Goal: Task Accomplishment & Management: Use online tool/utility

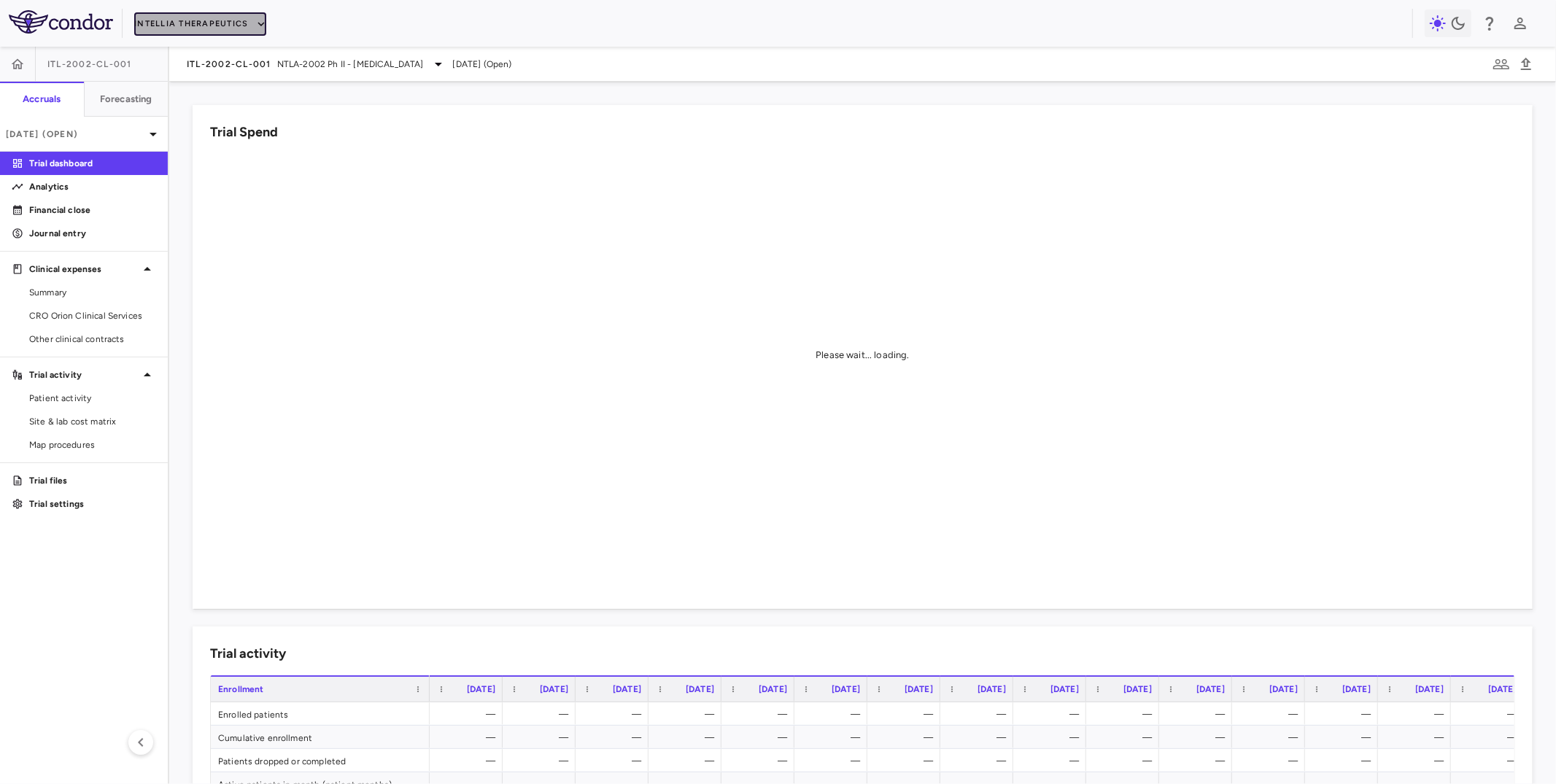
click at [205, 23] on button "Intellia Therapeutics" at bounding box center [199, 23] width 132 height 23
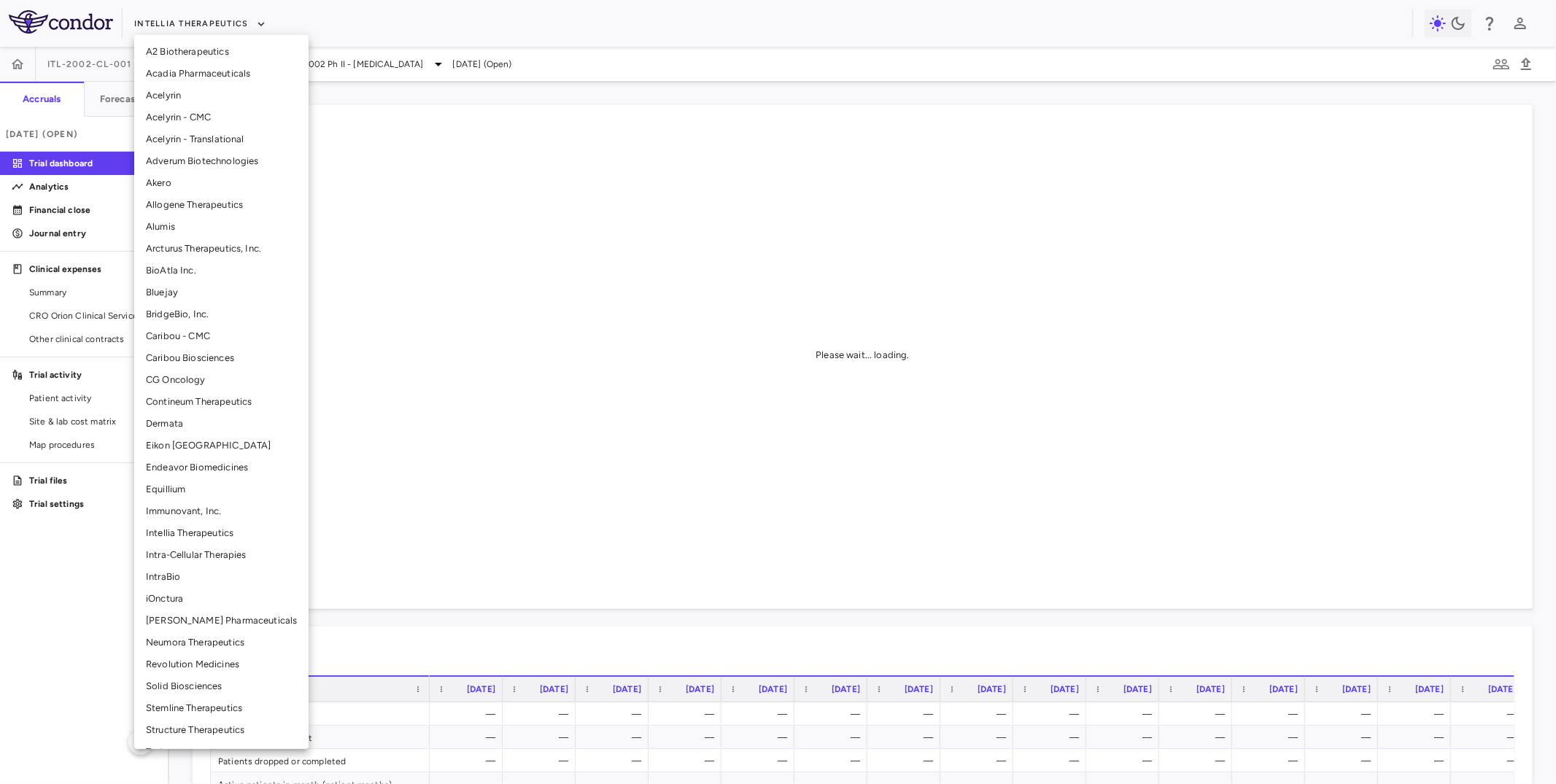
scroll to position [106, 0]
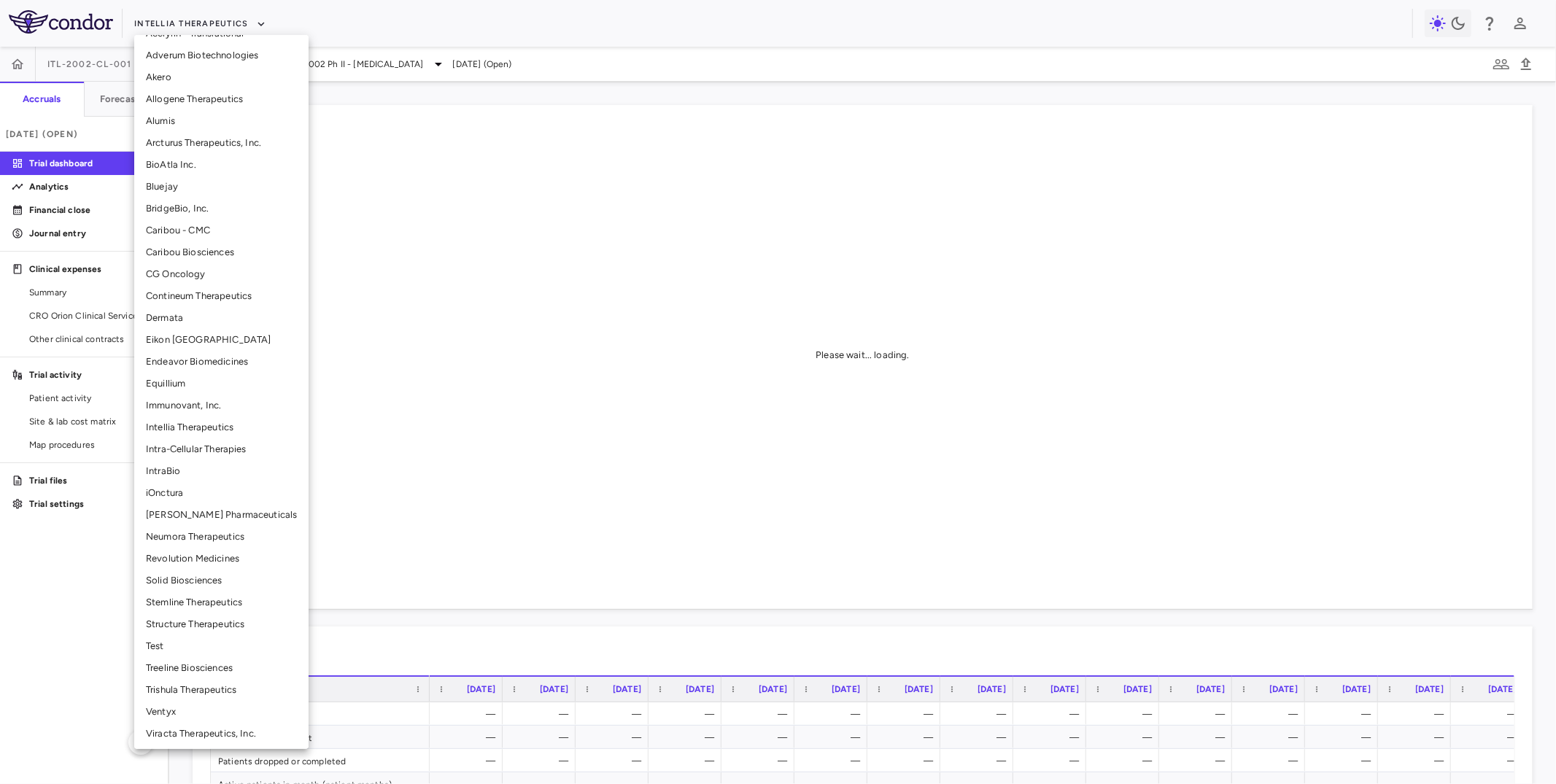
click at [184, 667] on li "Treeline Biosciences" at bounding box center [221, 668] width 175 height 21
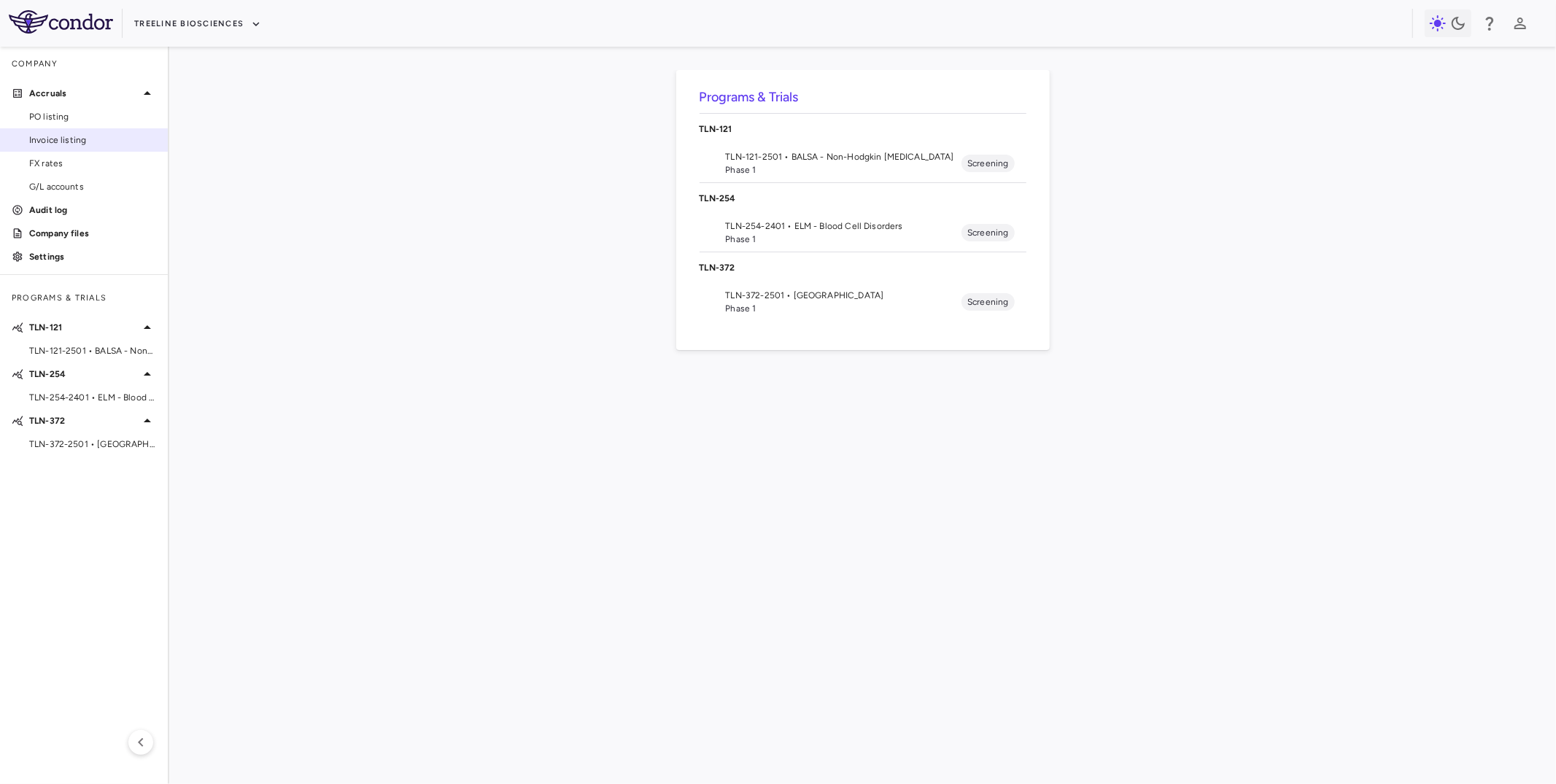
click at [99, 134] on span "Invoice listing" at bounding box center [93, 139] width 127 height 13
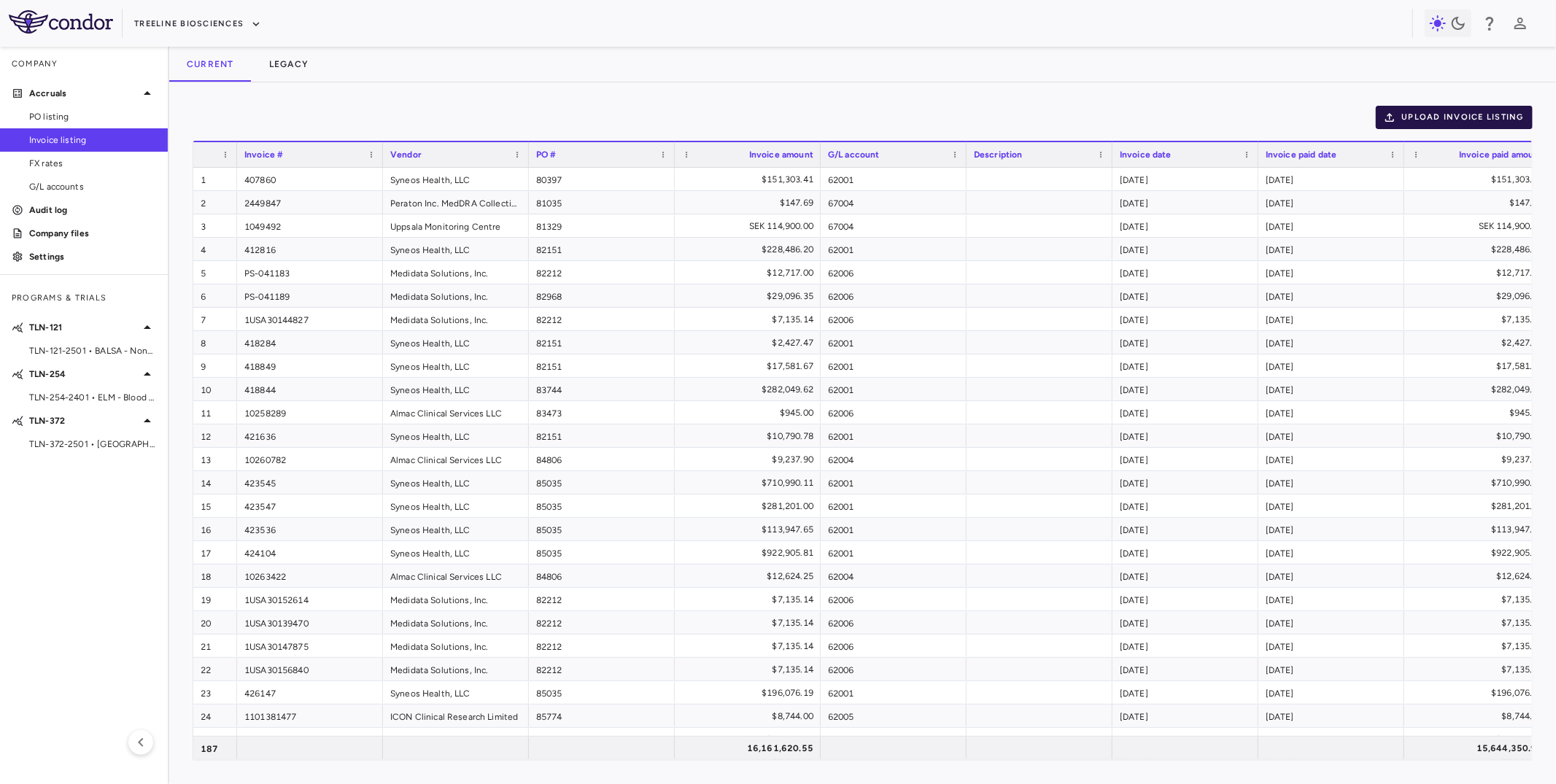
click at [1459, 120] on button "Upload invoice listing" at bounding box center [1454, 117] width 157 height 23
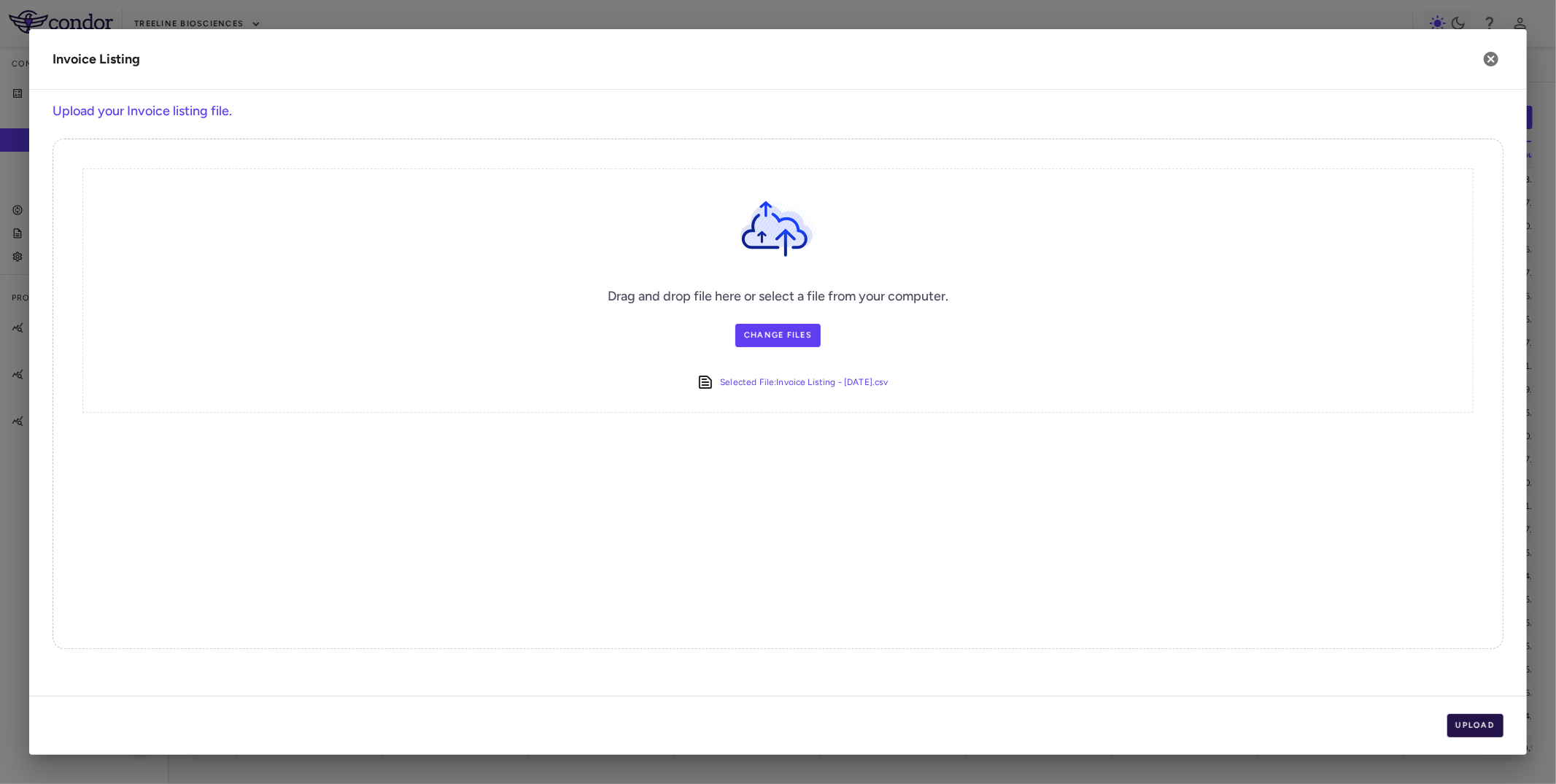
click at [1462, 720] on button "Upload" at bounding box center [1476, 726] width 57 height 23
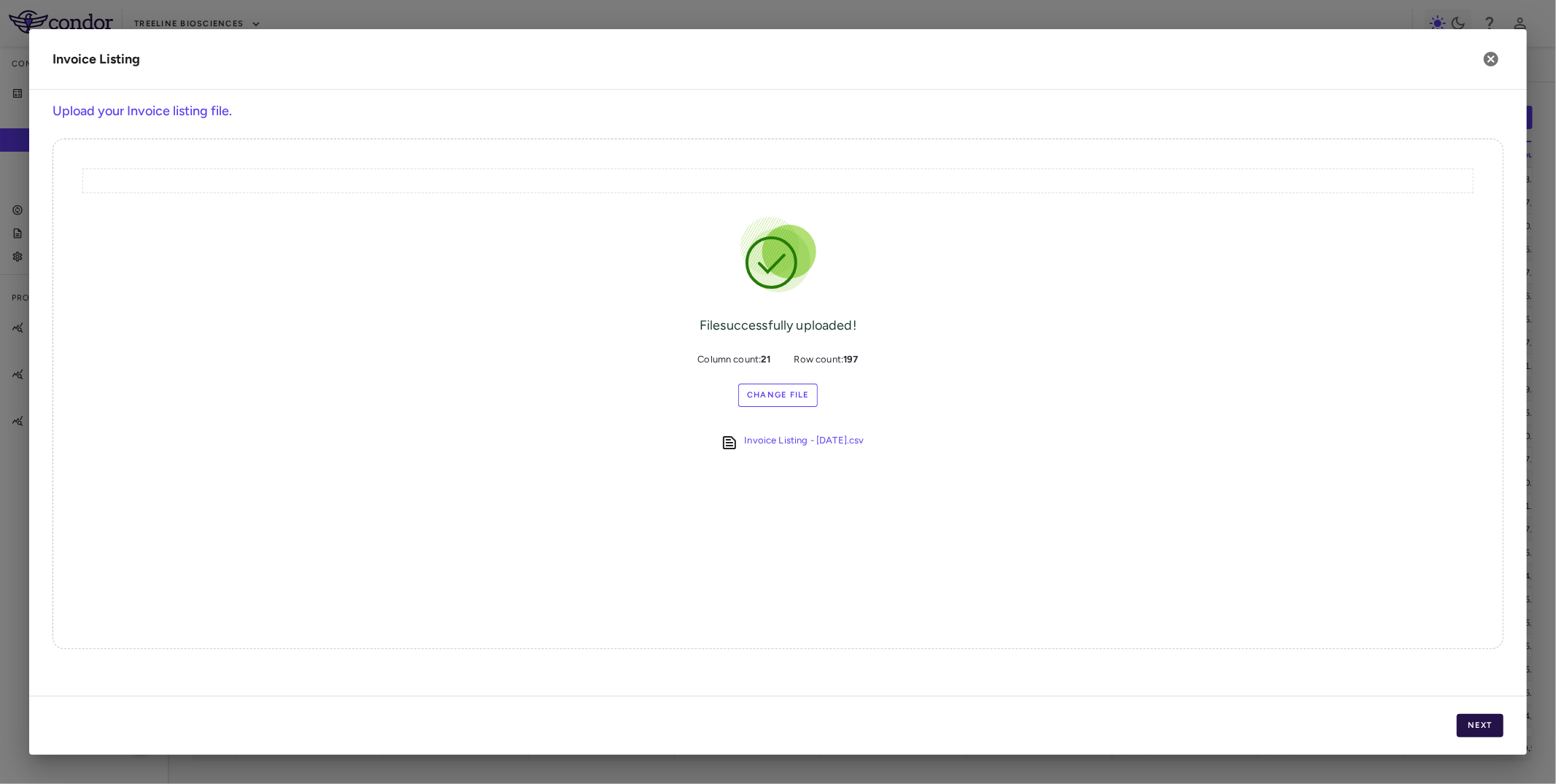
click at [1468, 725] on button "Next" at bounding box center [1480, 726] width 46 height 23
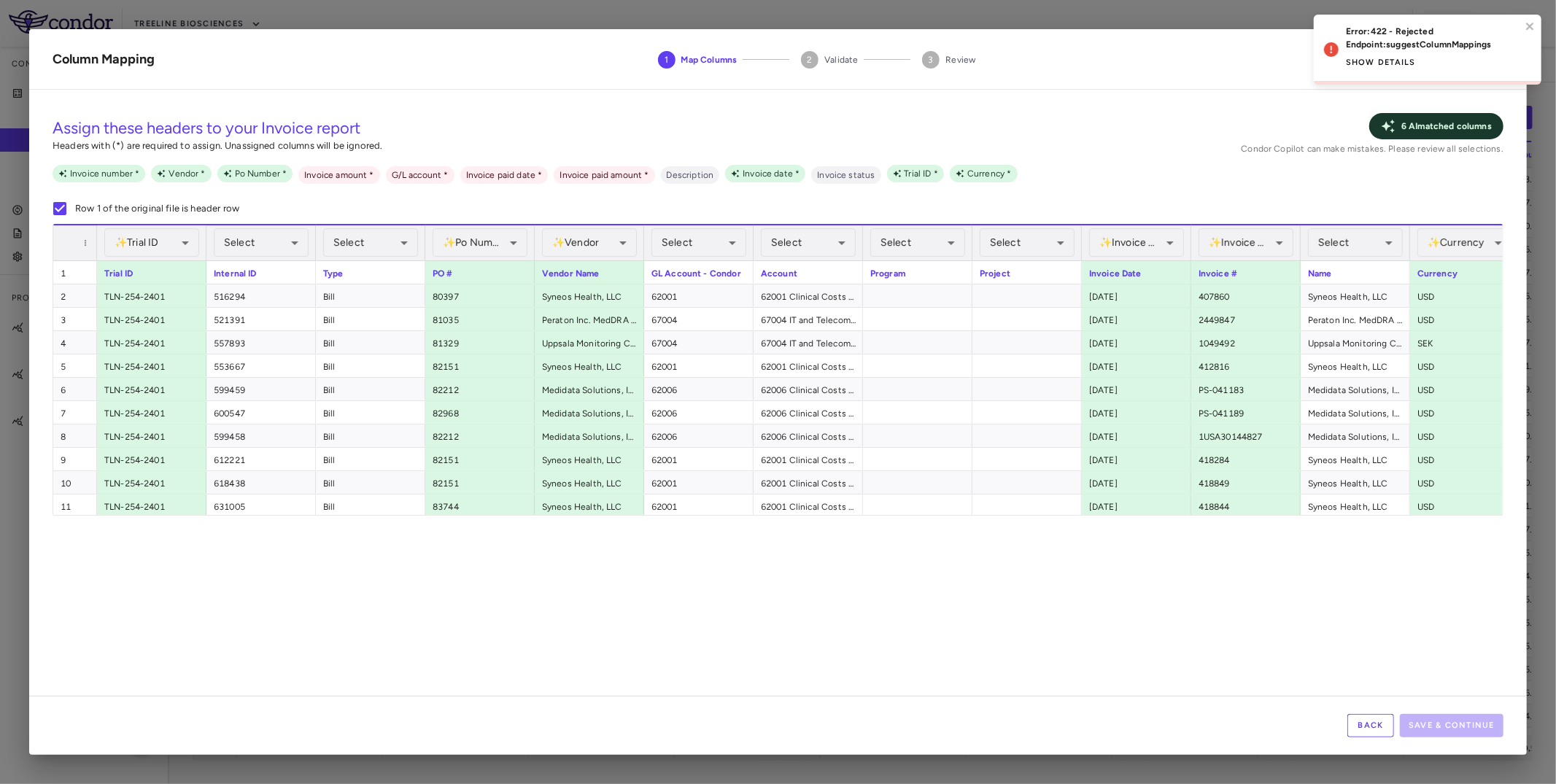
click at [1378, 60] on button "Show details" at bounding box center [1381, 62] width 70 height 23
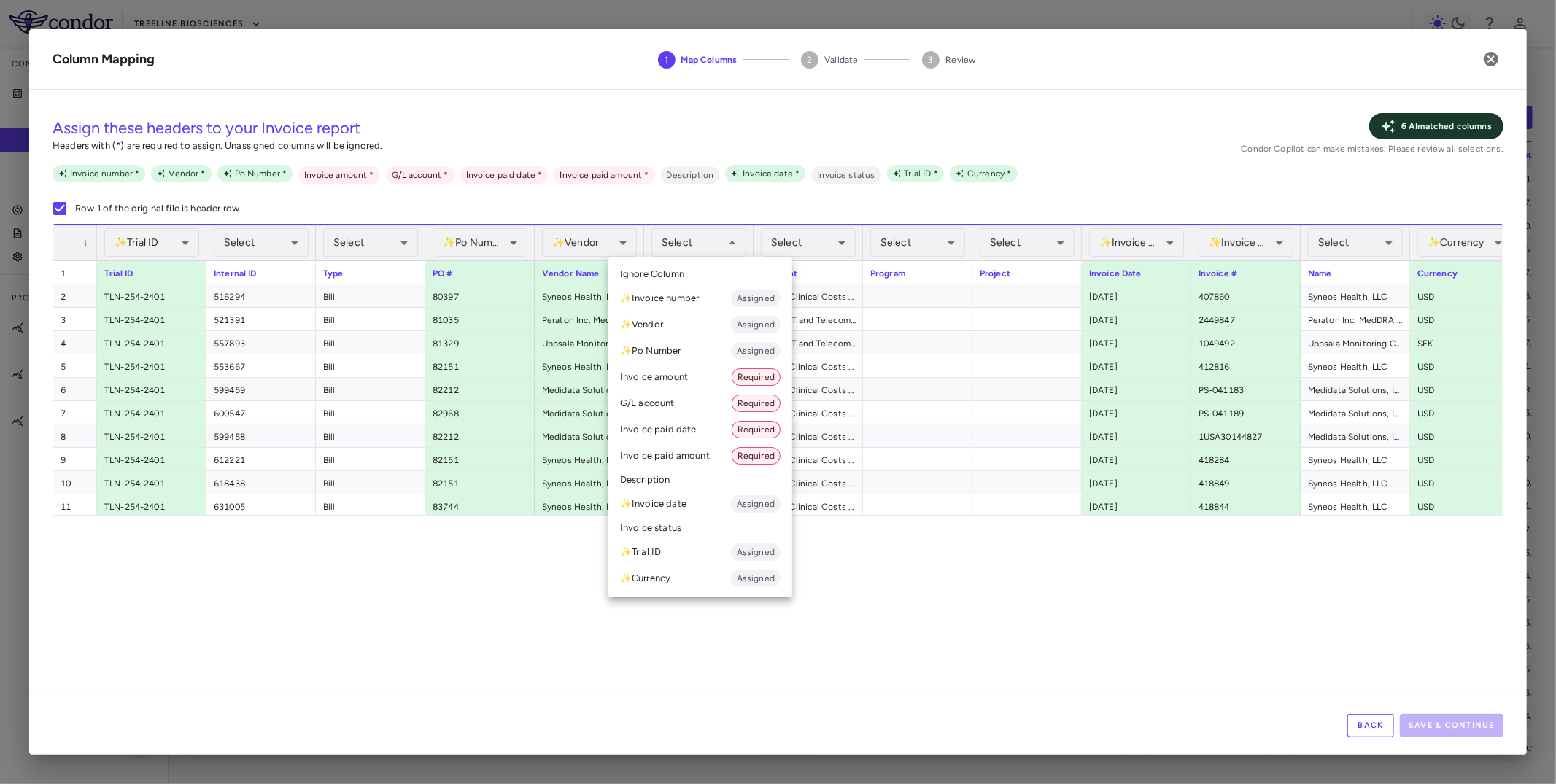
click at [671, 401] on li "G/L account Required" at bounding box center [701, 403] width 184 height 27
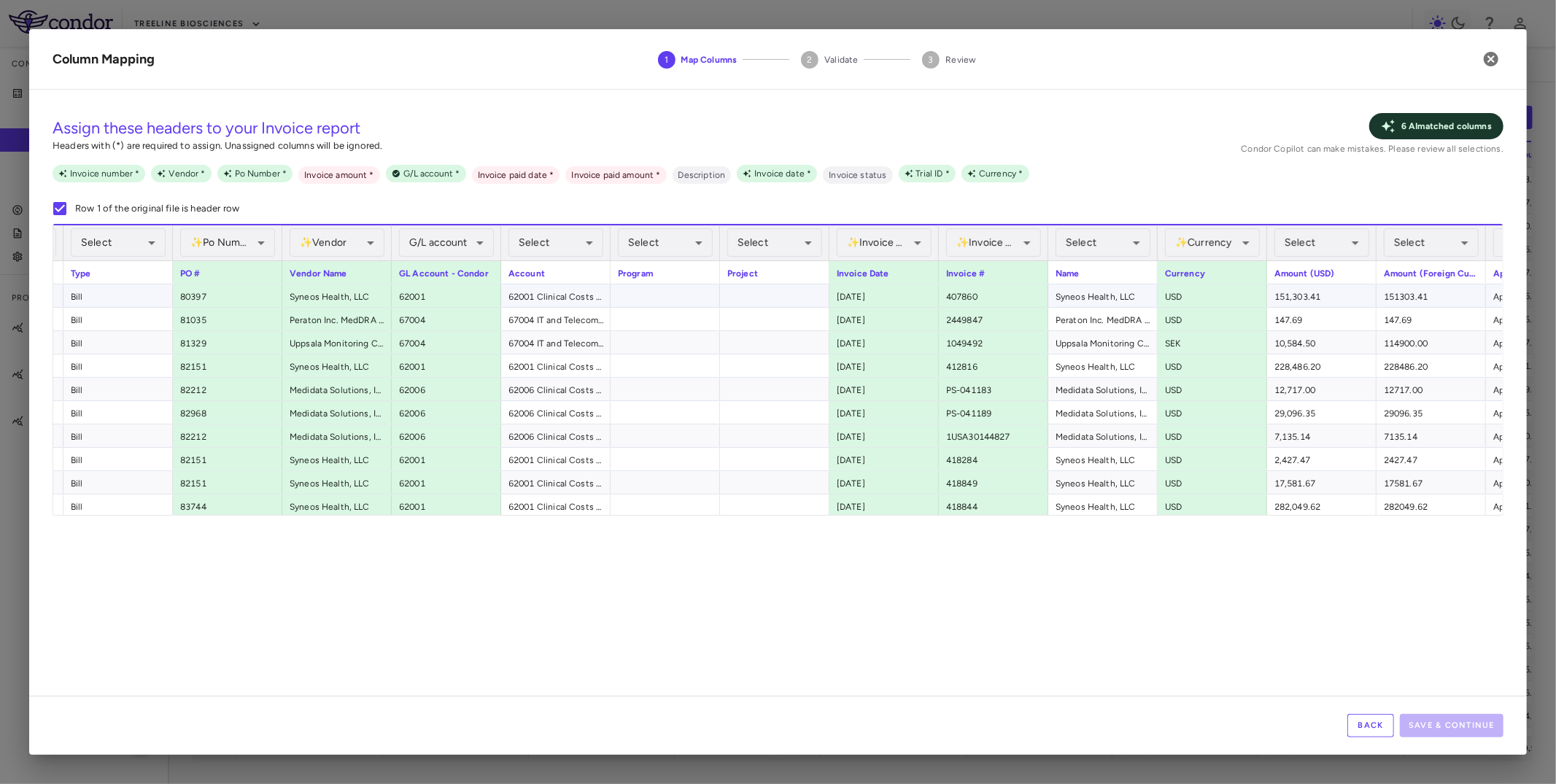
scroll to position [0, 563]
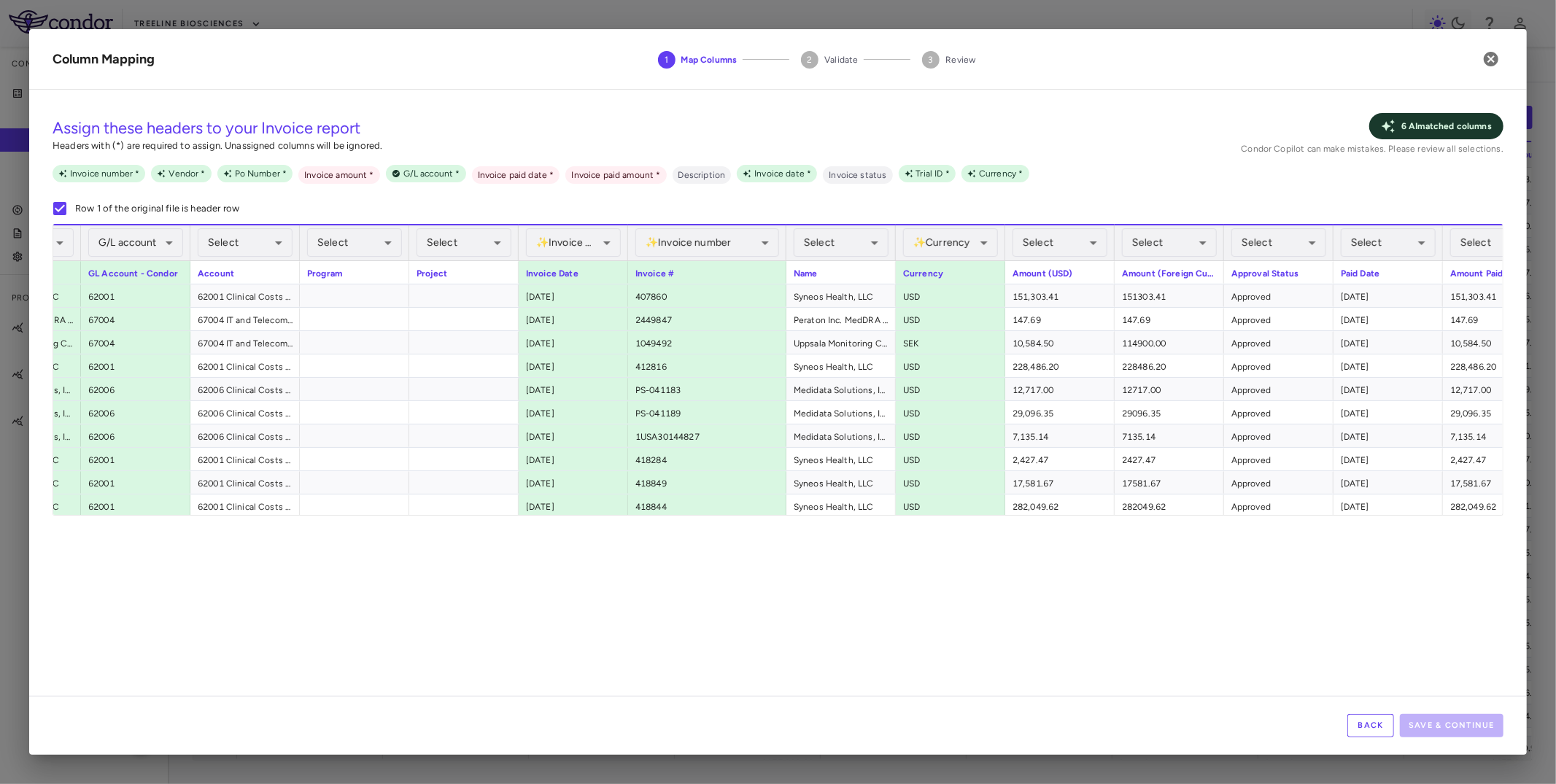
drag, startPoint x: 736, startPoint y: 248, endPoint x: 785, endPoint y: 250, distance: 49.0
click at [785, 250] on div at bounding box center [785, 242] width 6 height 35
click at [628, 246] on div "**********" at bounding box center [708, 242] width 158 height 36
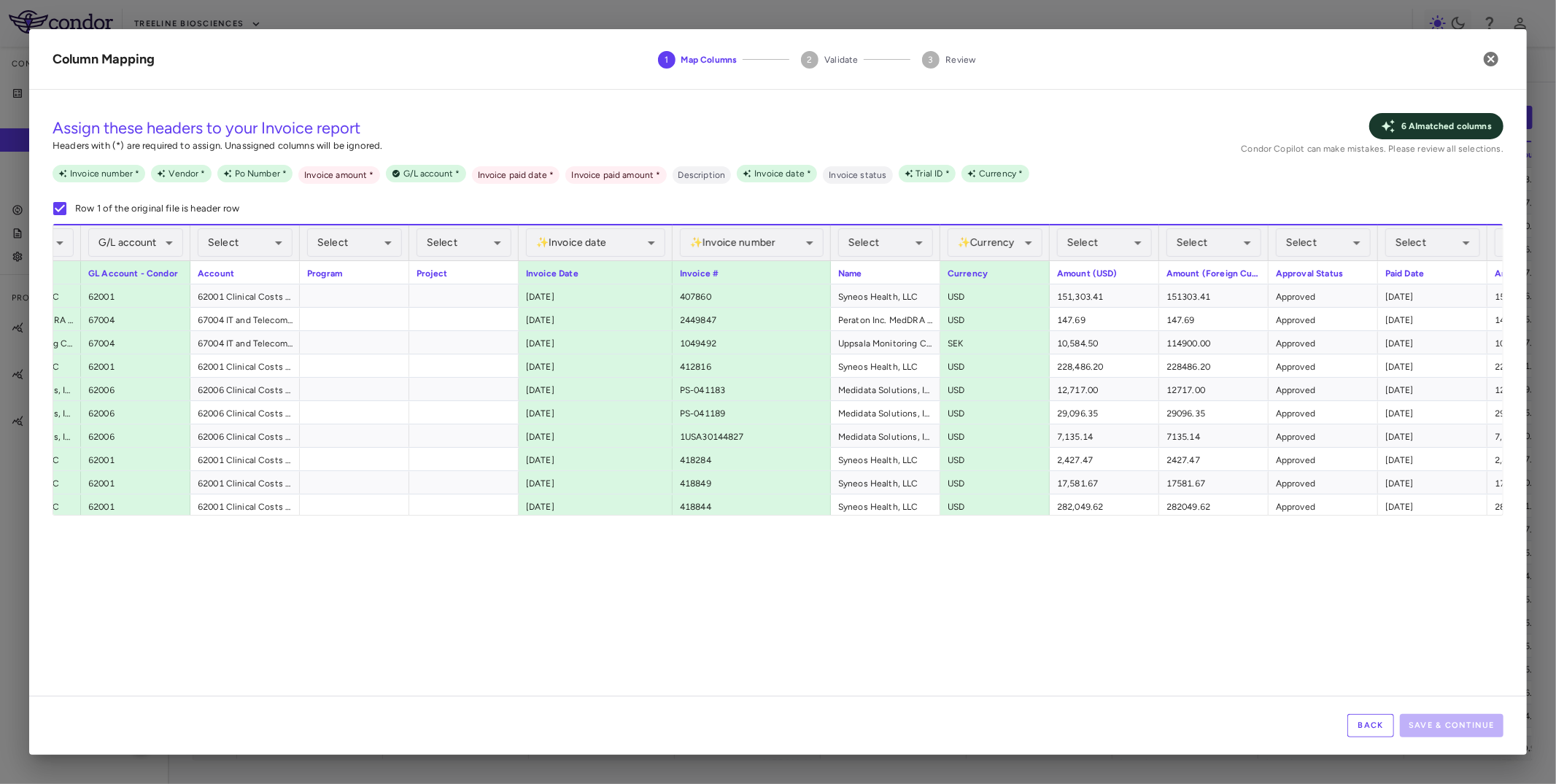
drag, startPoint x: 625, startPoint y: 248, endPoint x: 670, endPoint y: 252, distance: 45.2
click at [670, 252] on div at bounding box center [671, 242] width 6 height 35
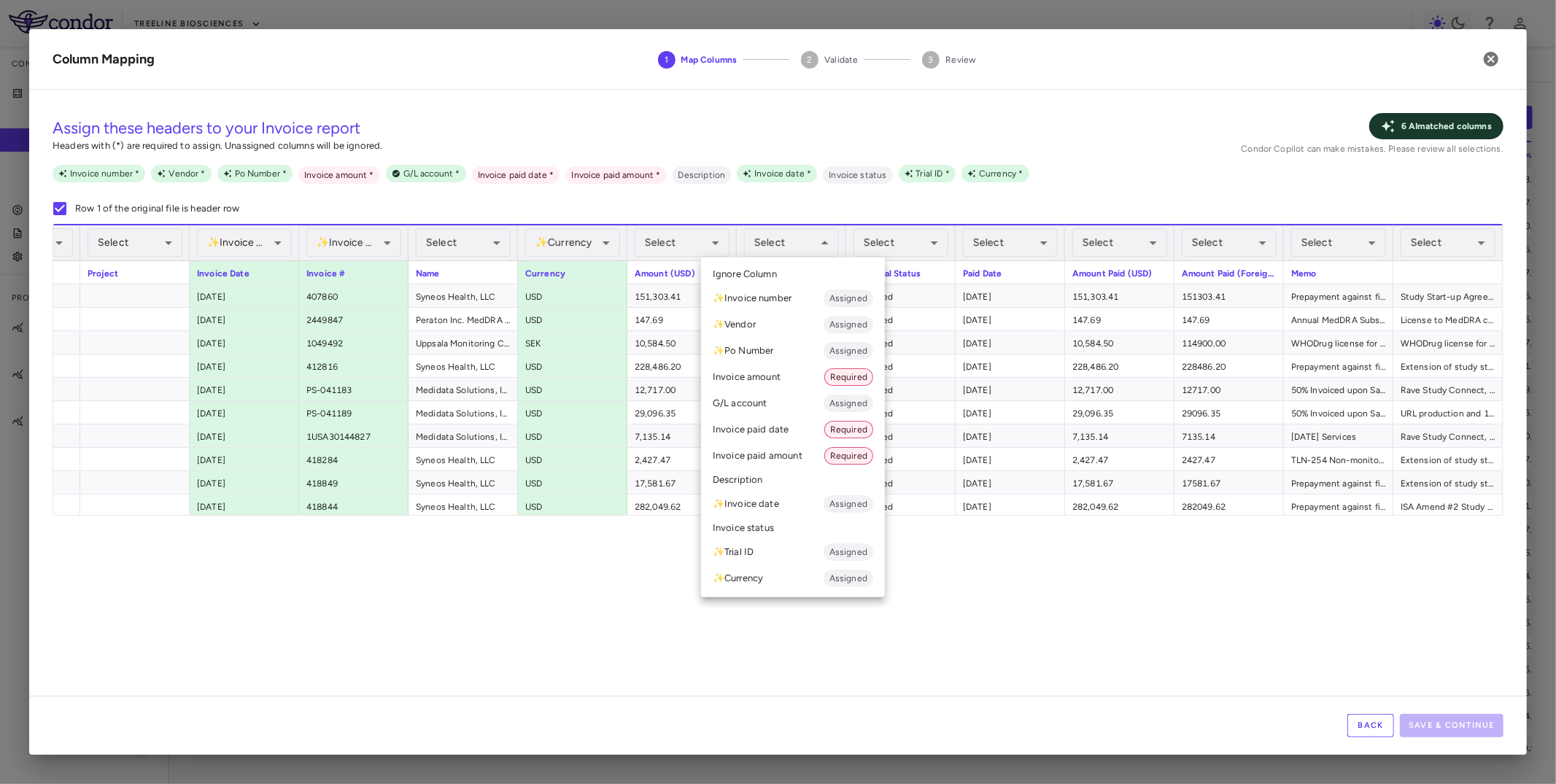
click at [789, 382] on li "Invoice amount Required" at bounding box center [793, 377] width 184 height 27
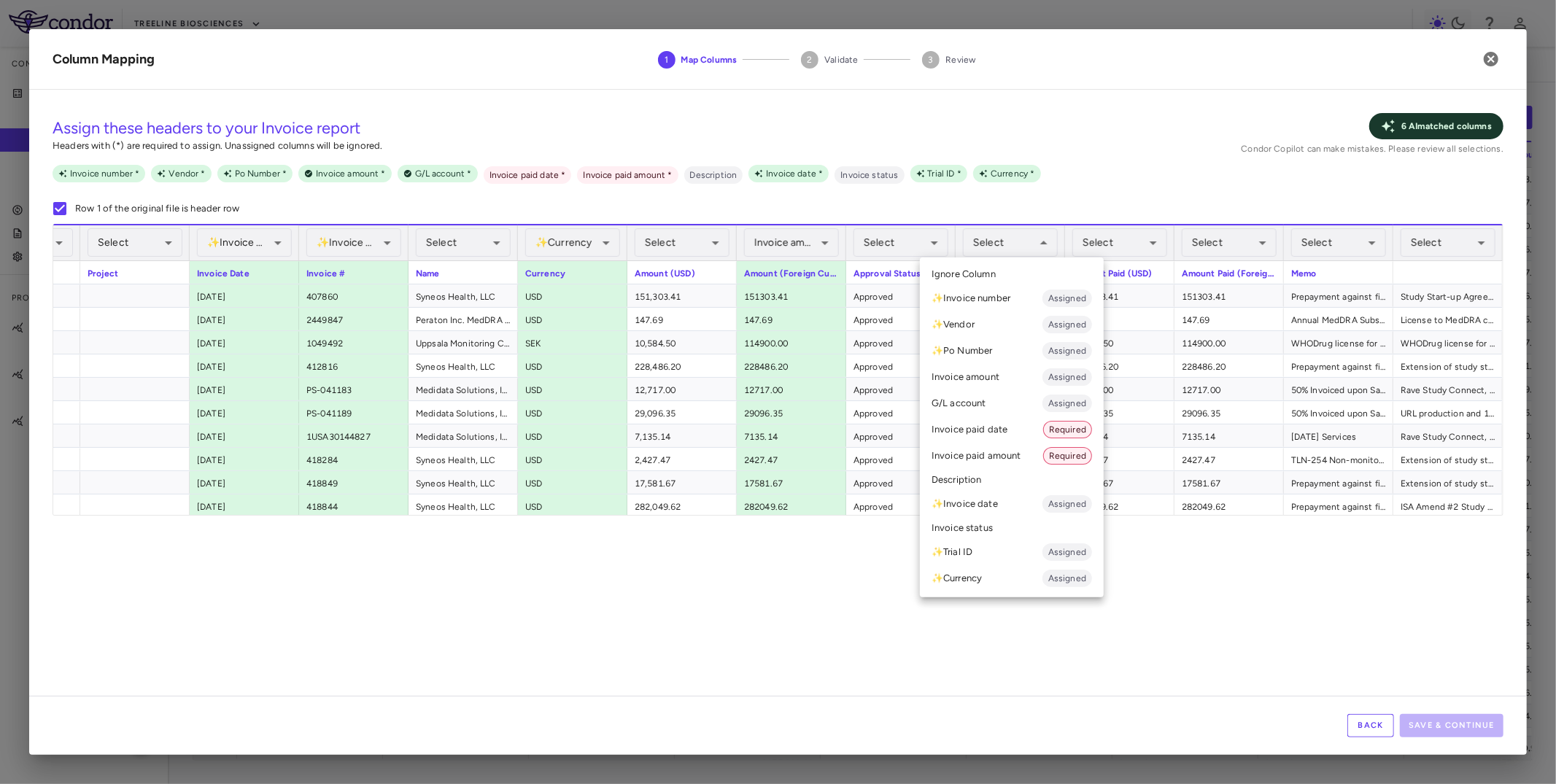
click at [997, 433] on li "Invoice paid date Required" at bounding box center [1012, 430] width 184 height 27
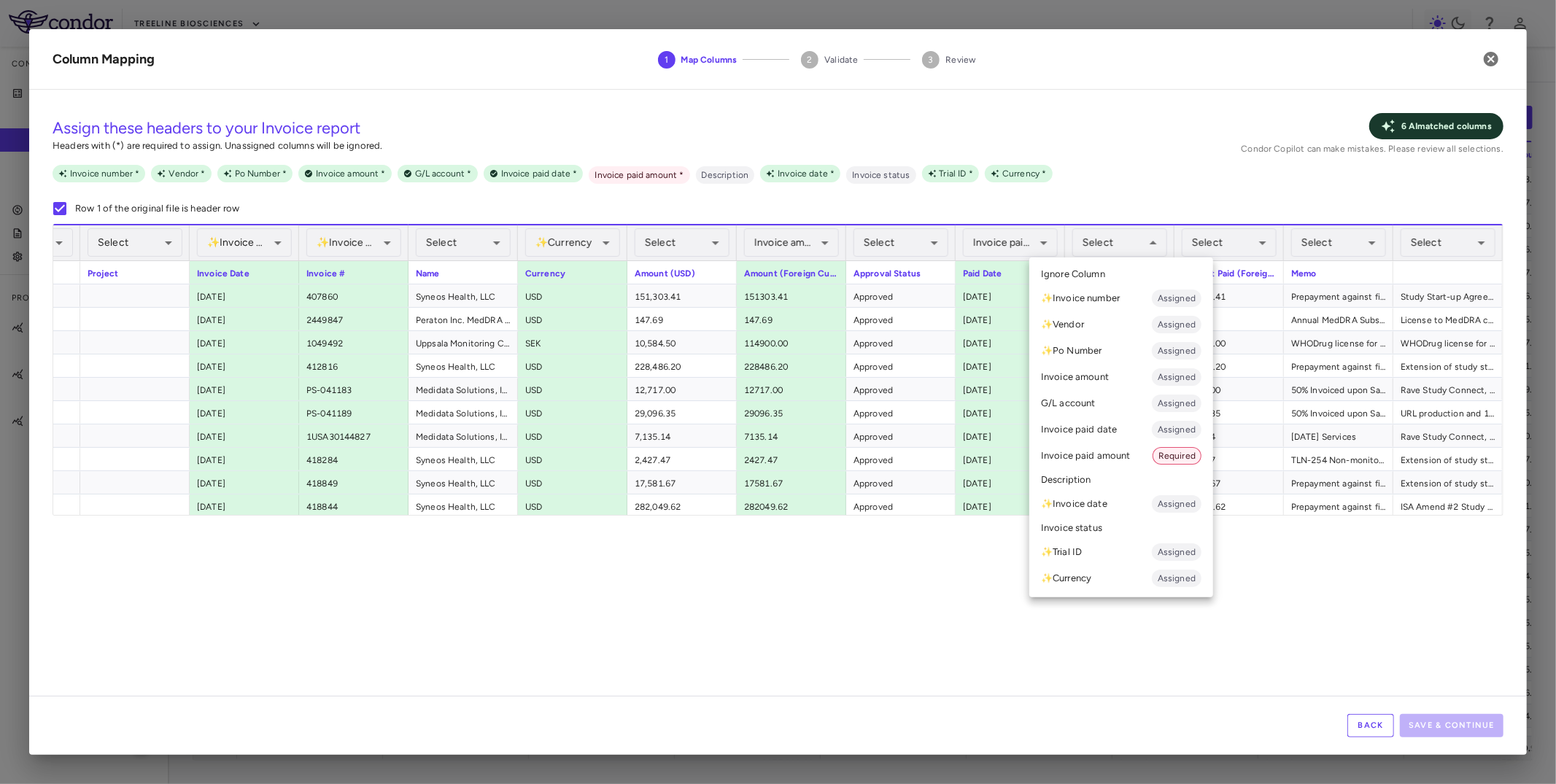
click at [1110, 458] on li "Invoice paid amount Required" at bounding box center [1121, 456] width 184 height 27
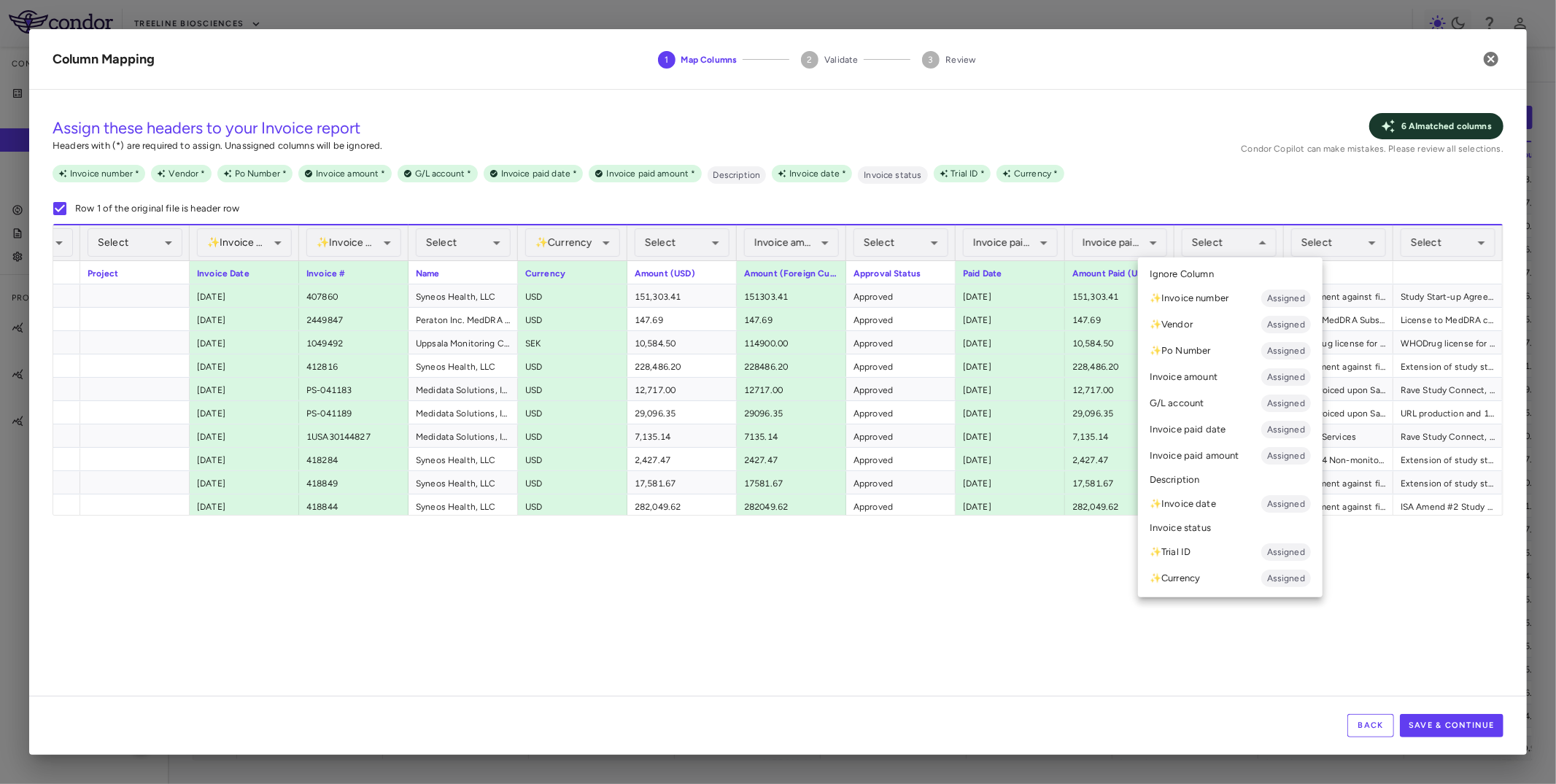
click at [1128, 242] on div at bounding box center [778, 392] width 1556 height 784
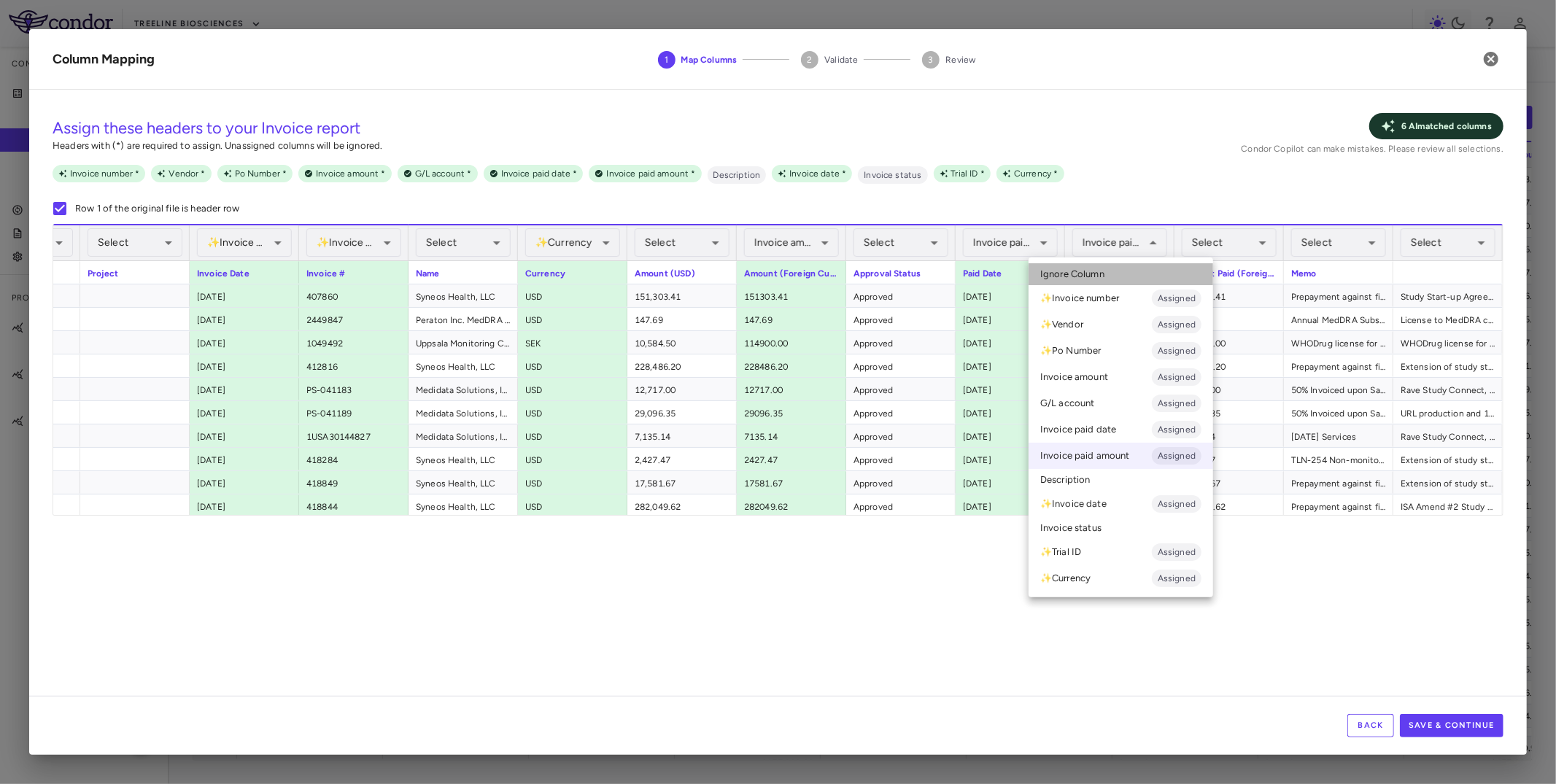
click at [1129, 263] on li "Ignore Column" at bounding box center [1120, 273] width 185 height 21
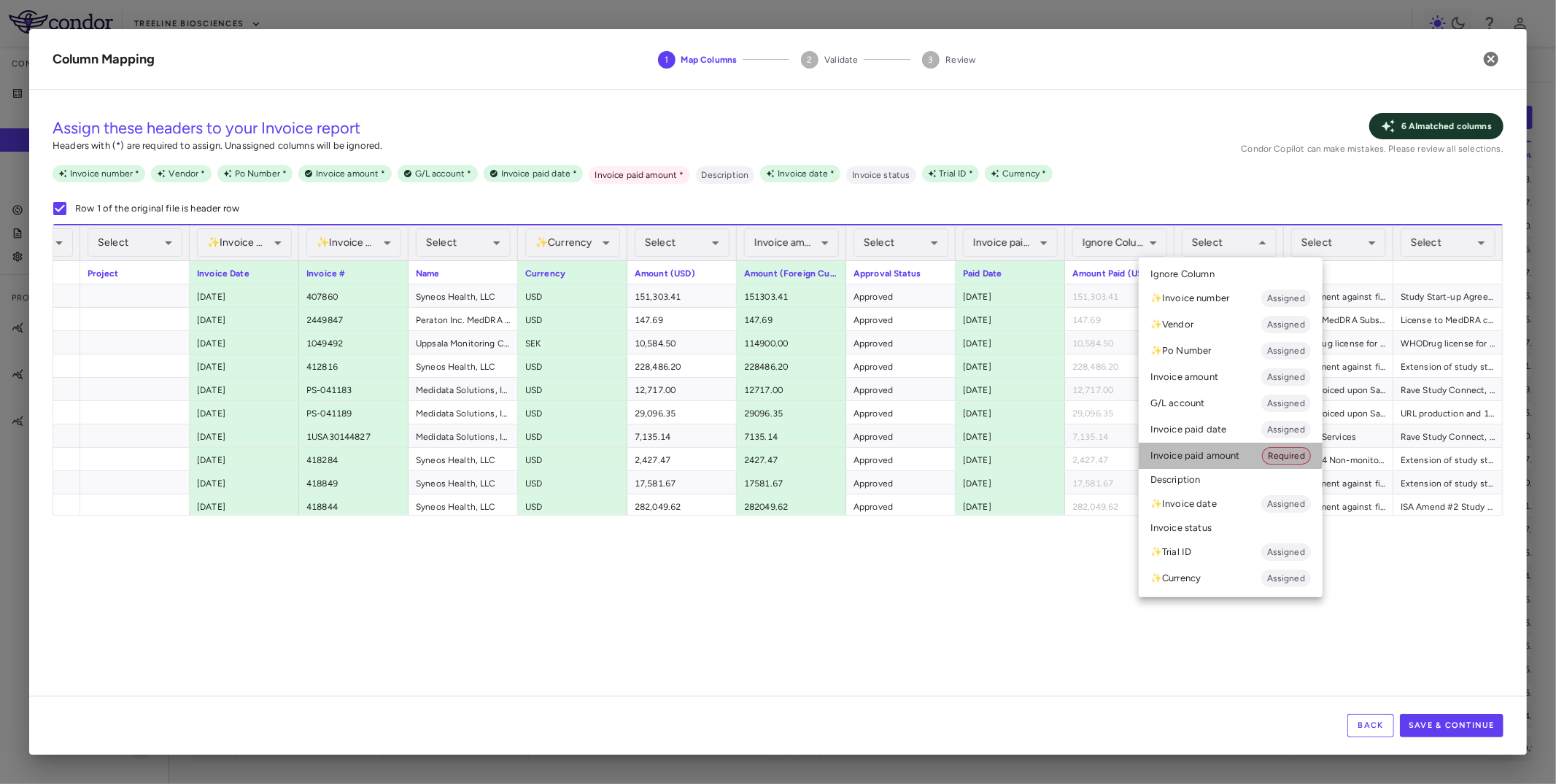
click at [1230, 449] on li "Invoice paid amount Required" at bounding box center [1231, 456] width 184 height 27
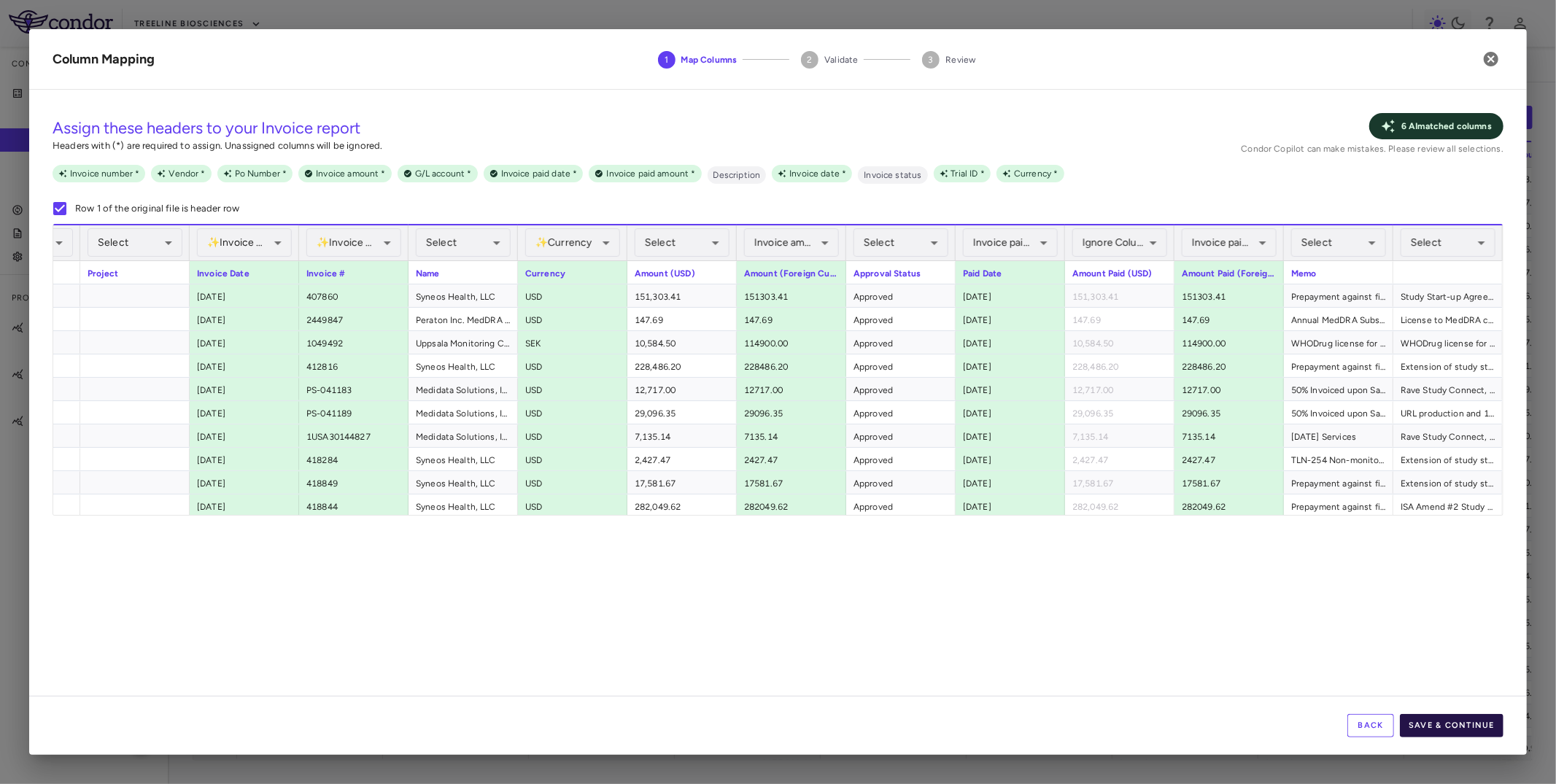
click at [1480, 734] on button "Save & Continue" at bounding box center [1451, 726] width 103 height 23
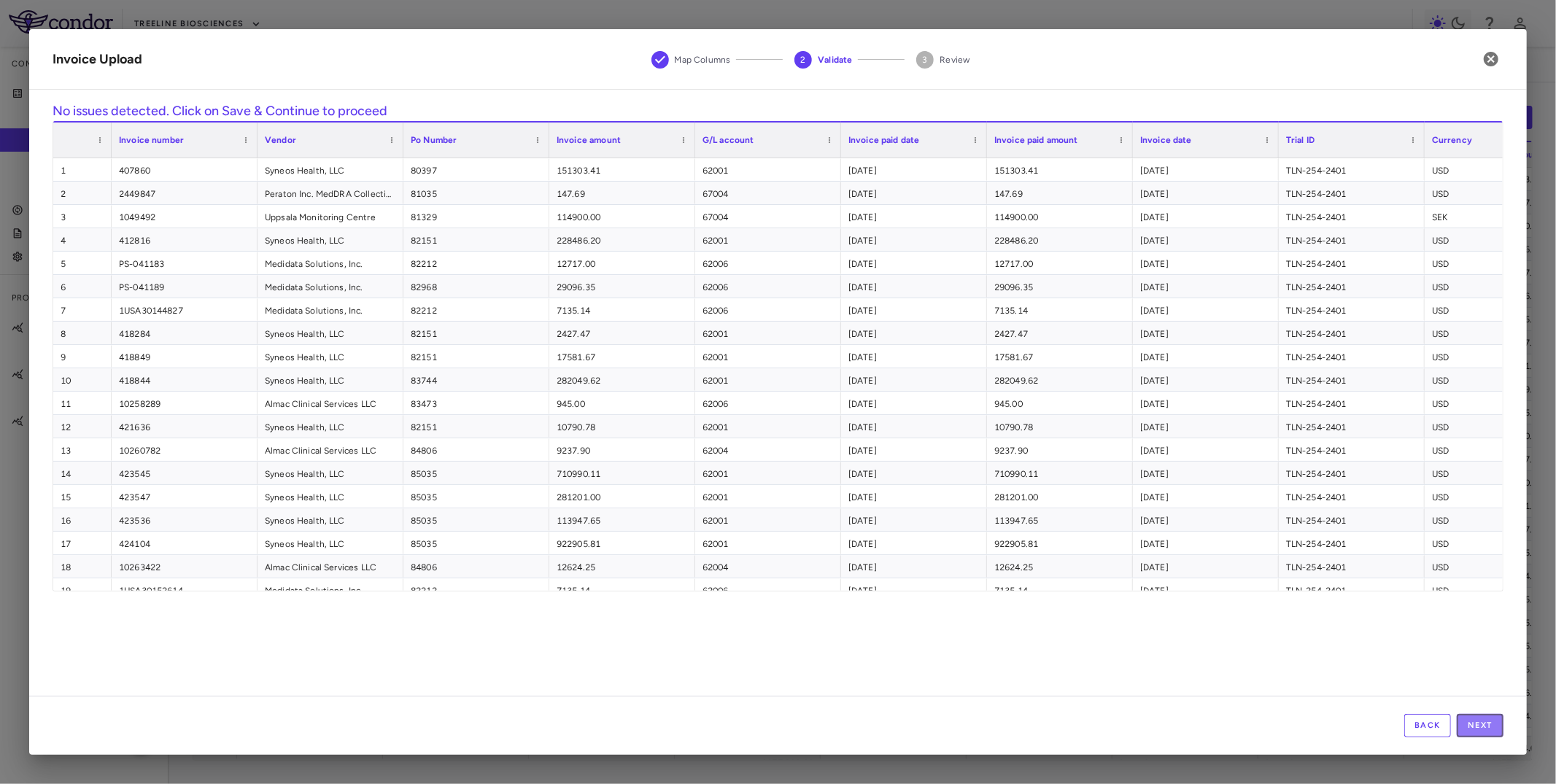
click at [1480, 734] on button "Next" at bounding box center [1480, 726] width 46 height 23
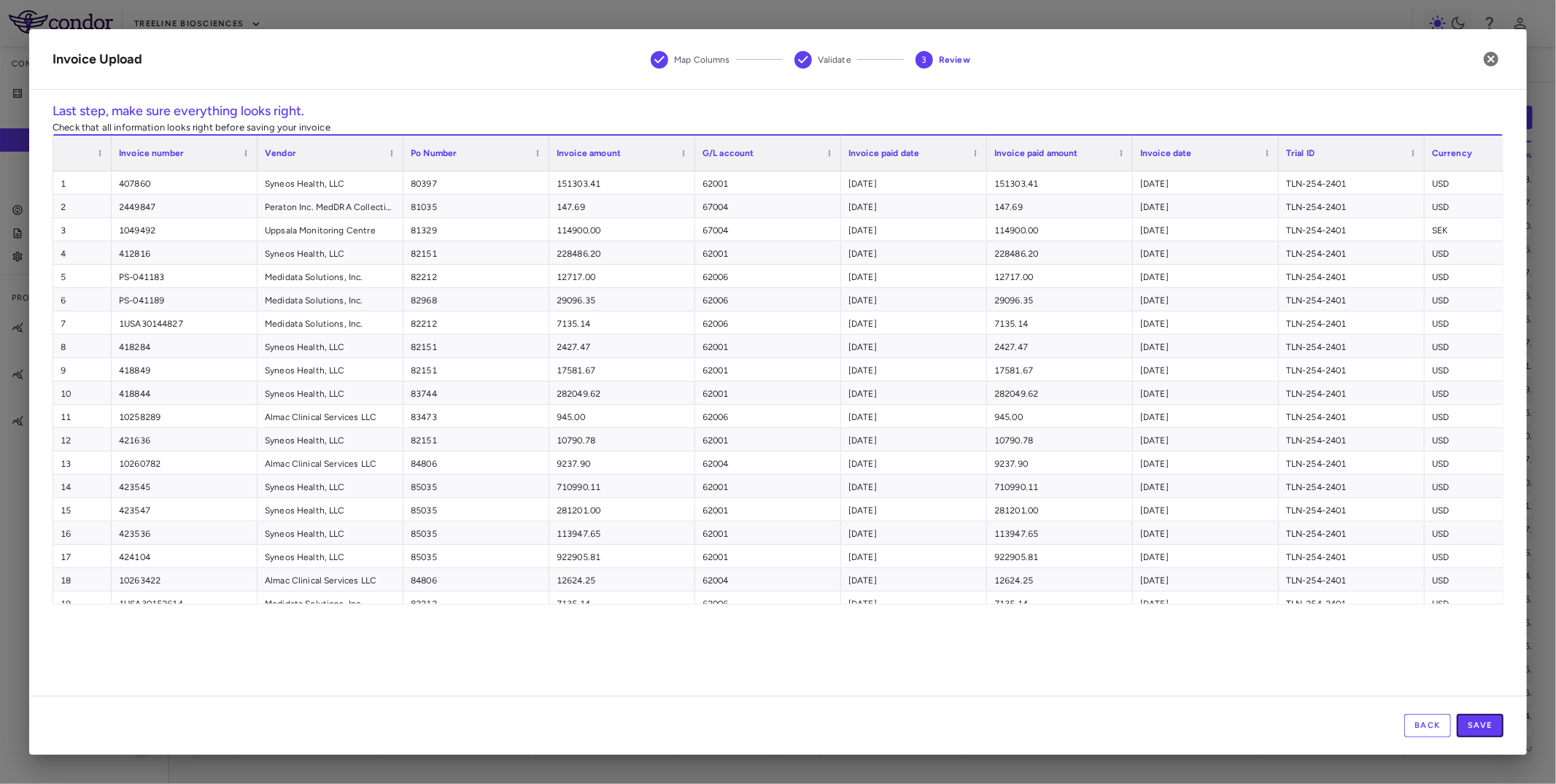
click at [1480, 734] on button "Save" at bounding box center [1480, 726] width 46 height 23
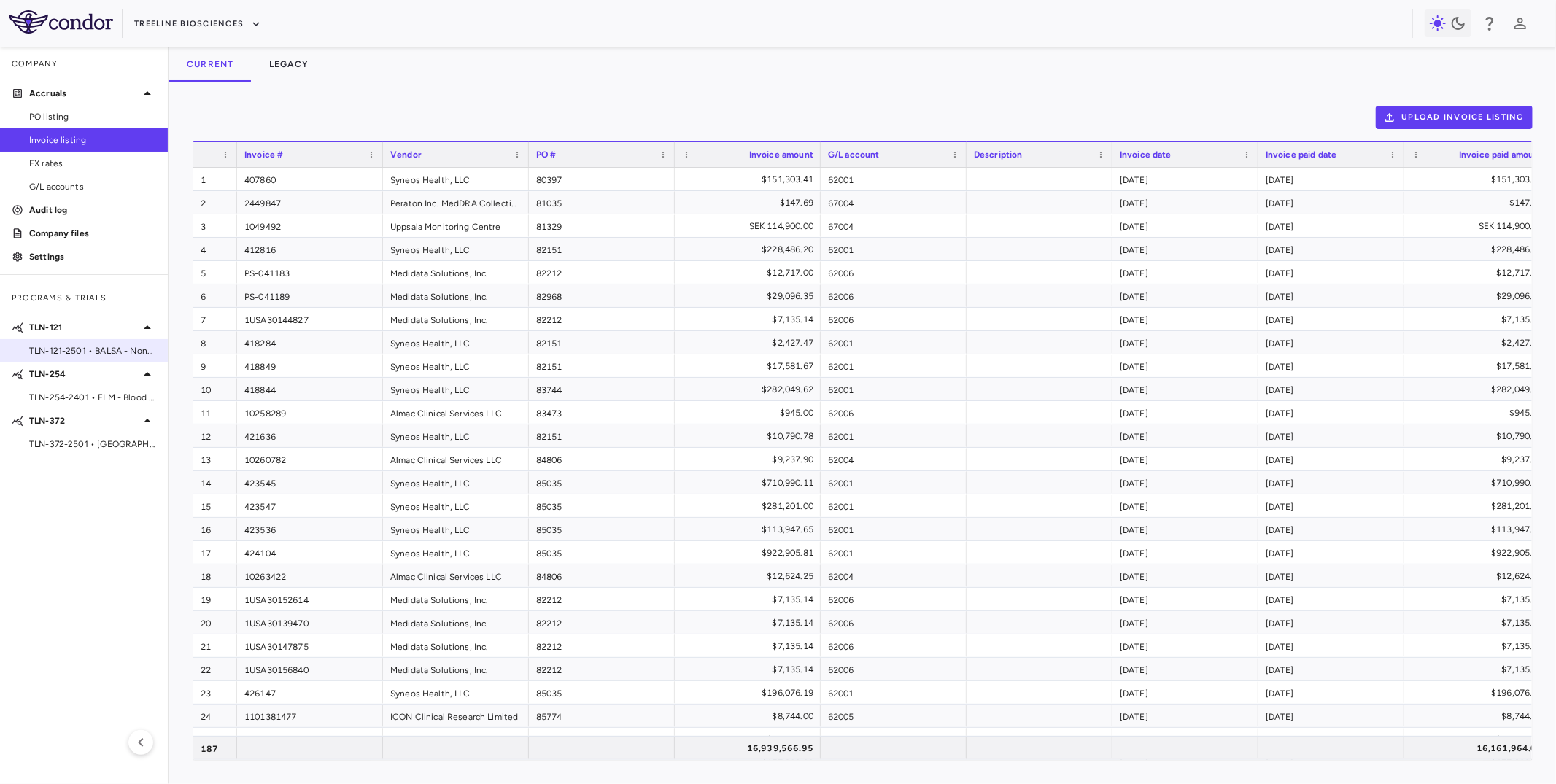
click at [68, 353] on span "TLN-121-2501 • BALSA - Non-Hodgkin [MEDICAL_DATA]" at bounding box center [93, 351] width 127 height 13
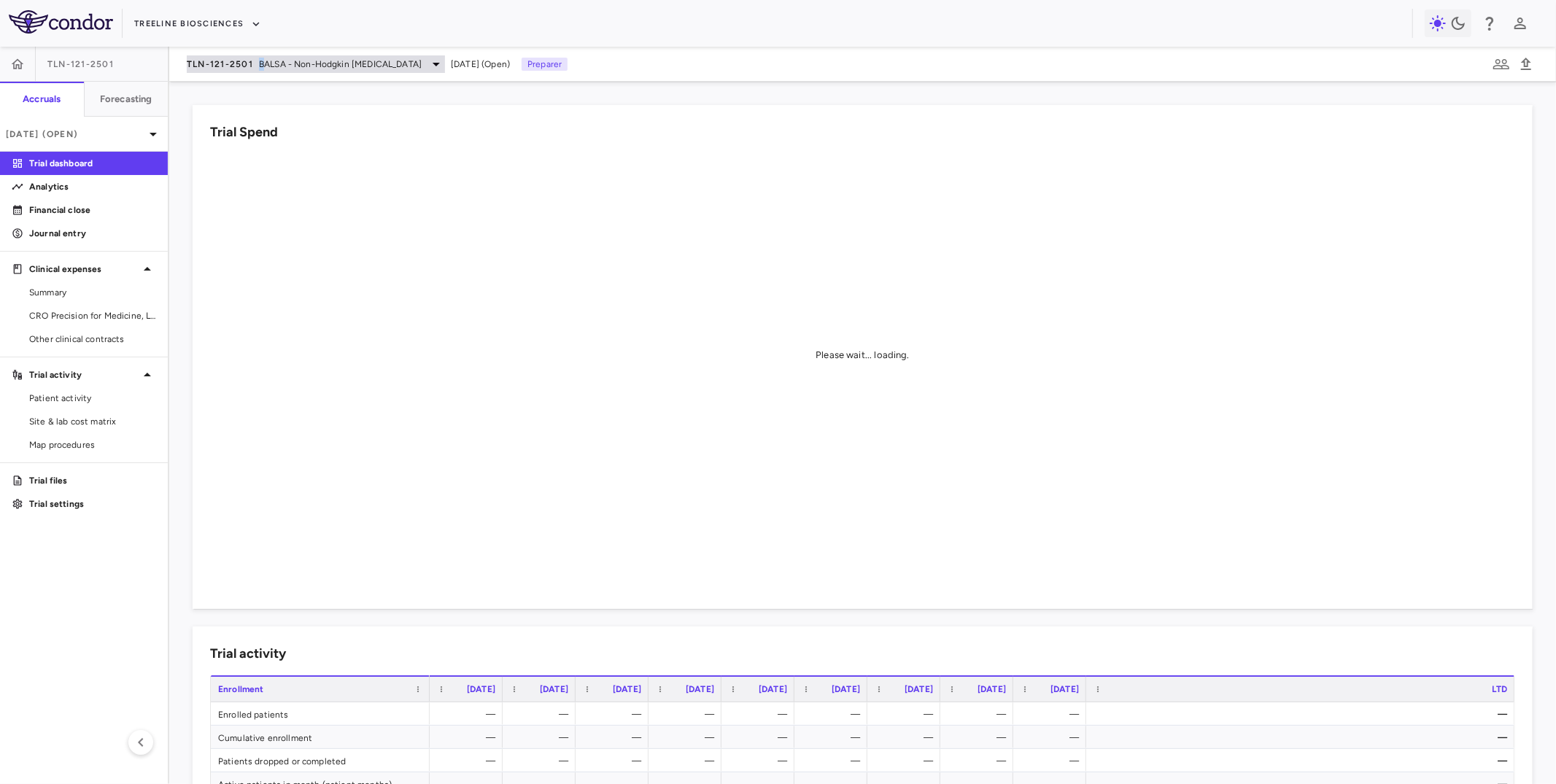
click at [261, 60] on span "BALSA - Non-Hodgkin [MEDICAL_DATA]" at bounding box center [340, 64] width 162 height 13
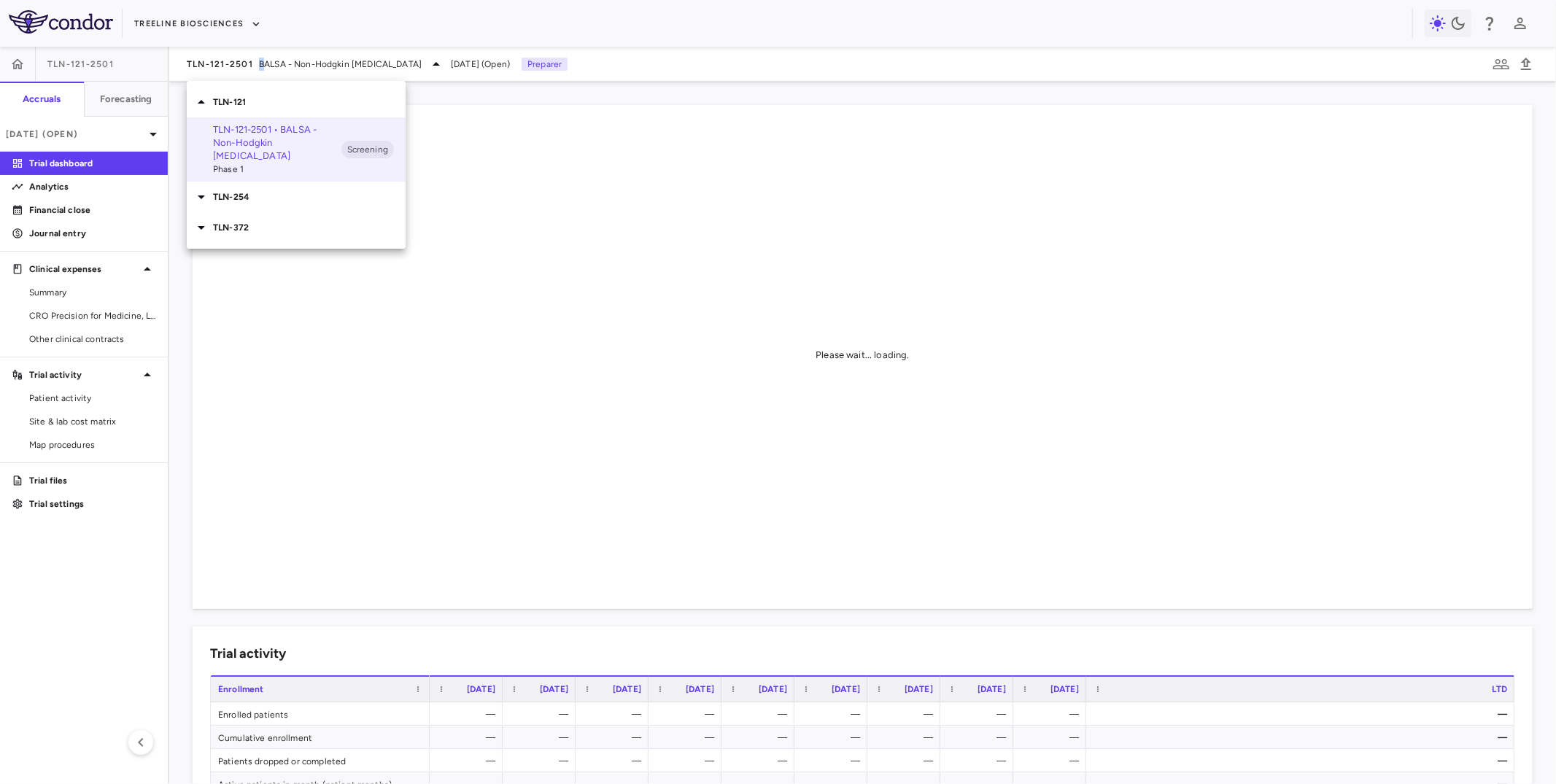
click at [260, 190] on p "TLN-254" at bounding box center [309, 196] width 193 height 13
click at [260, 244] on span "Phase 1" at bounding box center [277, 250] width 128 height 13
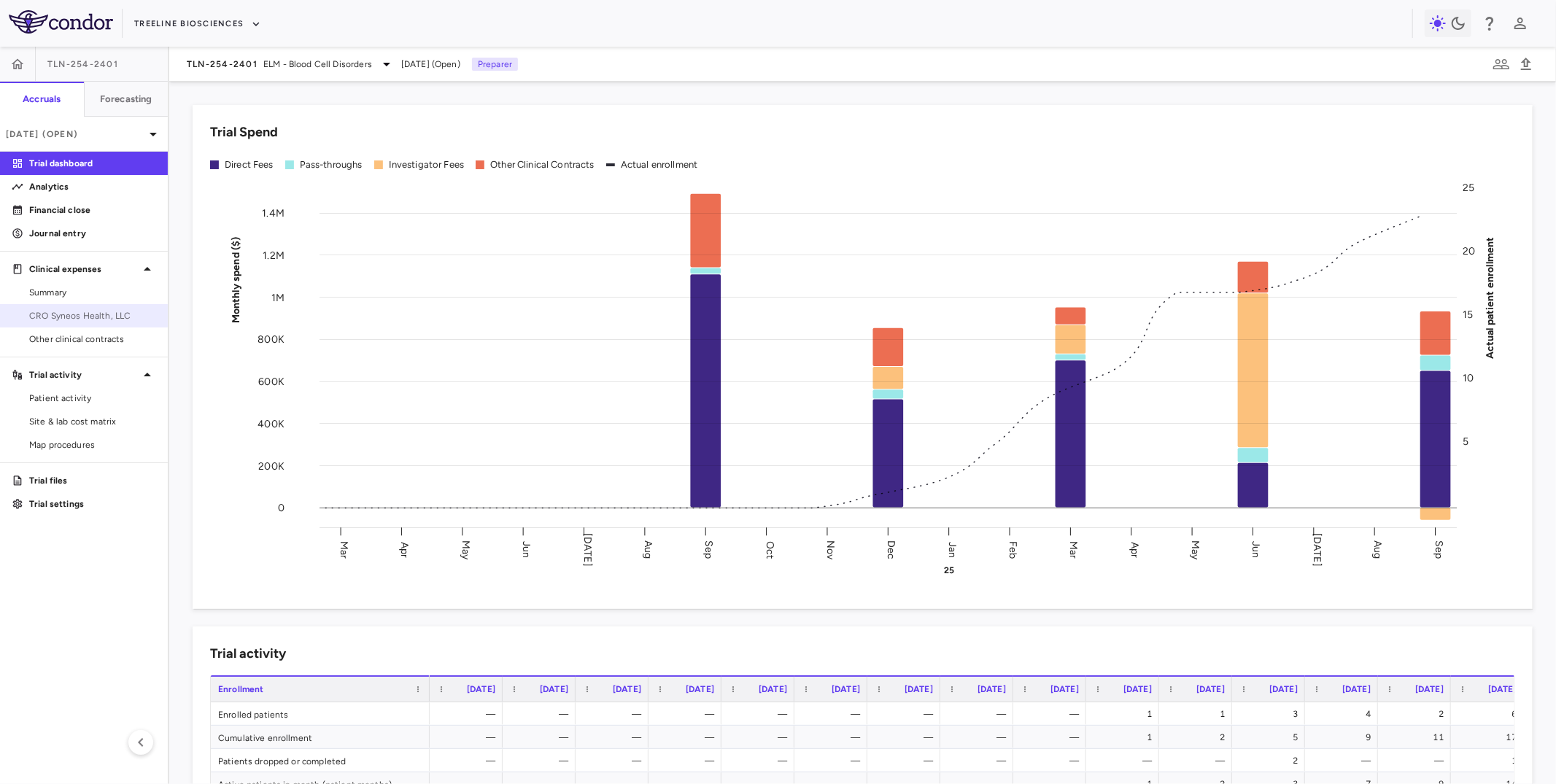
click at [103, 320] on span "CRO Syneos Health, LLC" at bounding box center [93, 315] width 127 height 13
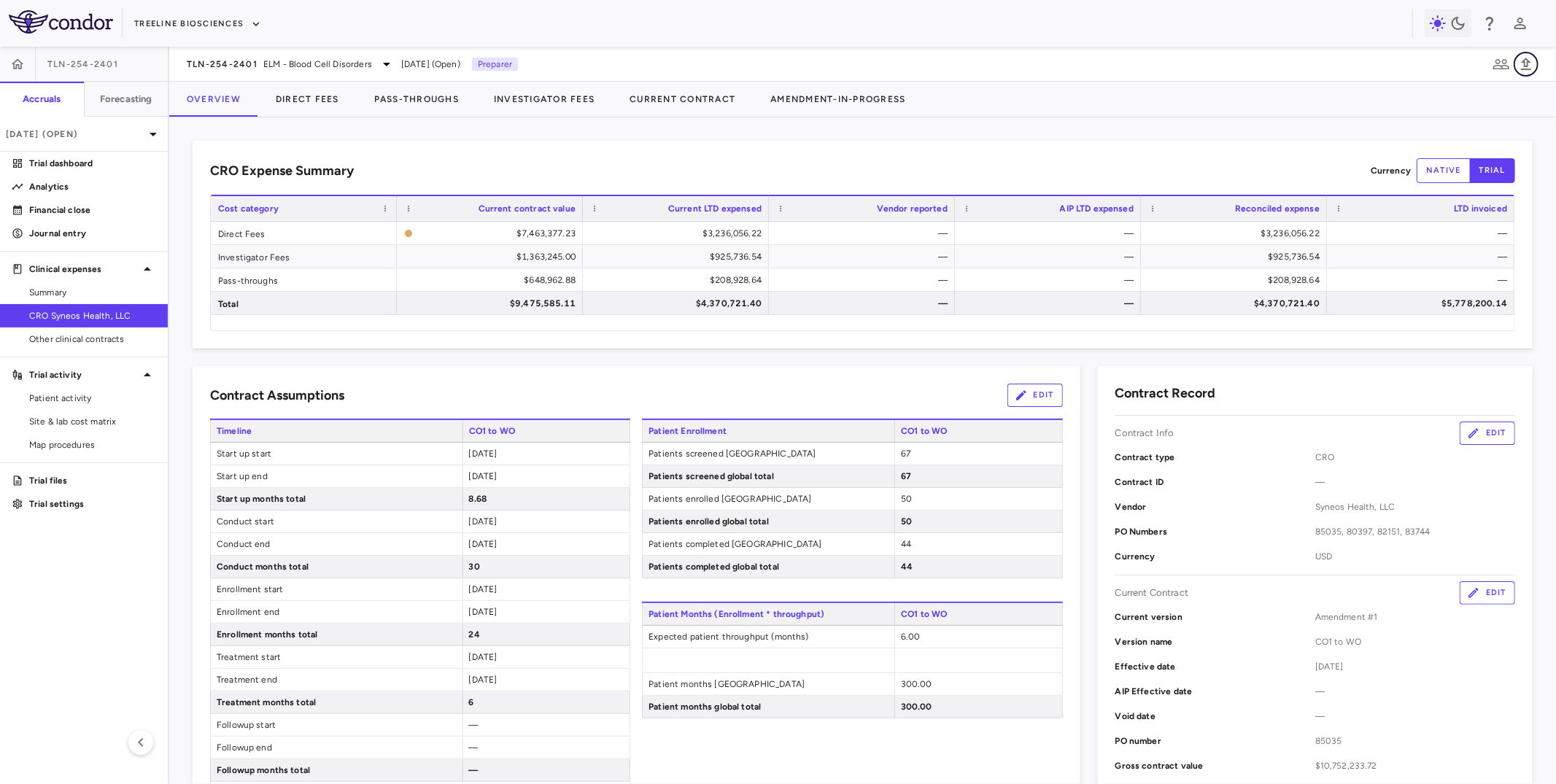
click at [1538, 60] on button "button" at bounding box center [1526, 64] width 25 height 25
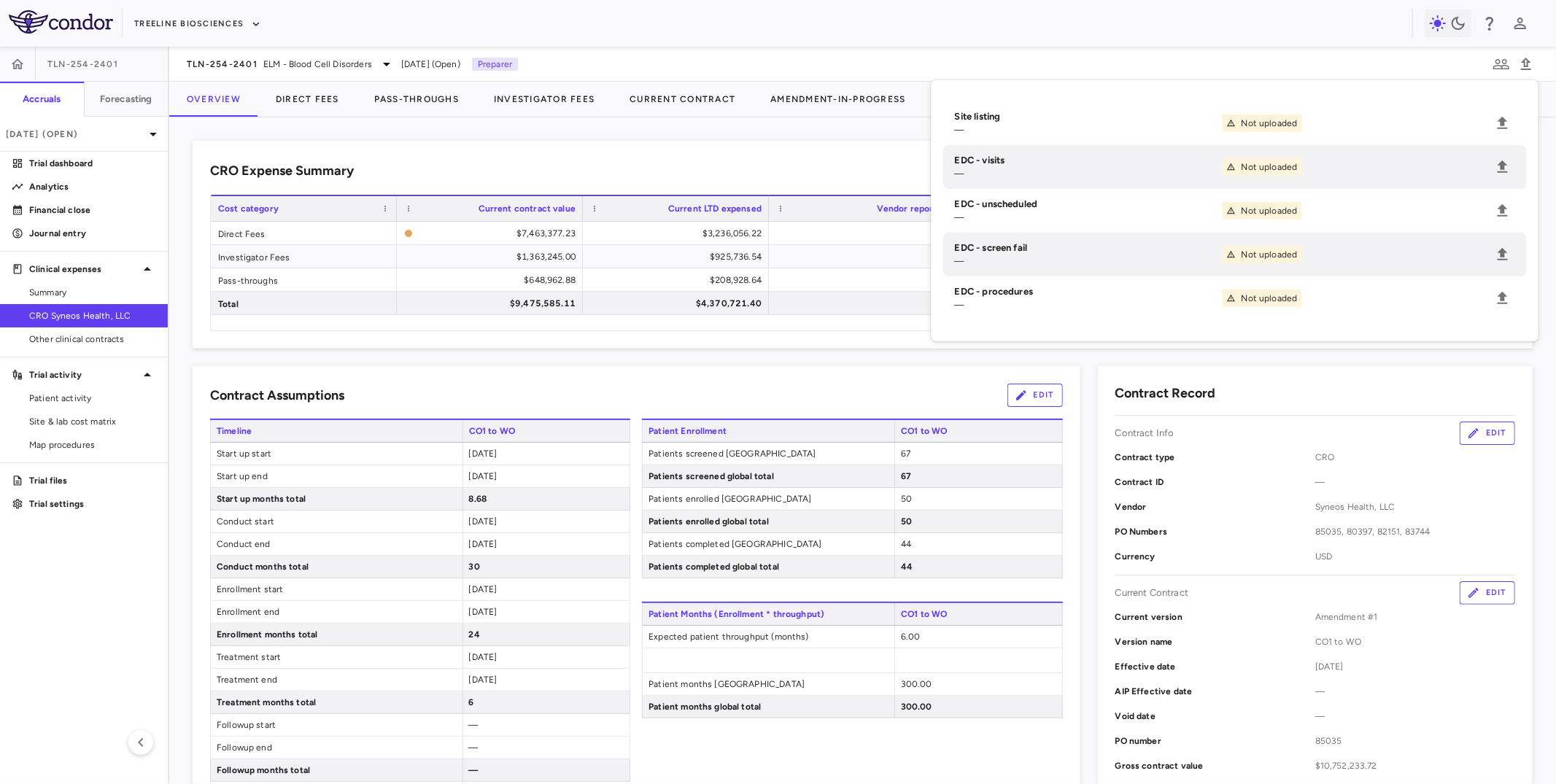
click at [1510, 157] on span "Upload" at bounding box center [1503, 167] width 25 height 25
click at [1504, 167] on icon "Upload" at bounding box center [1503, 167] width 10 height 12
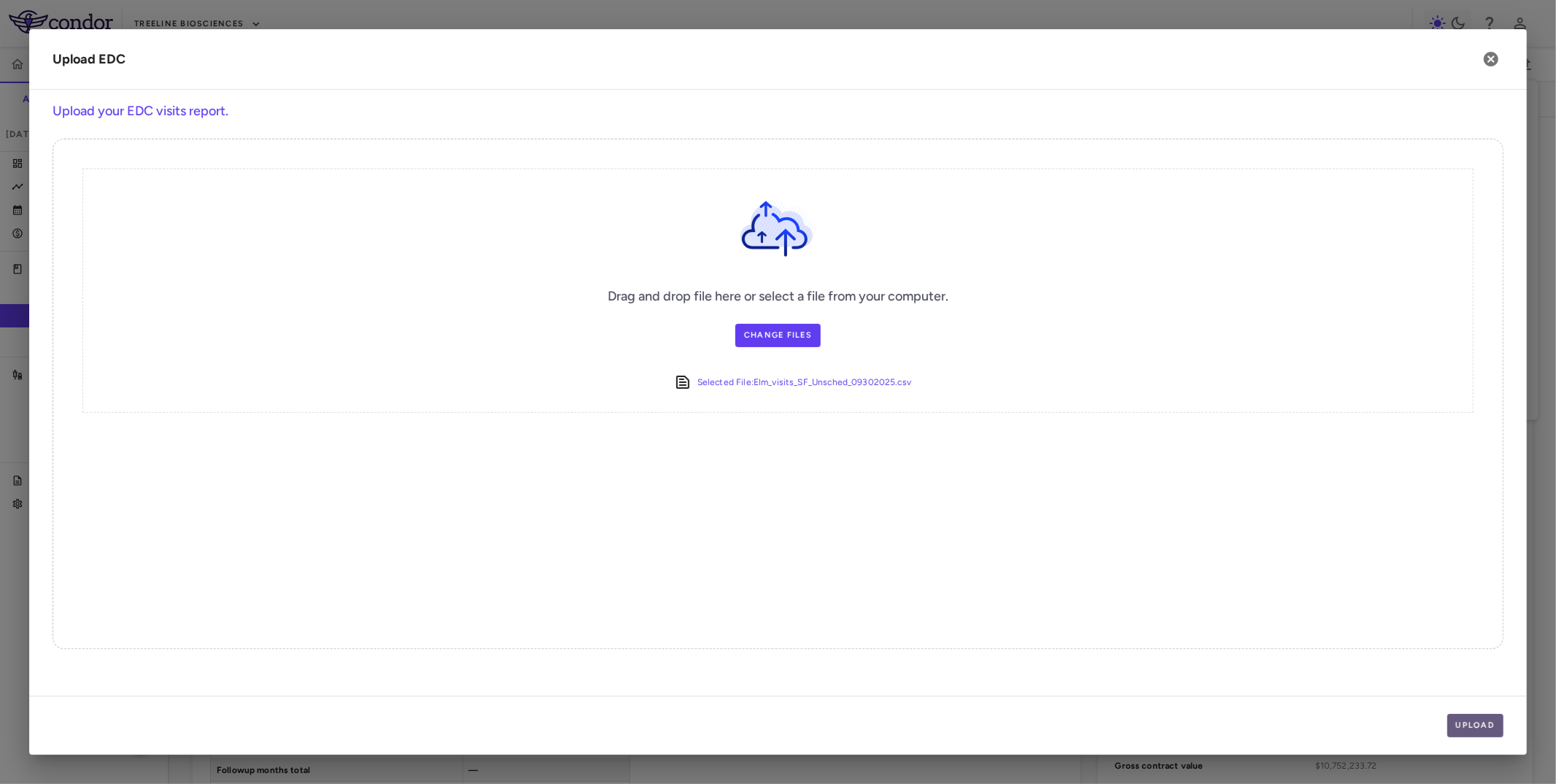
click at [1479, 723] on button "Upload" at bounding box center [1476, 726] width 57 height 23
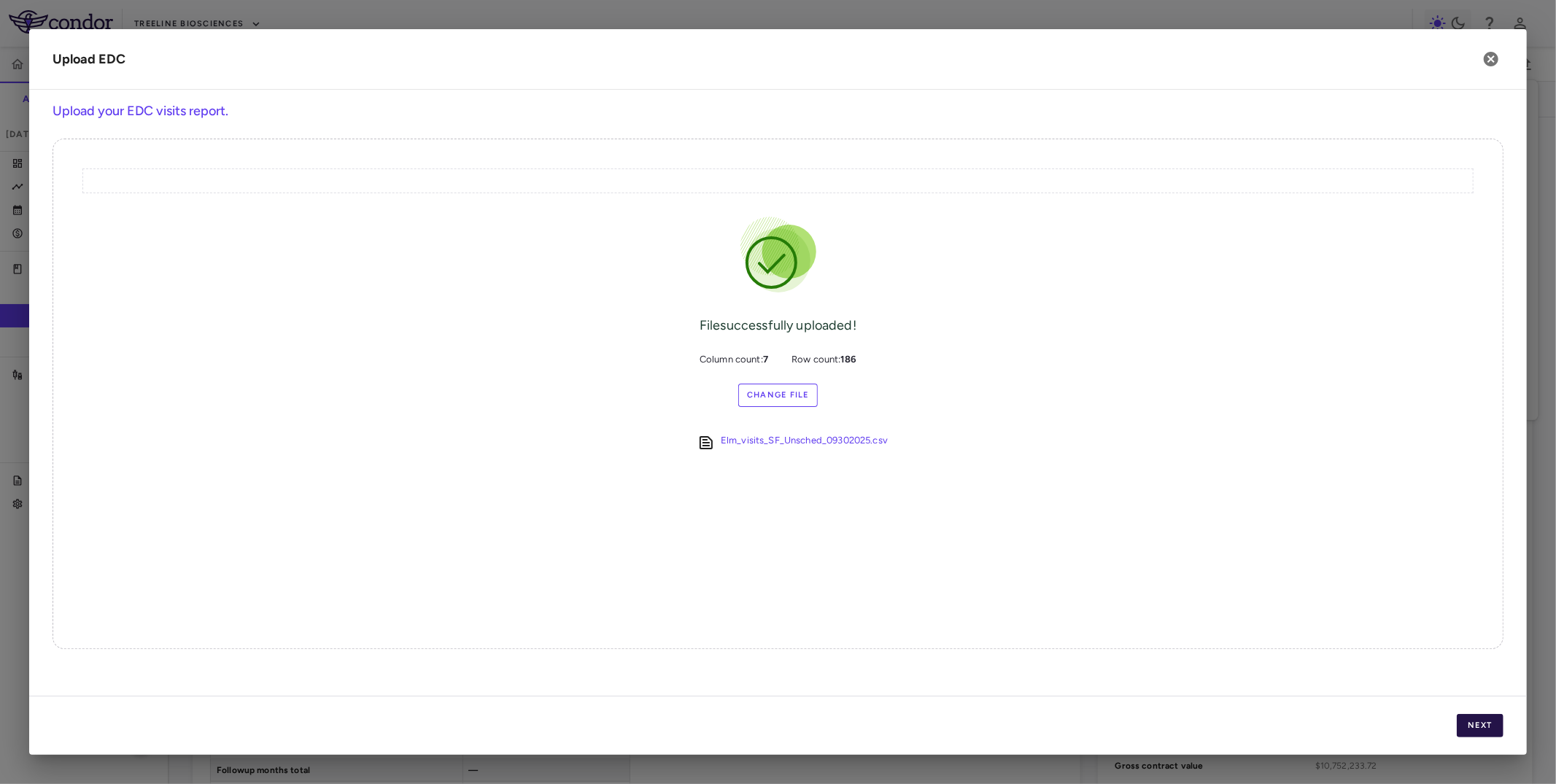
click at [1479, 723] on button "Next" at bounding box center [1480, 726] width 46 height 23
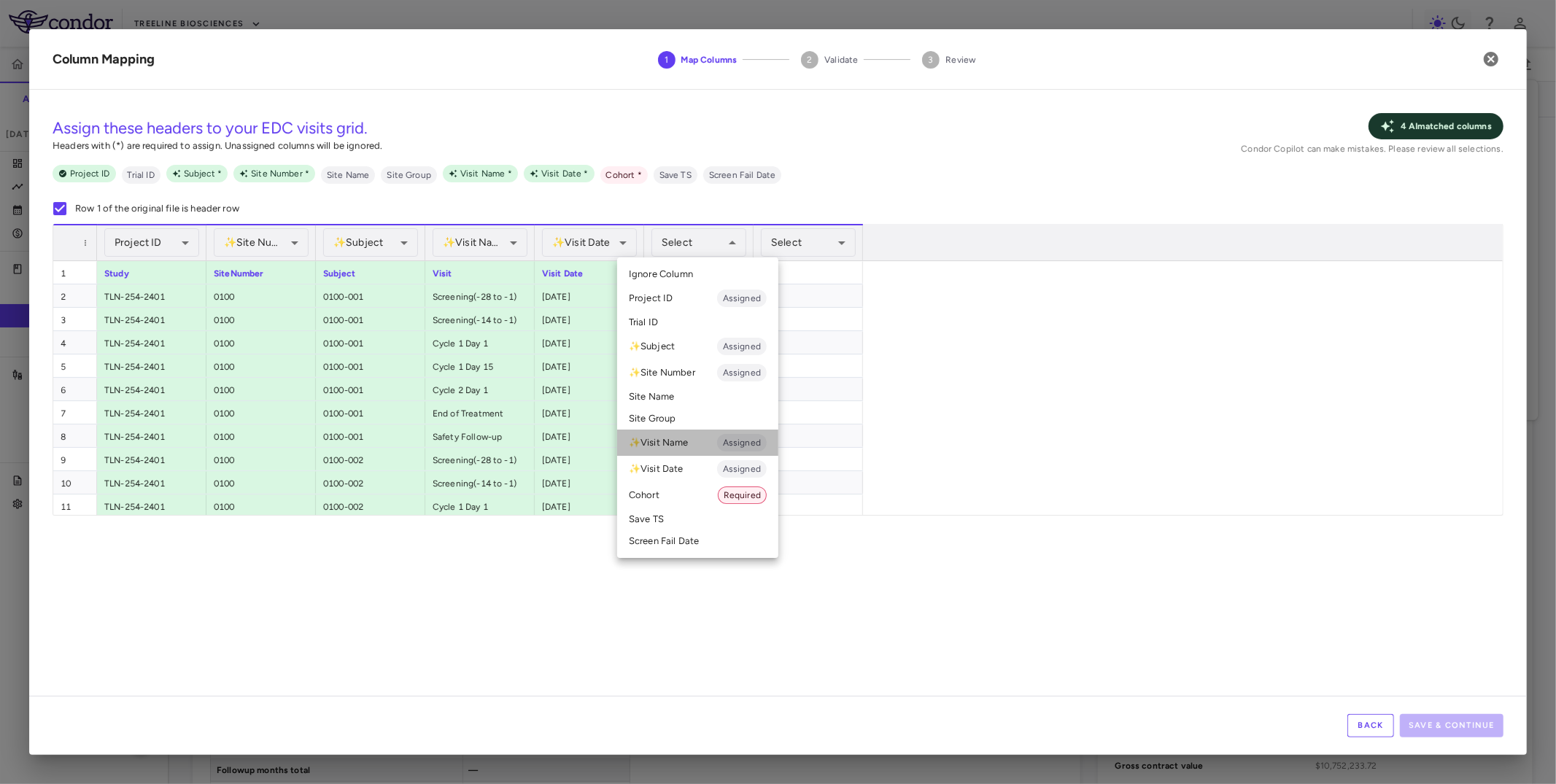
click at [695, 445] on li "✨ Visit Name Assigned" at bounding box center [698, 443] width 162 height 27
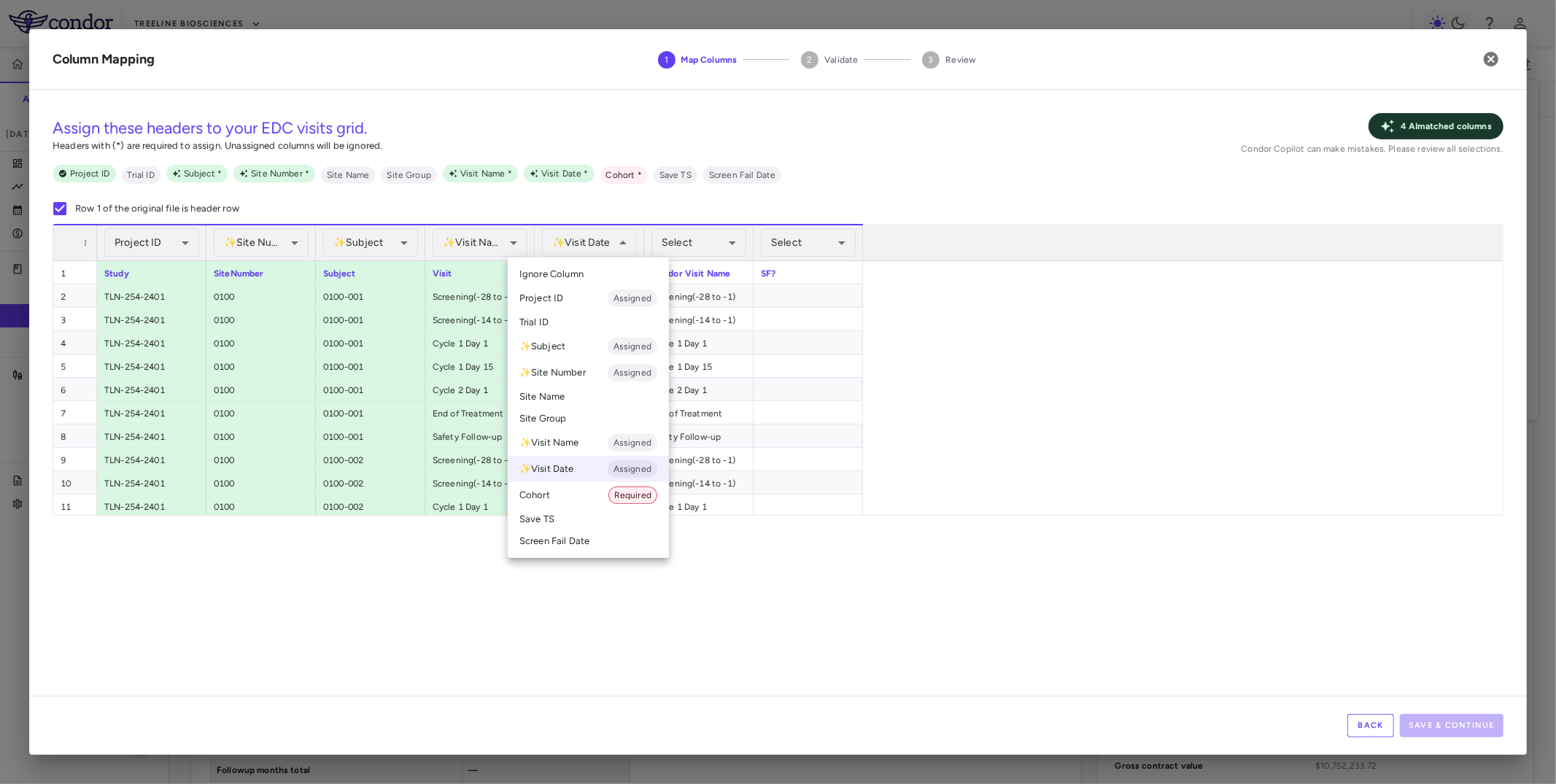
click at [450, 250] on div at bounding box center [778, 392] width 1556 height 784
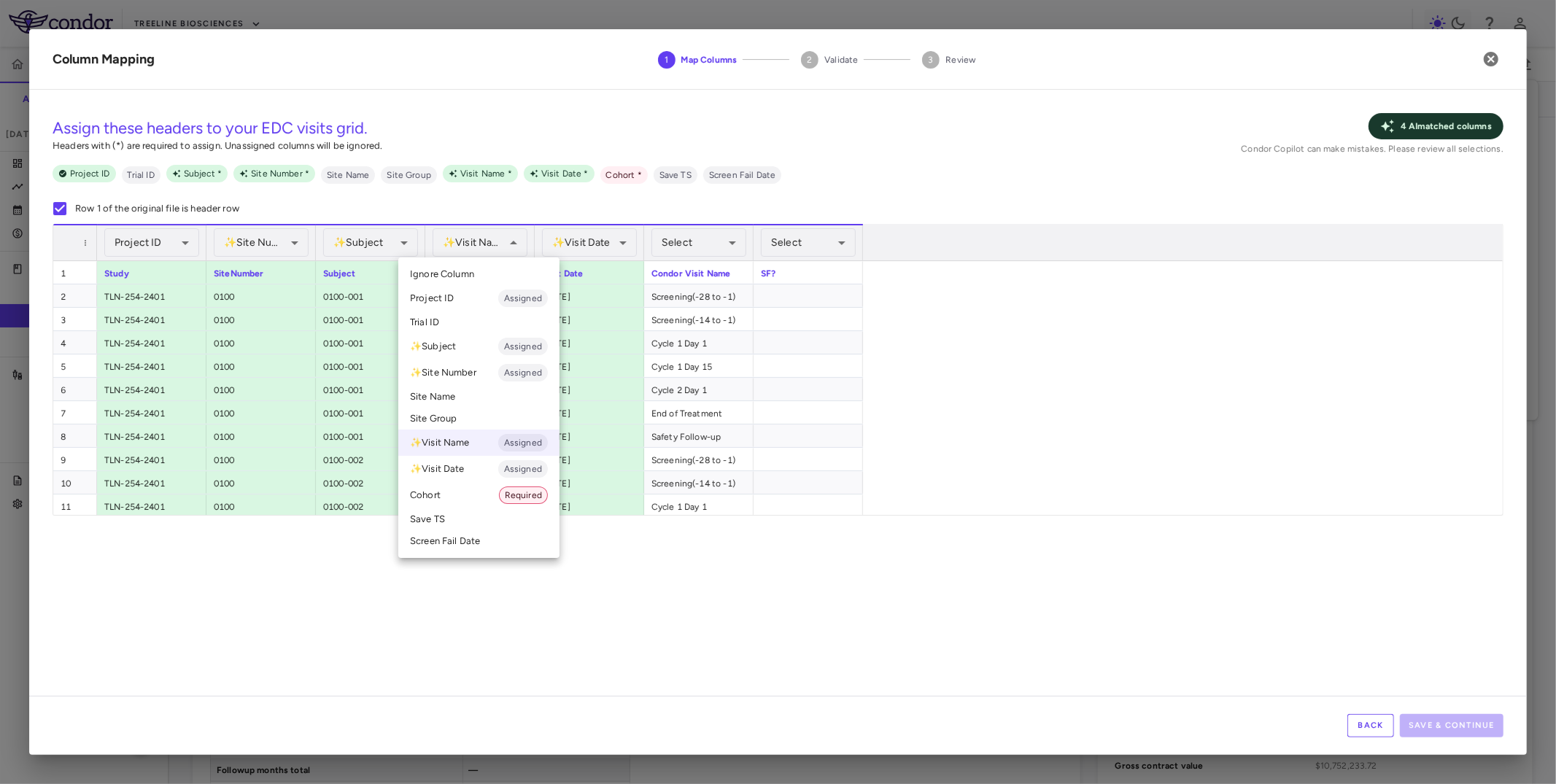
click at [456, 280] on span "Ignore Column" at bounding box center [442, 273] width 64 height 13
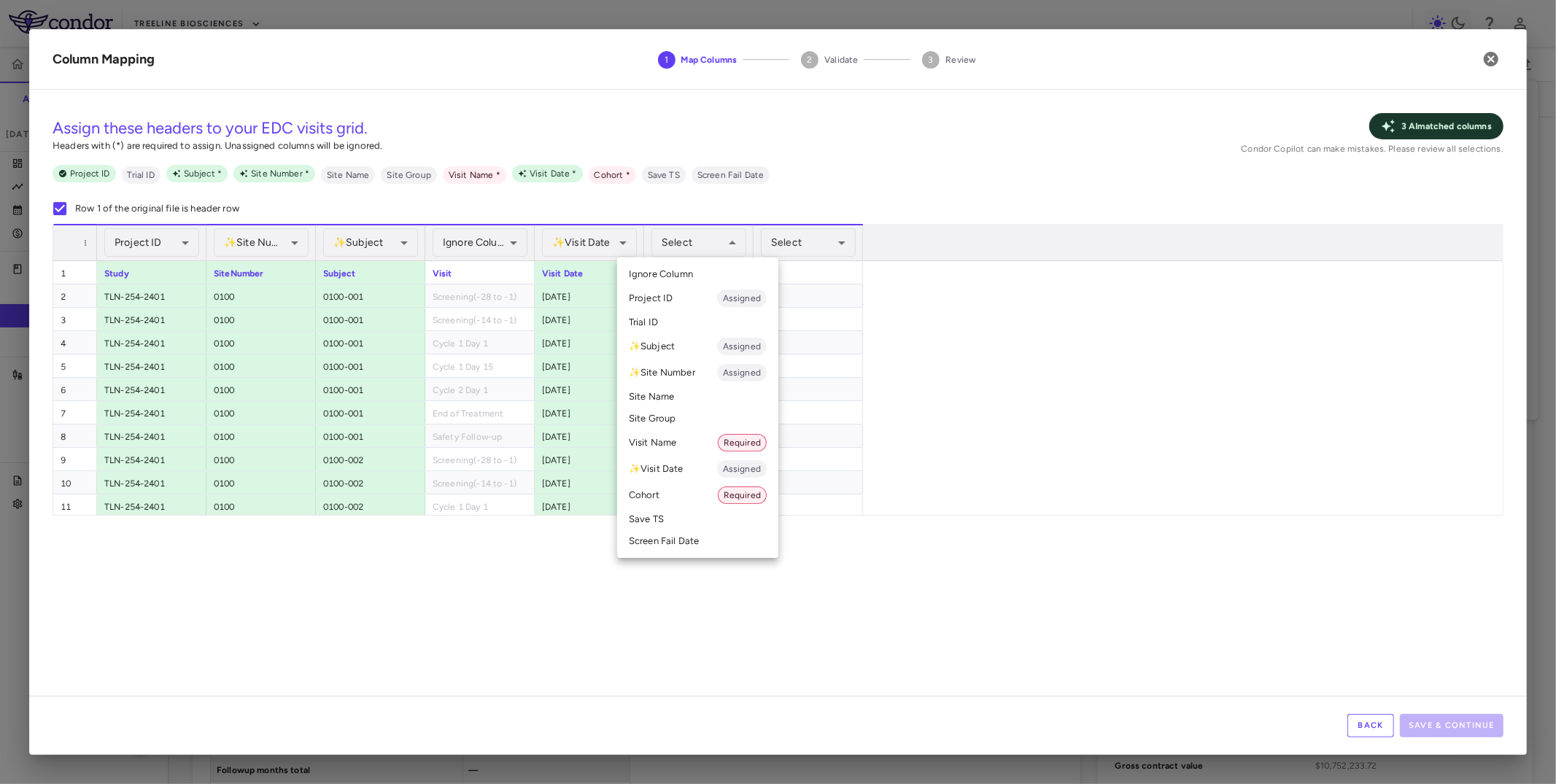
click at [702, 450] on li "Visit Name Required" at bounding box center [698, 443] width 162 height 27
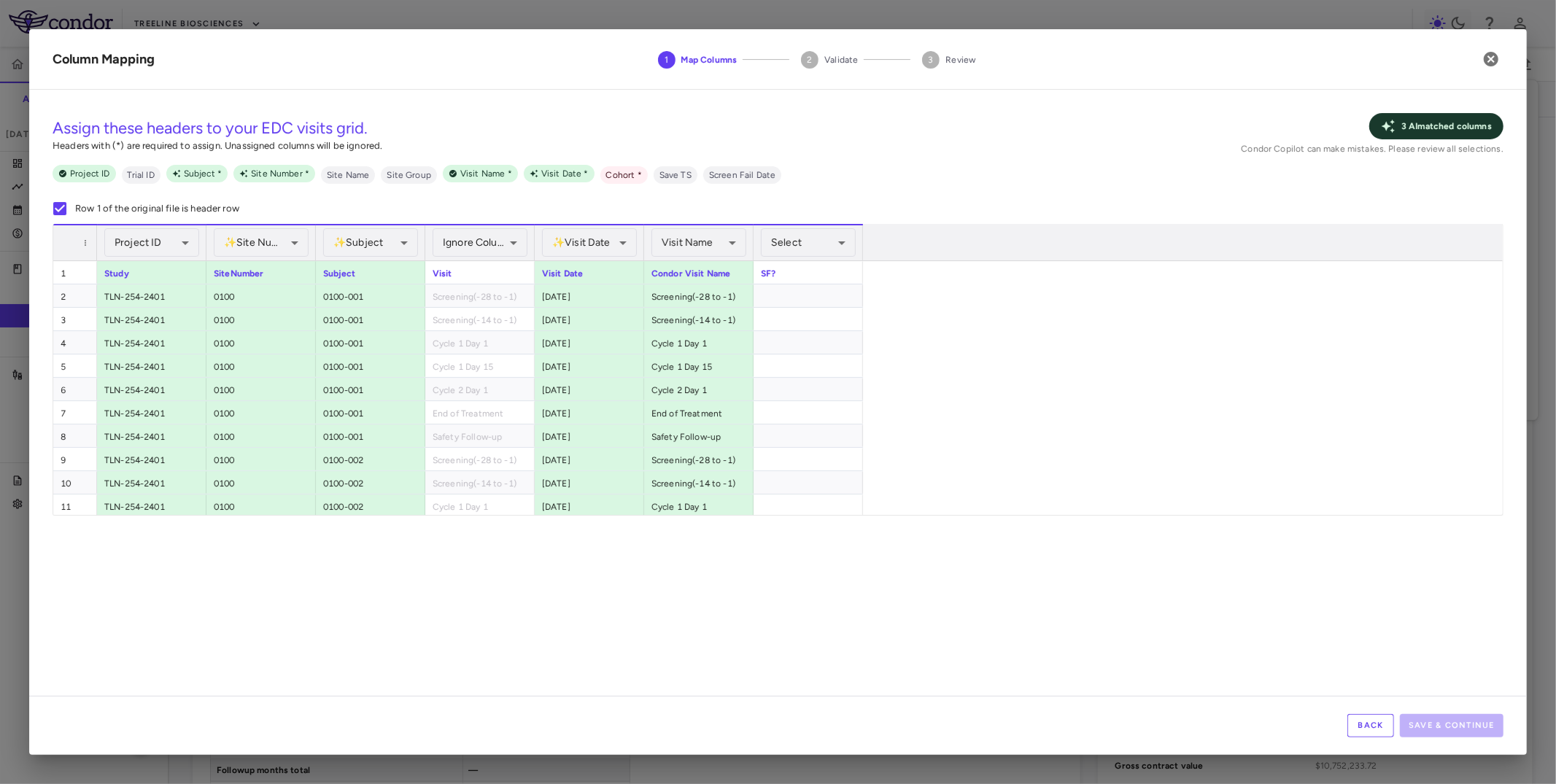
click at [1374, 742] on div "Back Save & Continue" at bounding box center [778, 726] width 1498 height 59
click at [1374, 728] on button "Back" at bounding box center [1370, 726] width 46 height 23
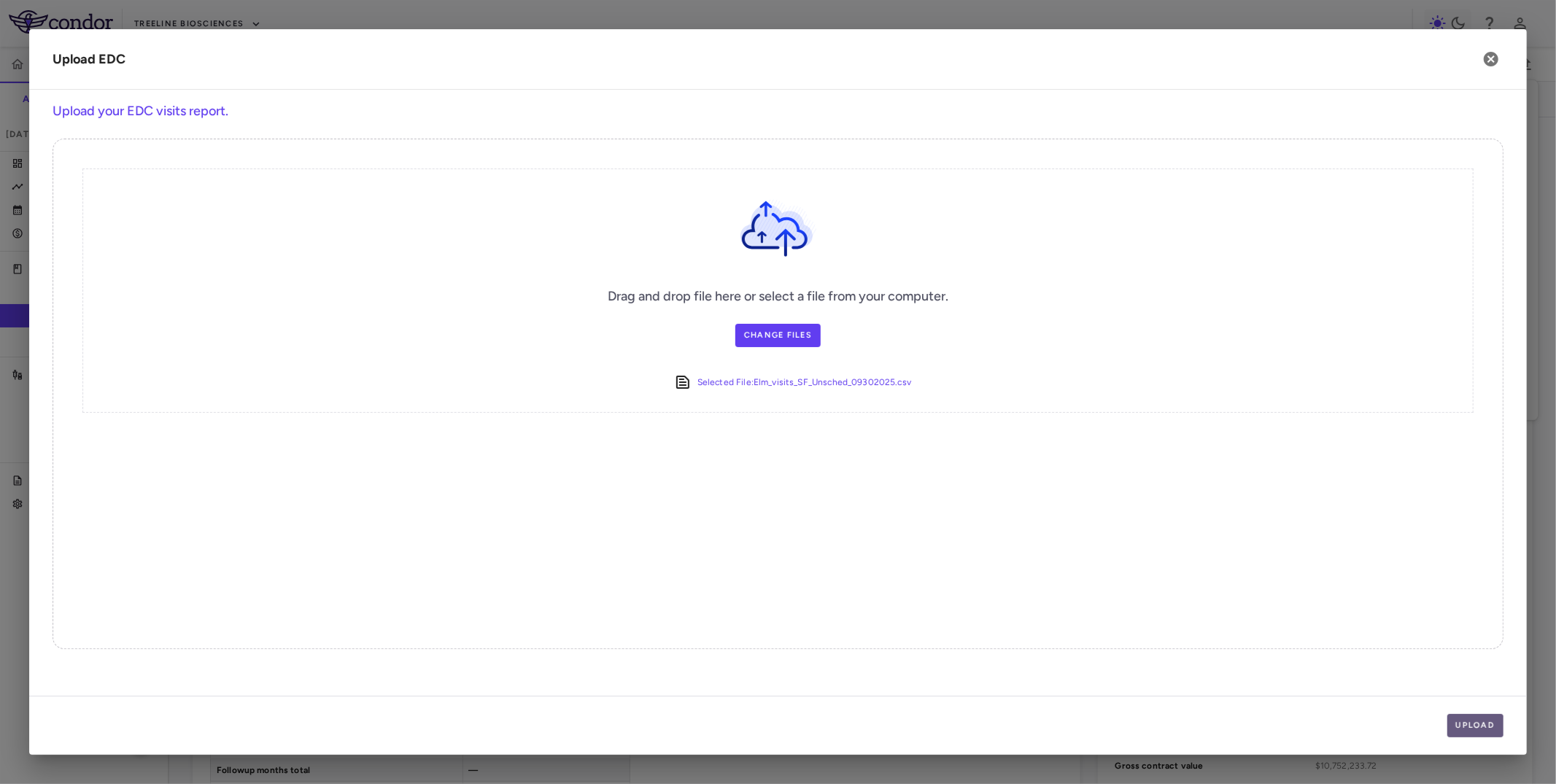
click at [1457, 726] on button "Upload" at bounding box center [1476, 726] width 57 height 23
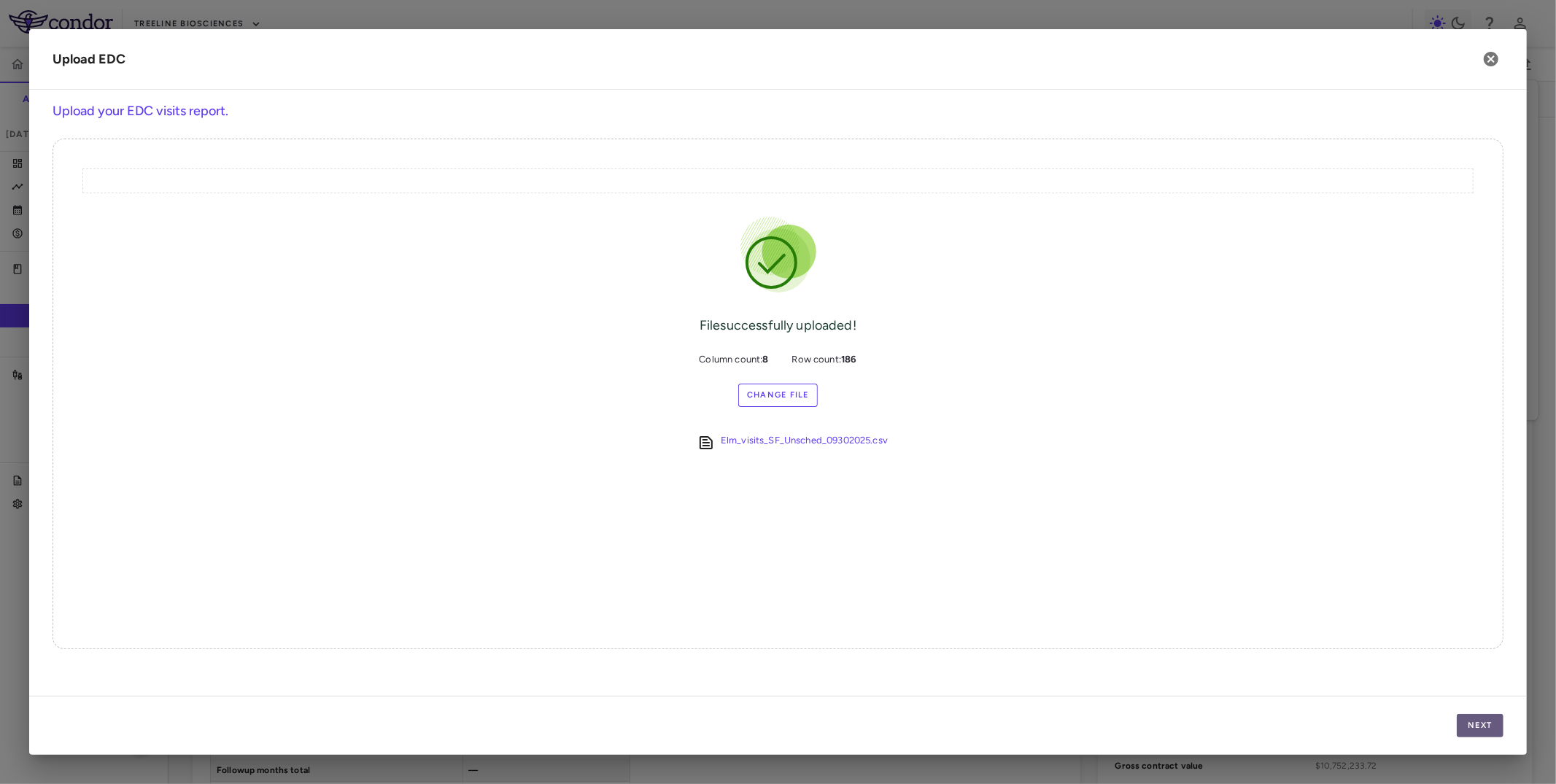
click at [1467, 728] on button "Next" at bounding box center [1480, 726] width 46 height 23
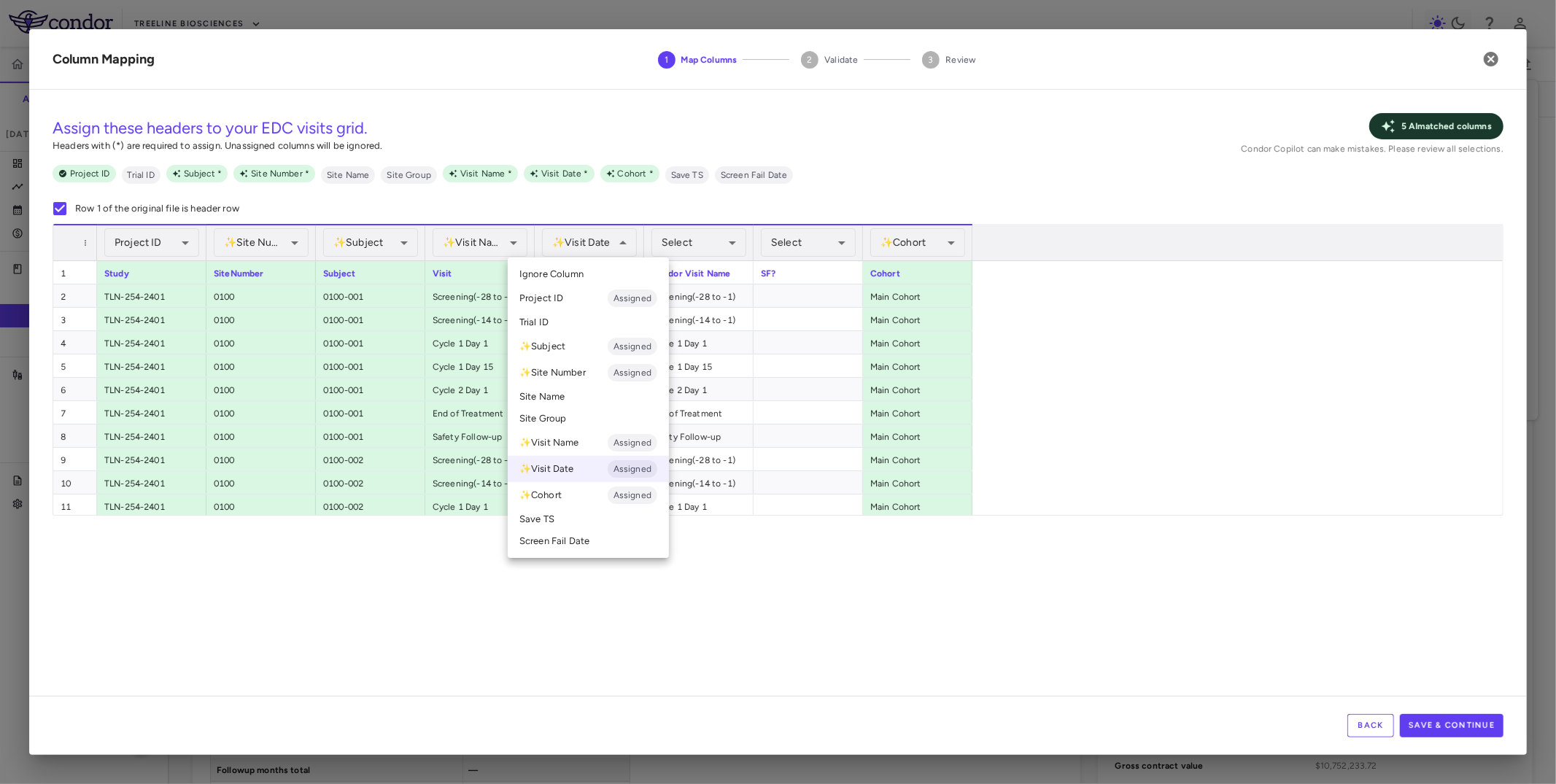
click at [469, 273] on div at bounding box center [778, 392] width 1556 height 784
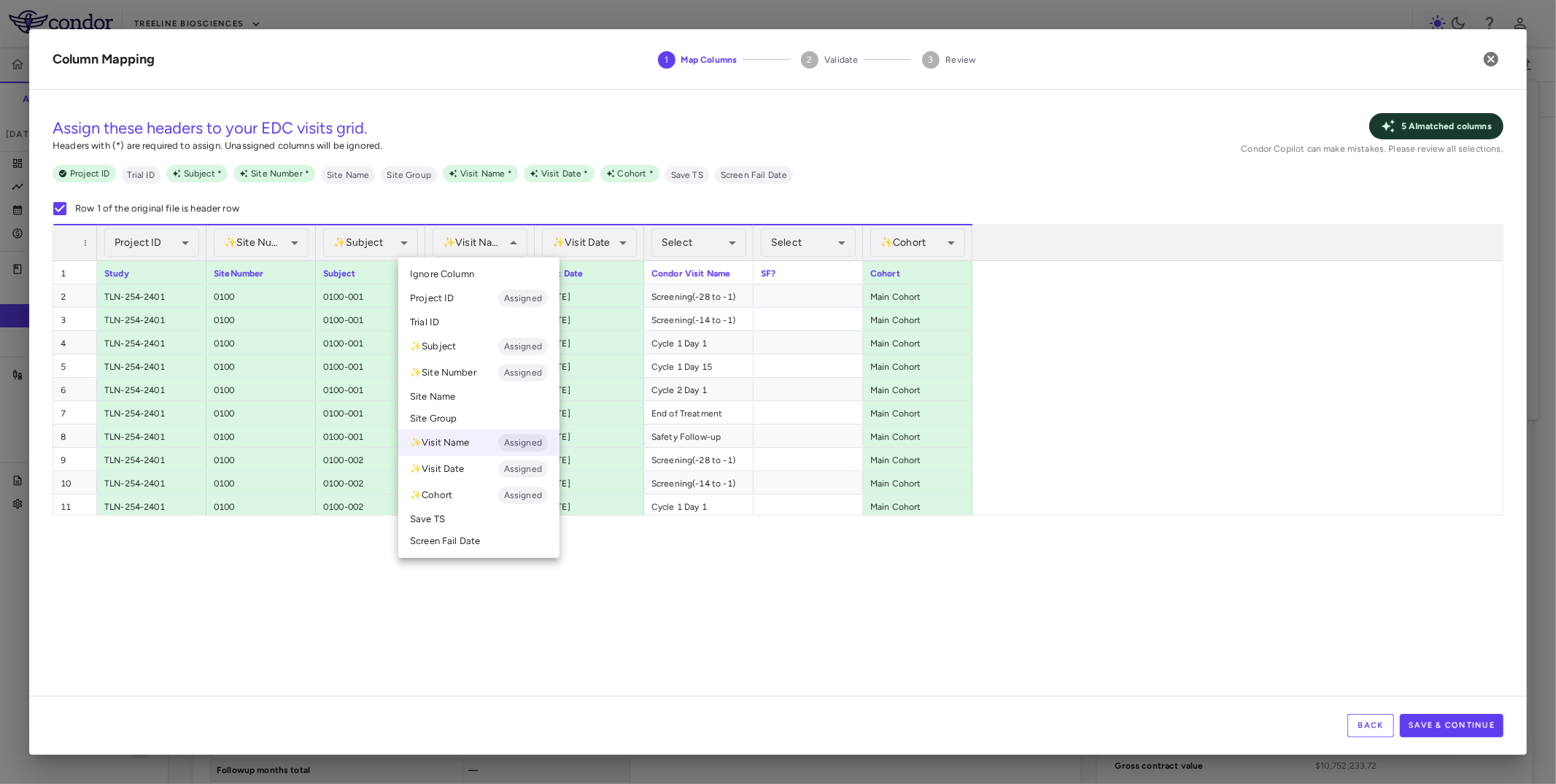
click at [473, 277] on span "Ignore Column" at bounding box center [442, 273] width 64 height 13
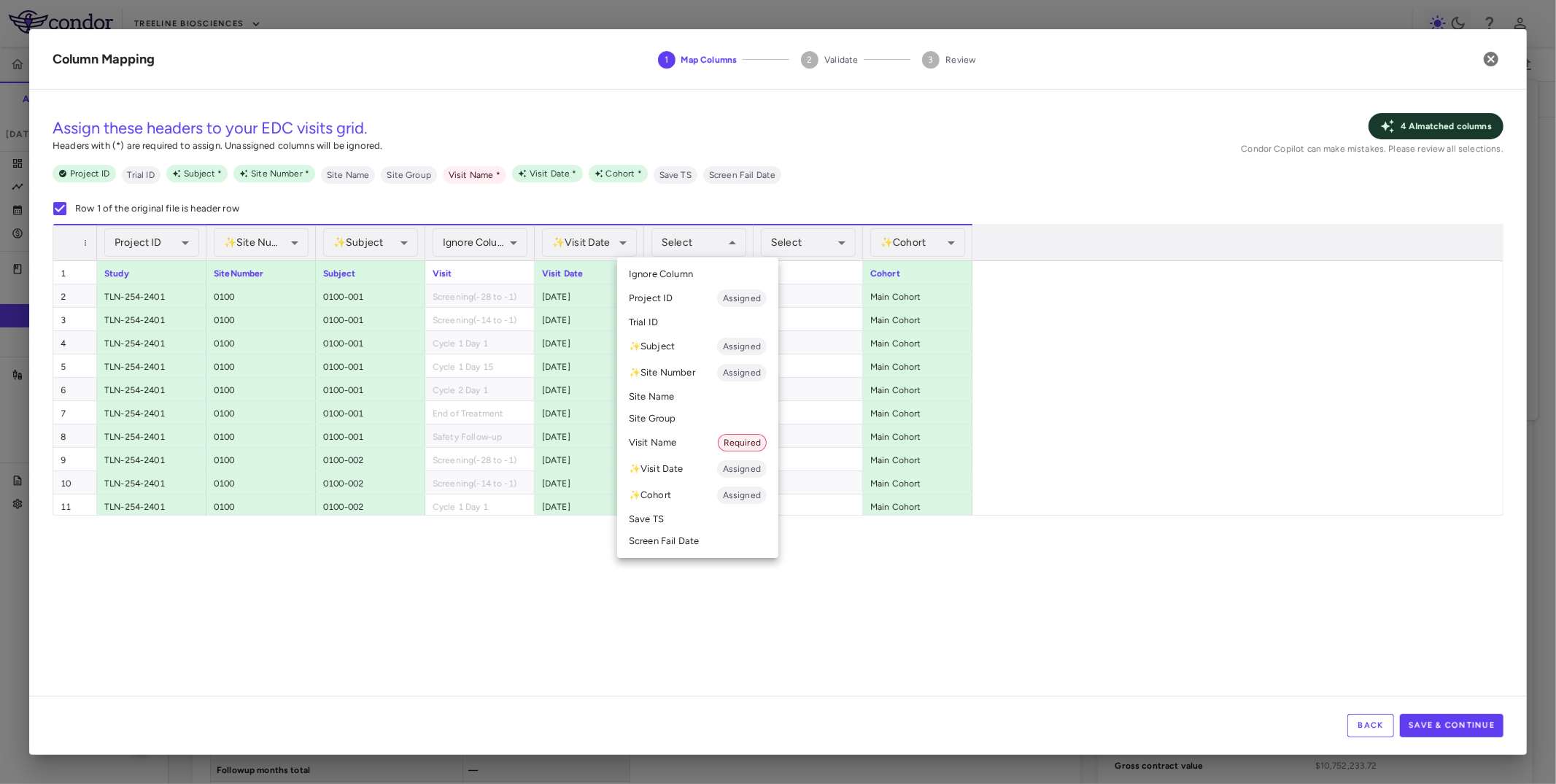
click at [682, 438] on li "Visit Name Required" at bounding box center [698, 443] width 162 height 27
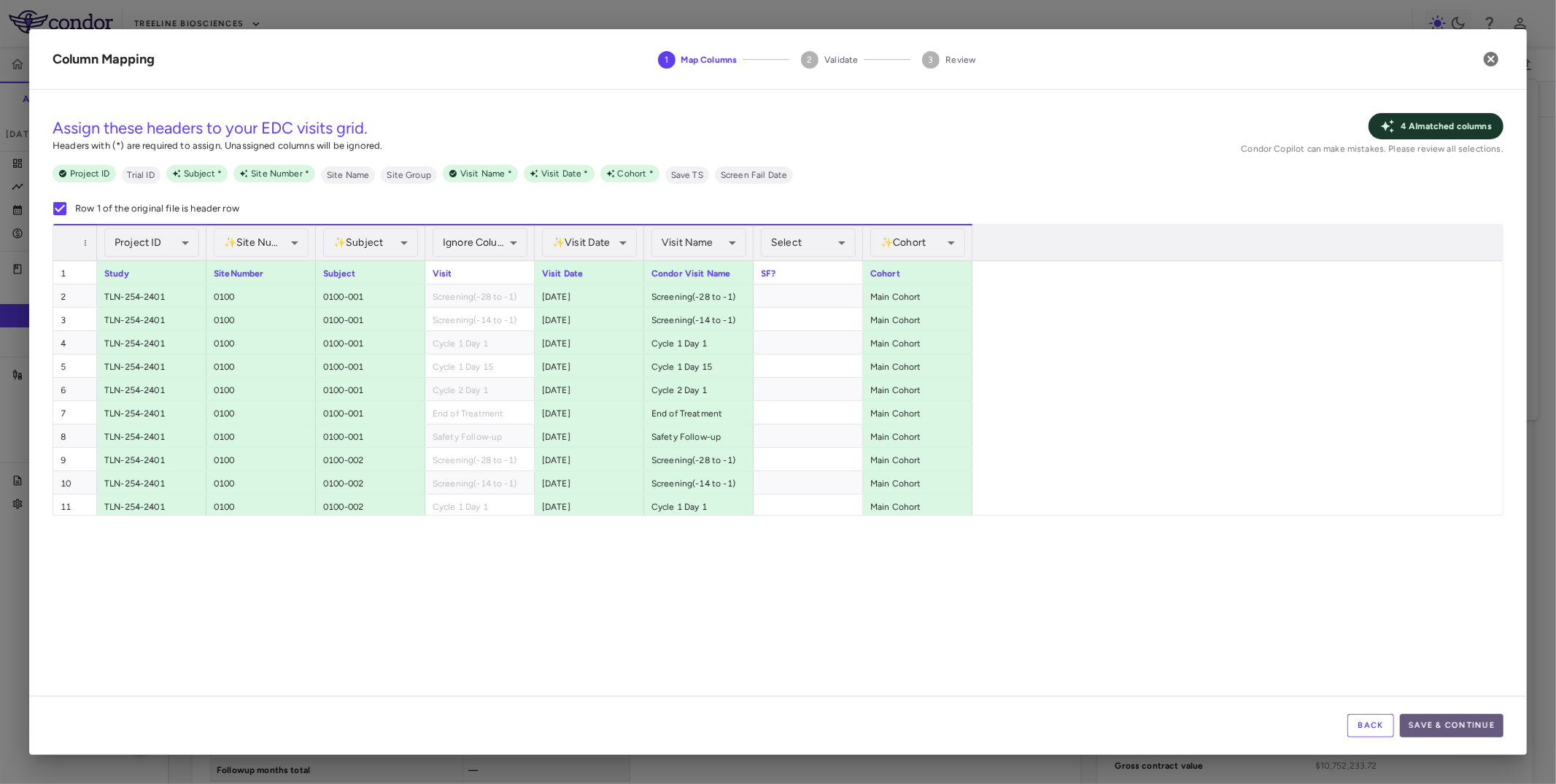
click at [1443, 726] on button "Save & Continue" at bounding box center [1451, 726] width 103 height 23
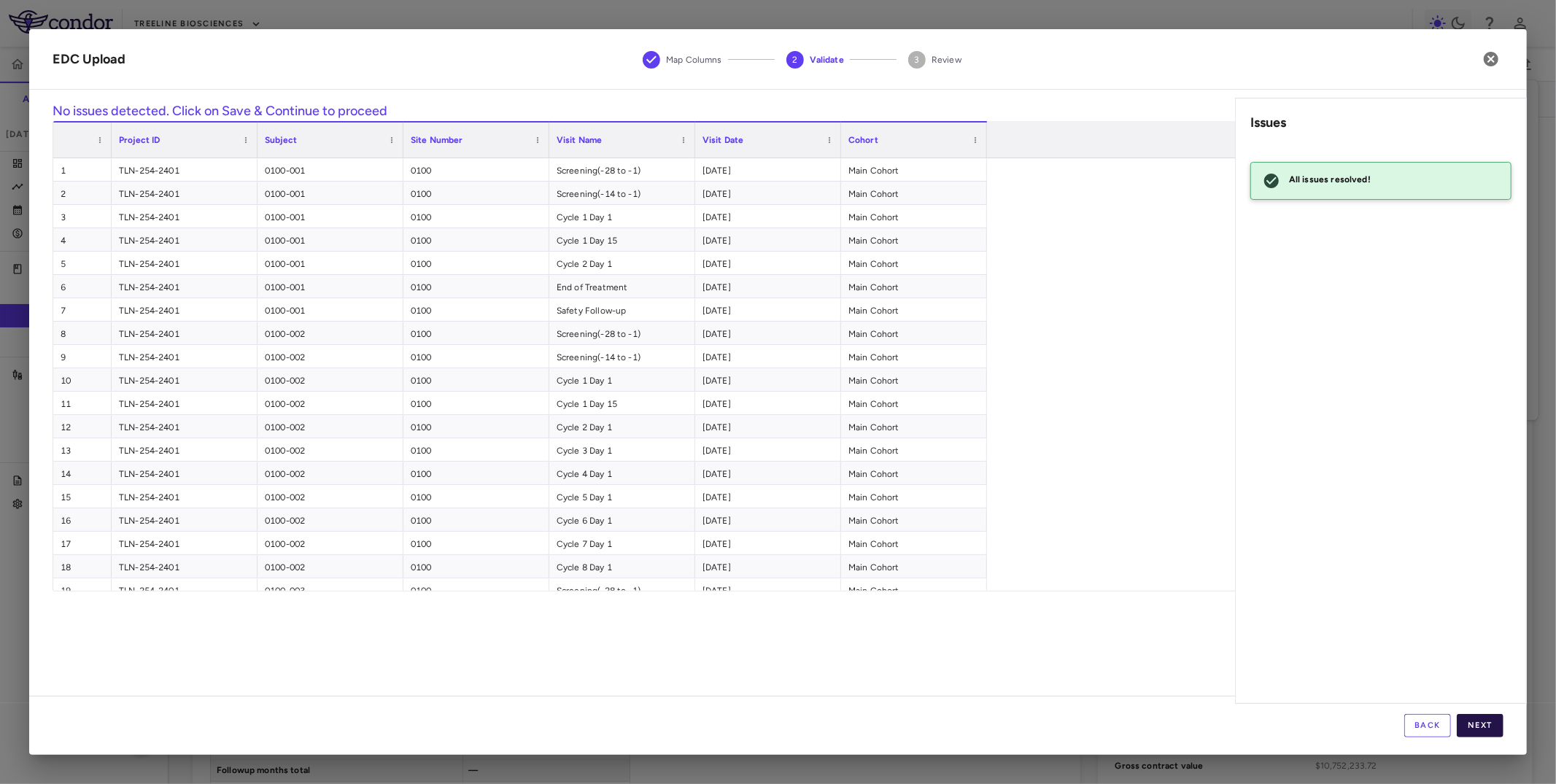
click at [1467, 721] on button "Next" at bounding box center [1480, 726] width 46 height 23
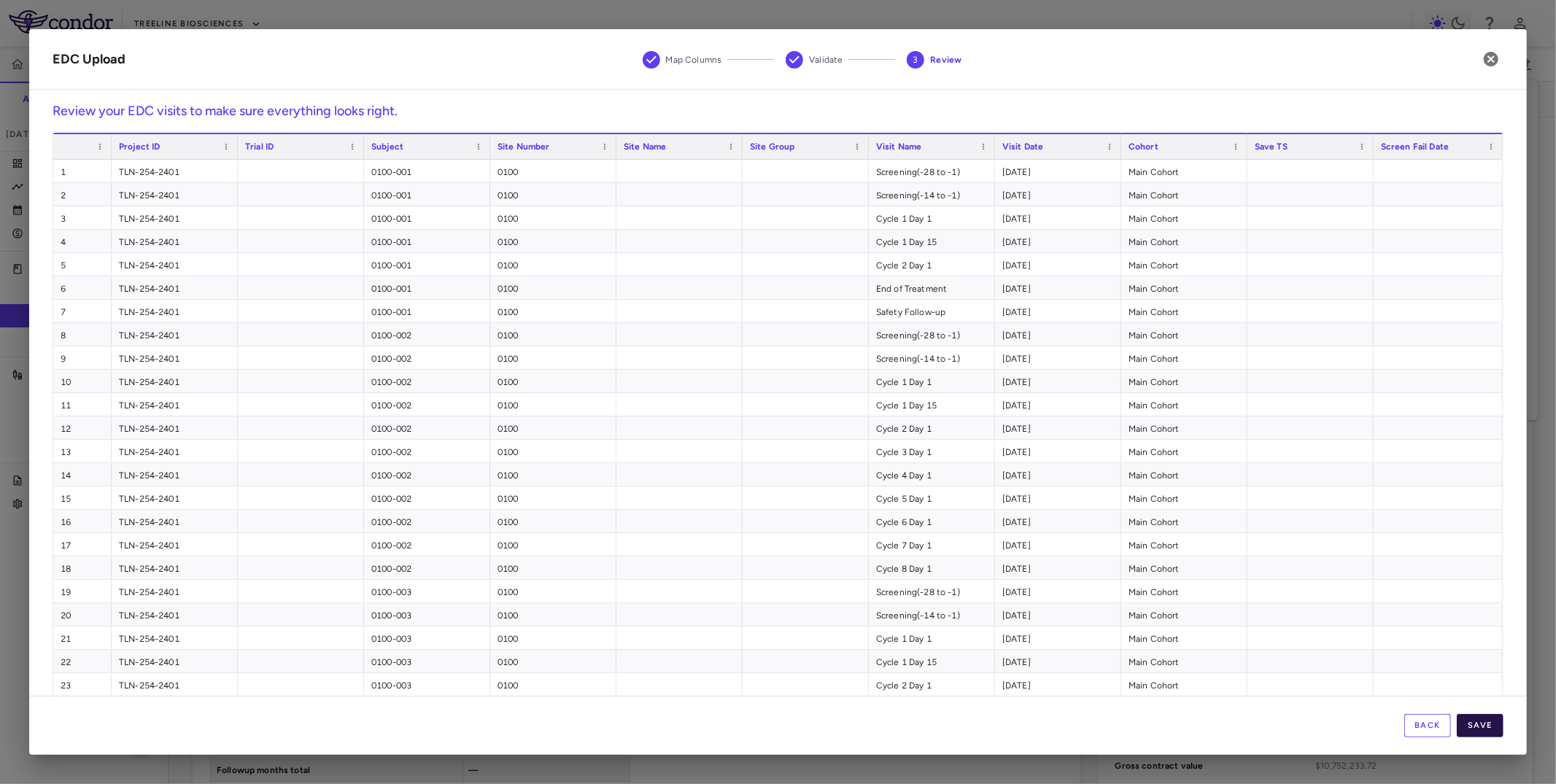
click at [1475, 725] on button "Save" at bounding box center [1480, 726] width 46 height 23
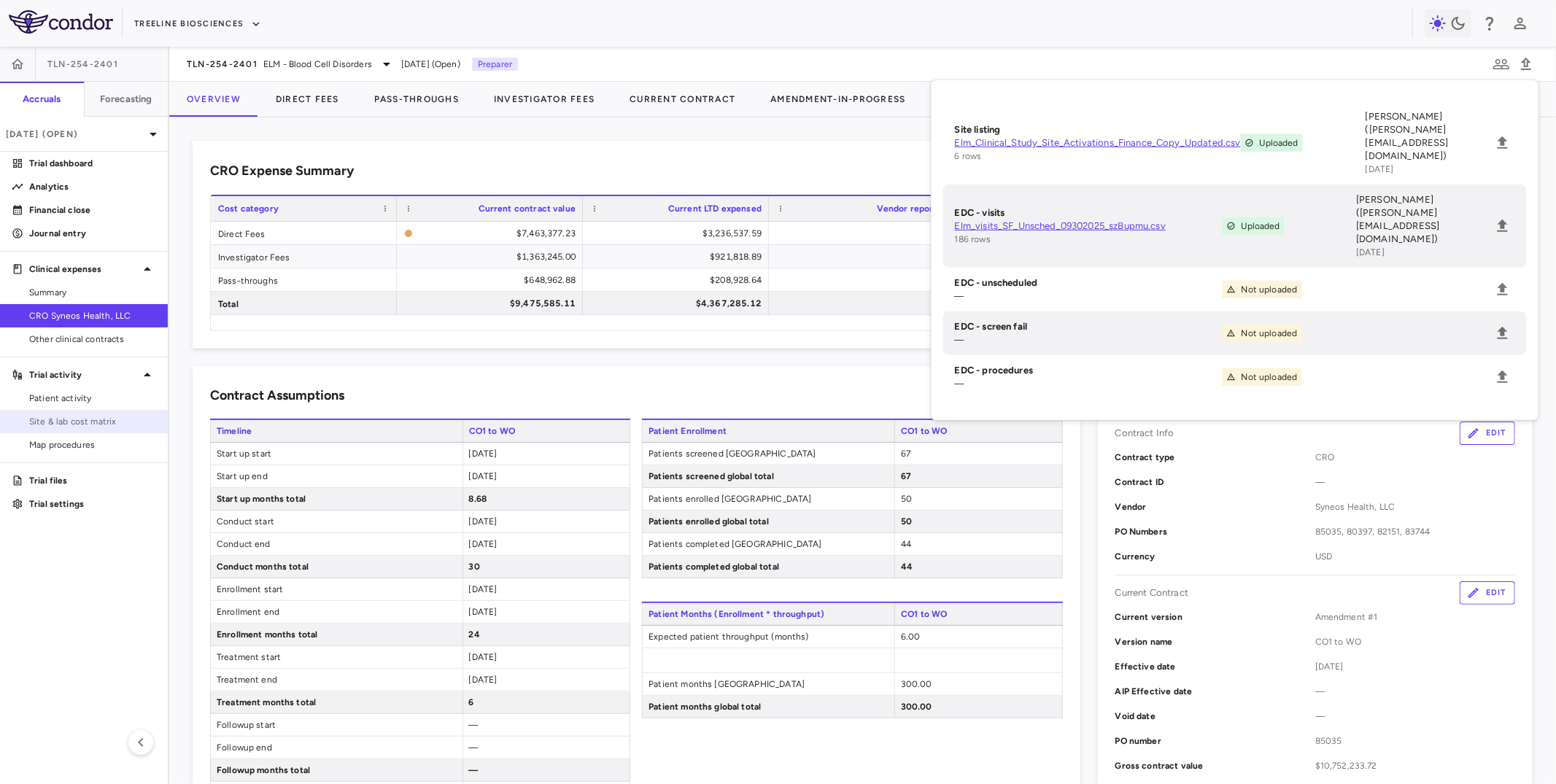
click at [83, 417] on span "Site & lab cost matrix" at bounding box center [93, 421] width 127 height 13
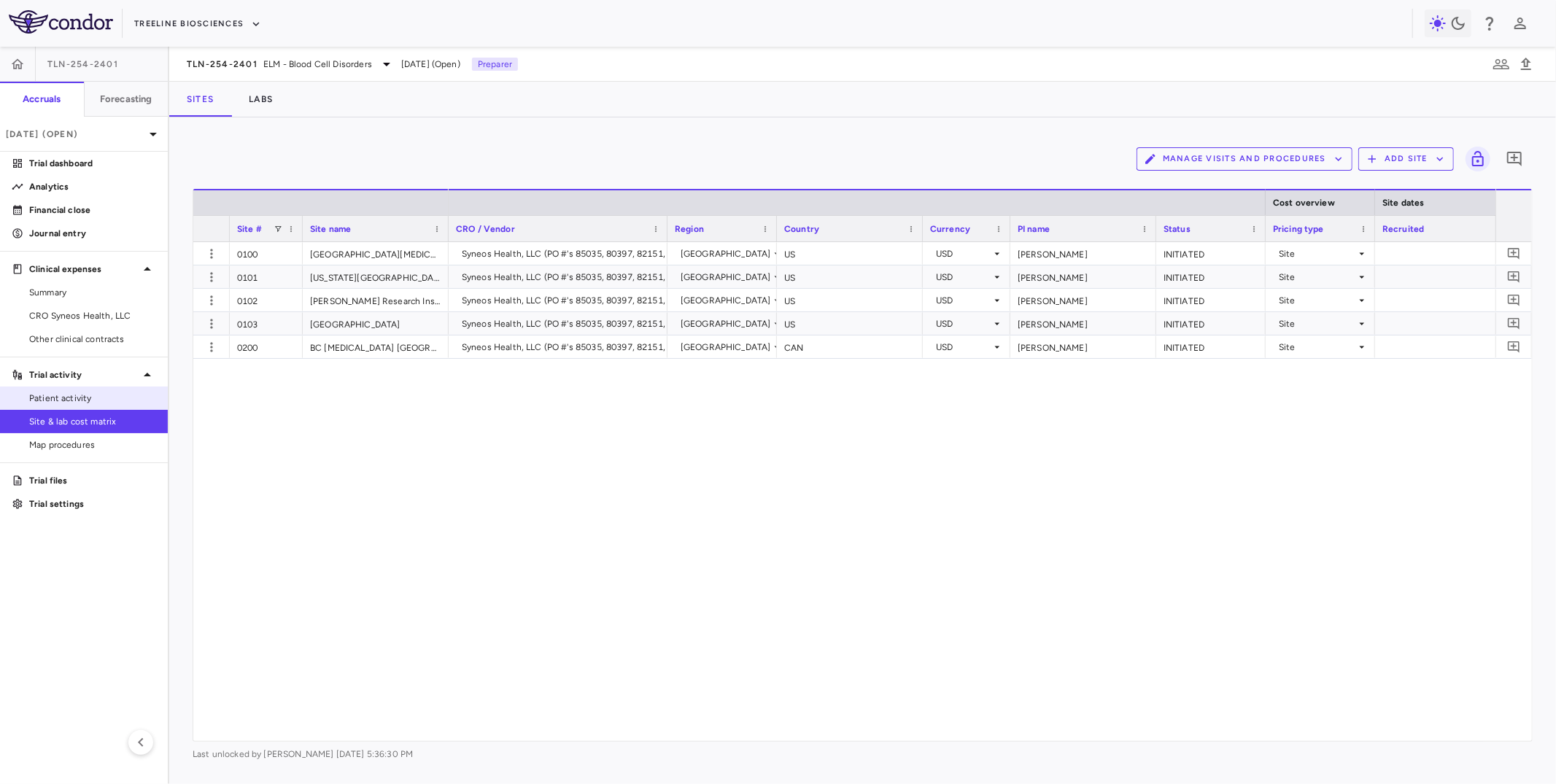
click at [99, 399] on span "Patient activity" at bounding box center [93, 398] width 127 height 13
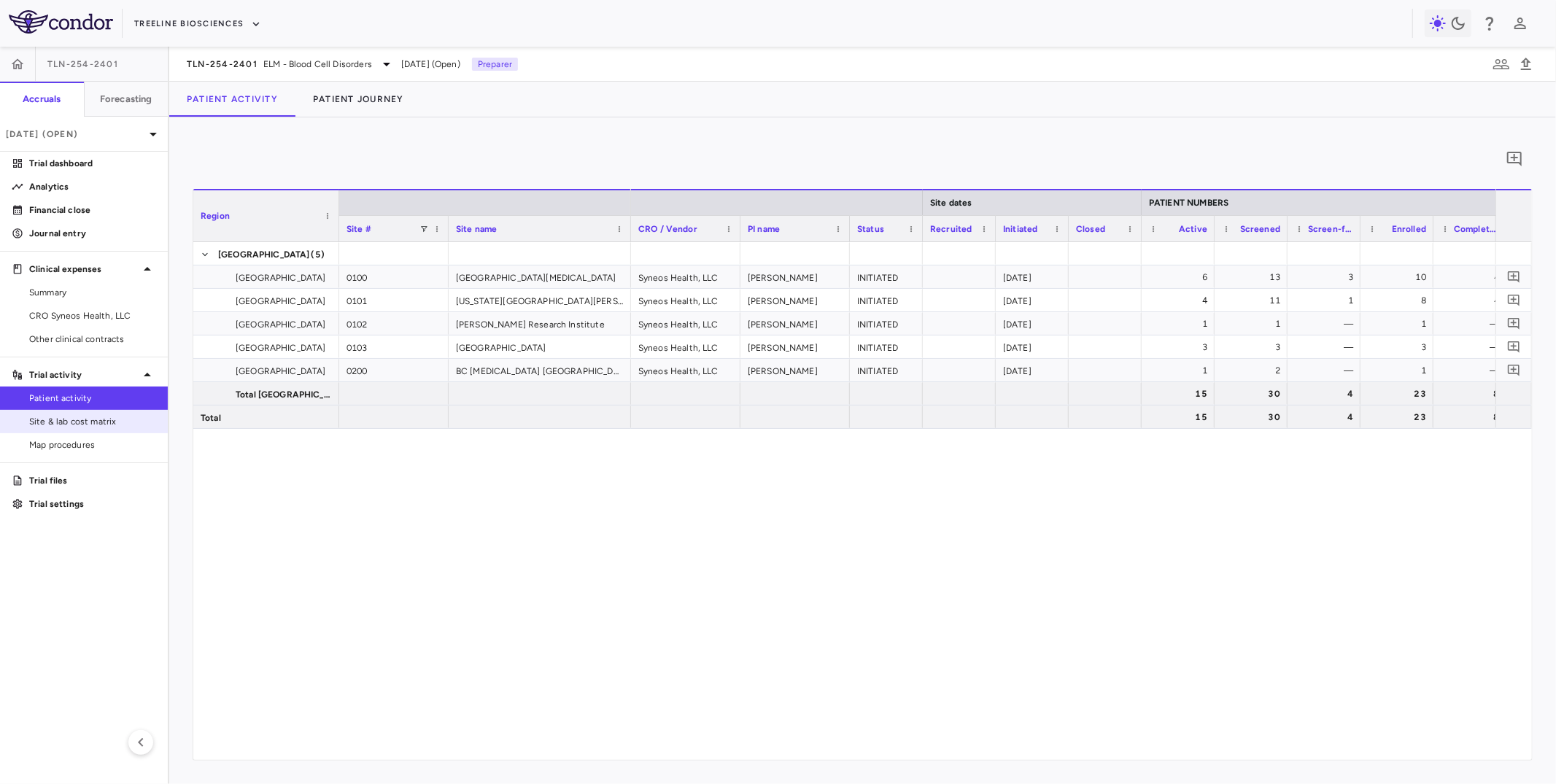
click at [102, 423] on span "Site & lab cost matrix" at bounding box center [93, 421] width 127 height 13
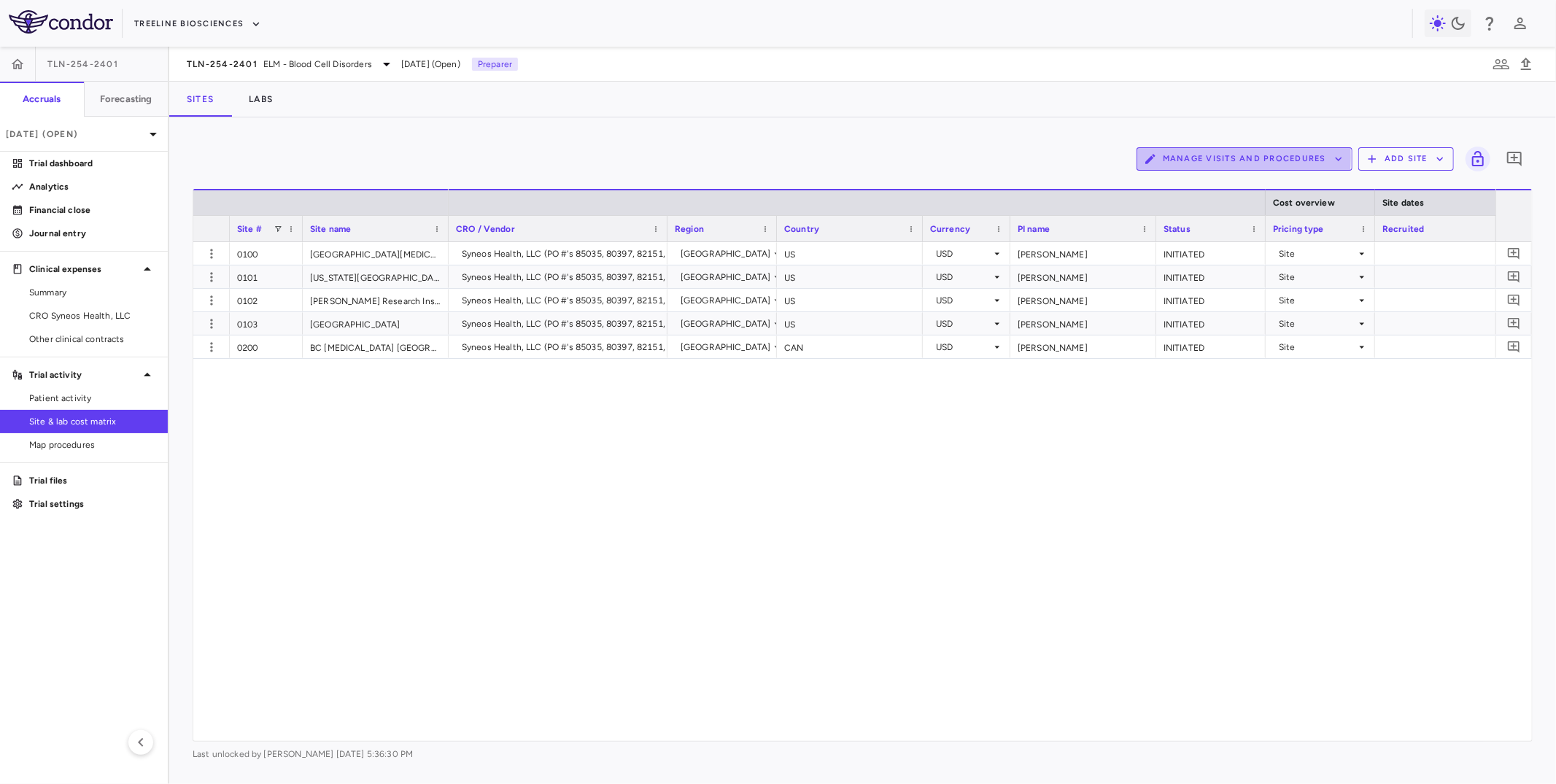
click at [1168, 156] on button "Manage Visits and Procedures" at bounding box center [1244, 158] width 216 height 23
click at [1165, 182] on li "Visit Schedules" at bounding box center [1229, 187] width 156 height 21
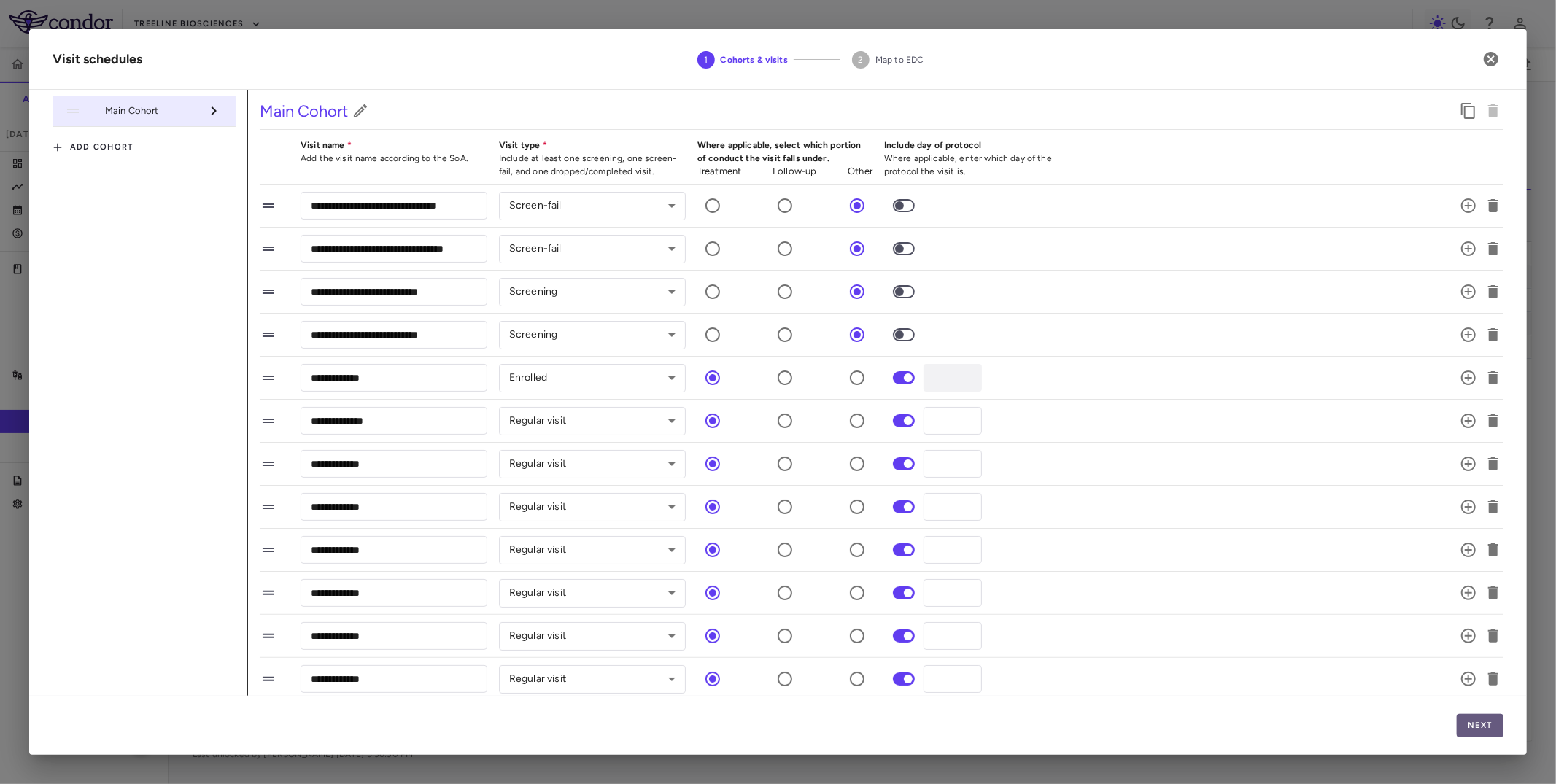
click at [1488, 726] on button "Next" at bounding box center [1480, 726] width 46 height 23
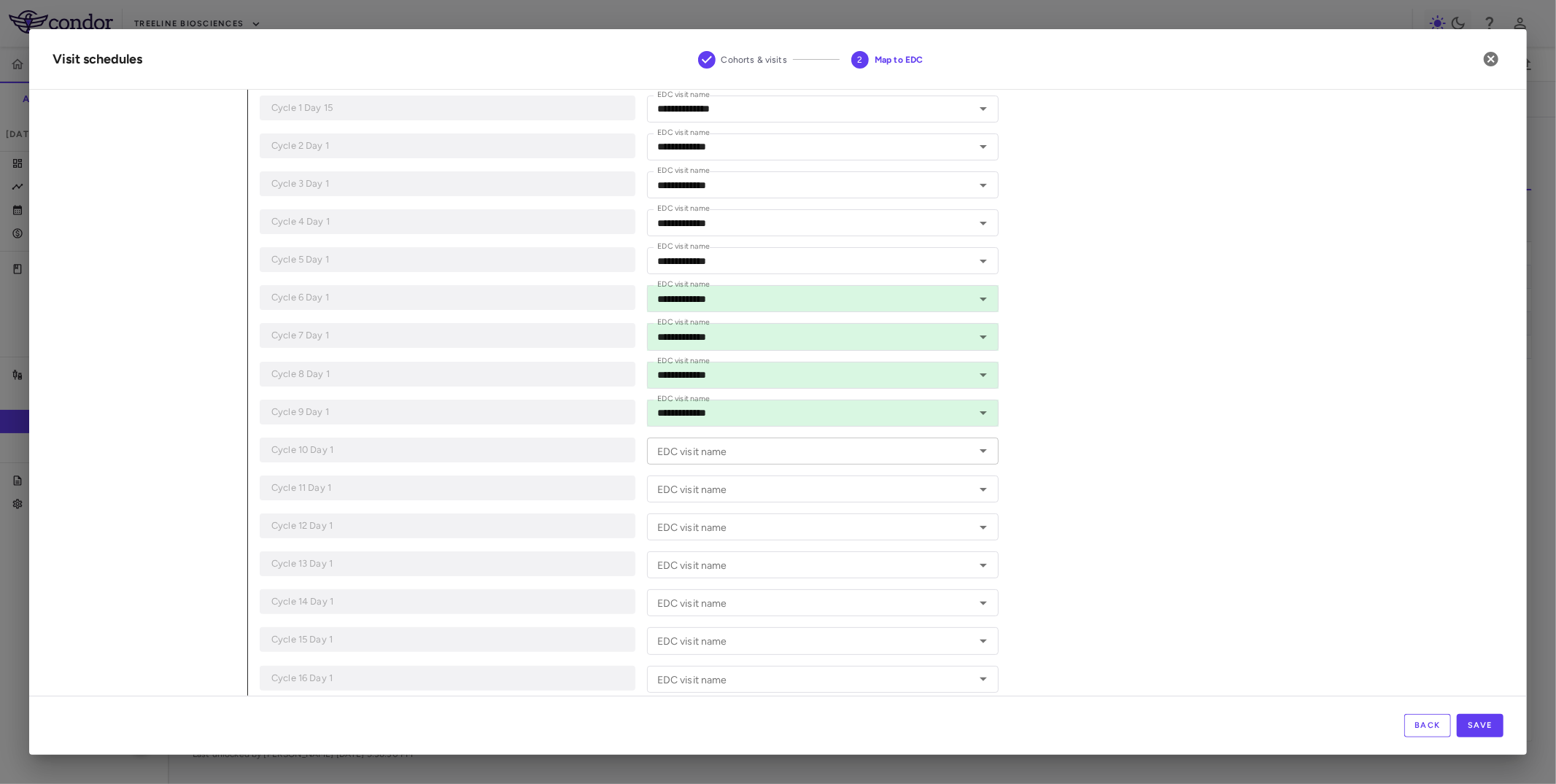
scroll to position [586, 0]
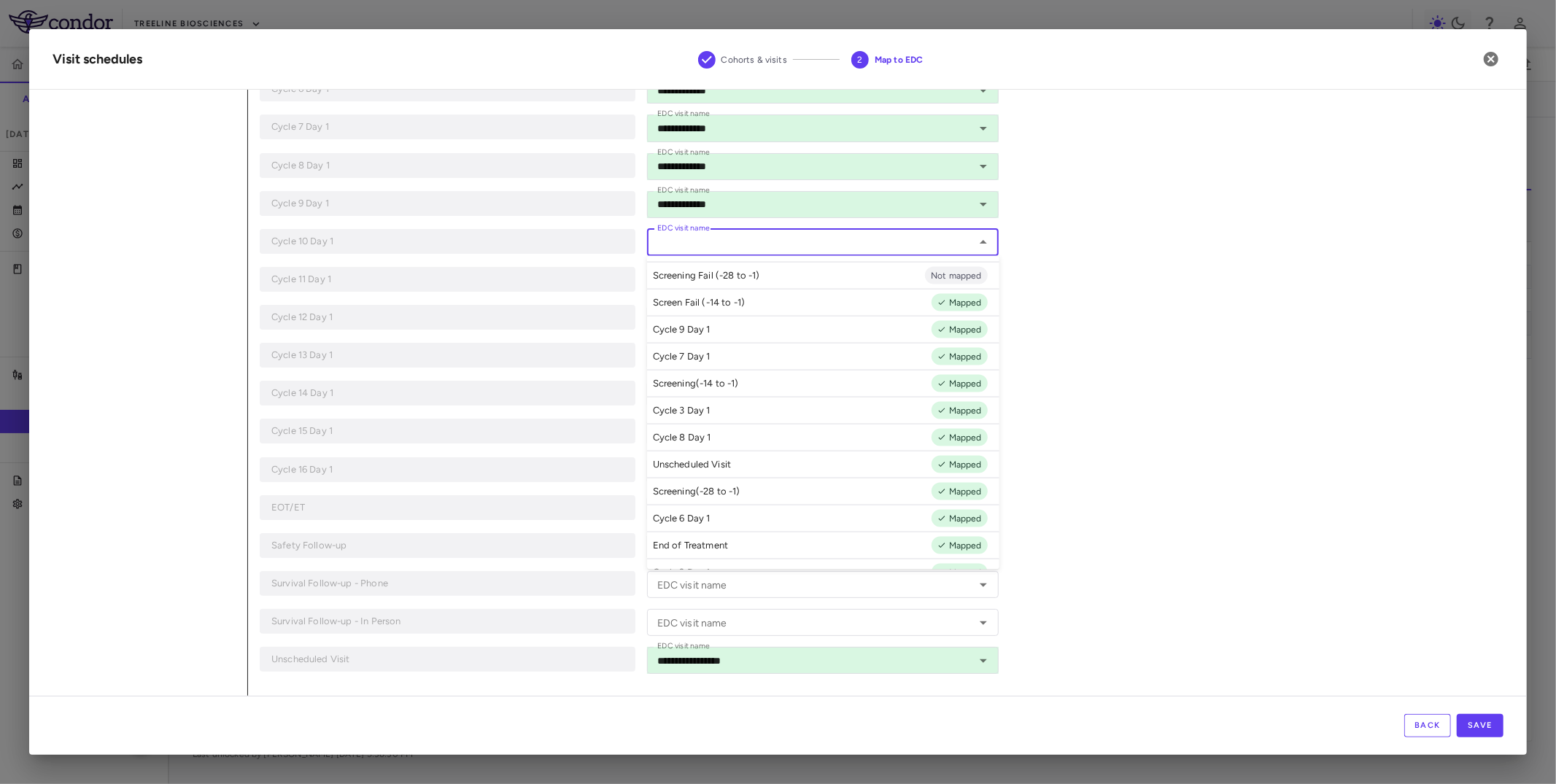
click at [753, 248] on input "EDC visit name" at bounding box center [812, 242] width 320 height 18
click at [1231, 205] on div "**********" at bounding box center [876, 100] width 1255 height 1193
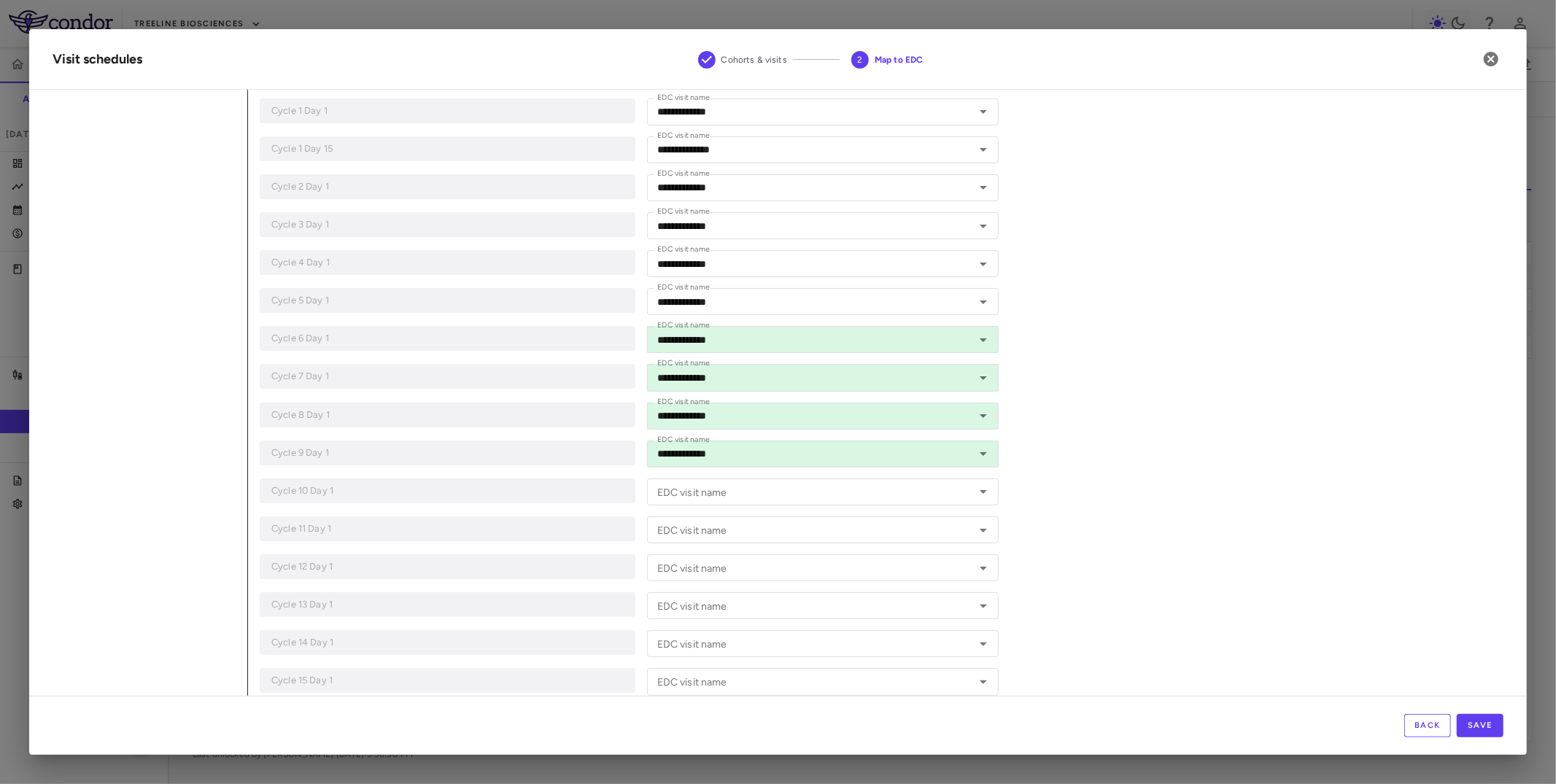
scroll to position [0, 0]
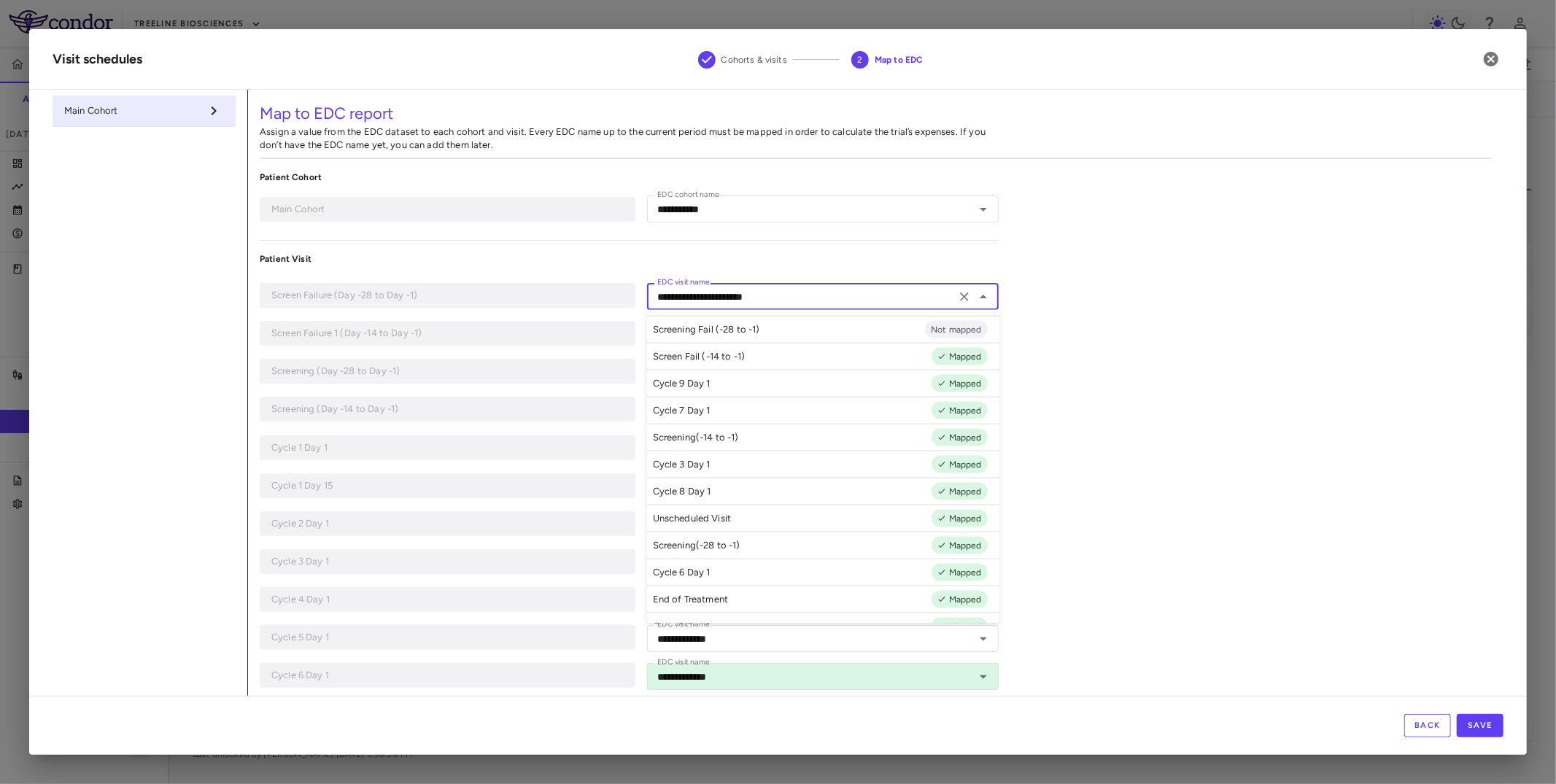
click at [922, 292] on input "**********" at bounding box center [802, 296] width 301 height 18
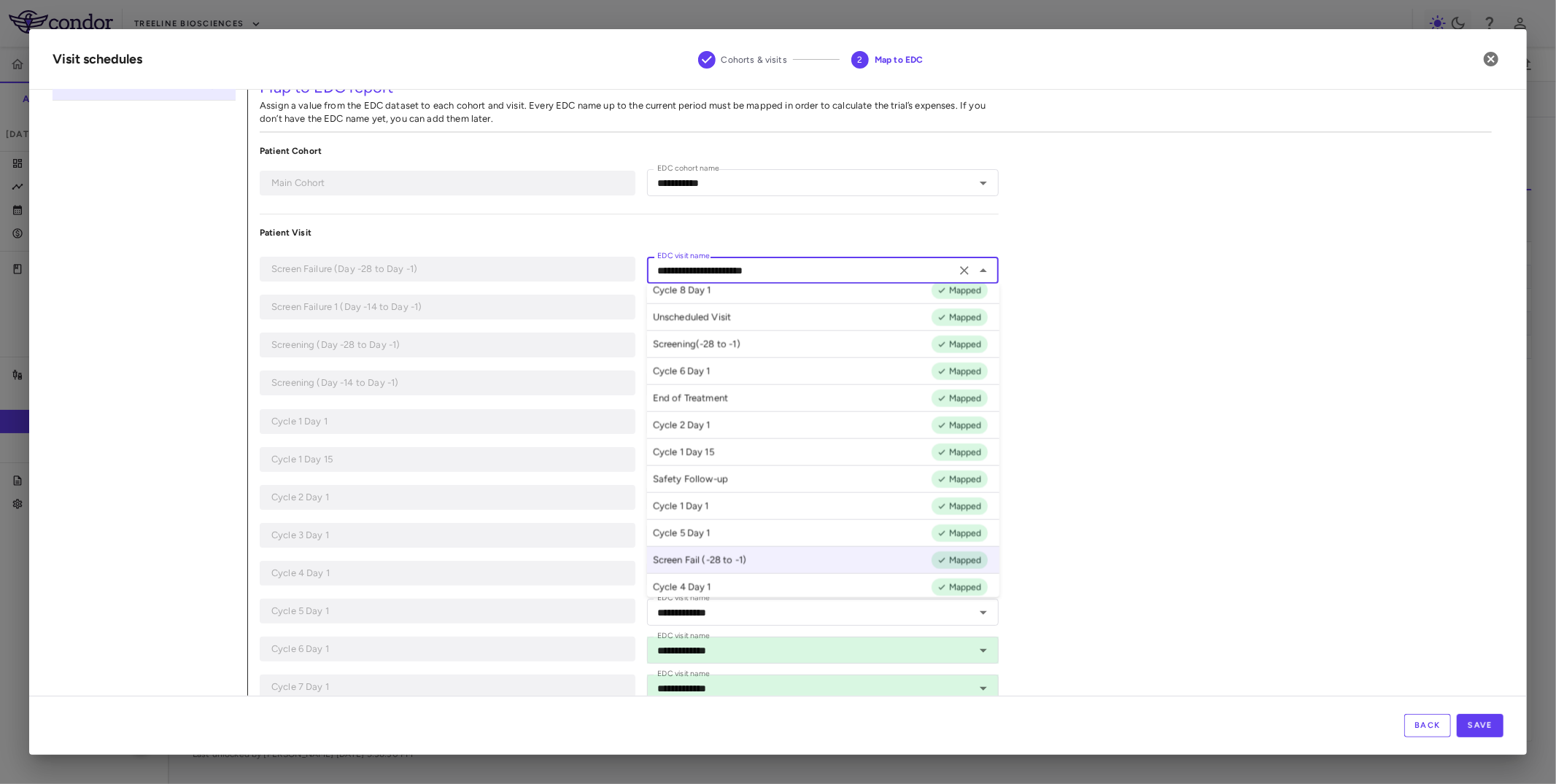
scroll to position [185, 0]
click at [1425, 721] on button "Back" at bounding box center [1427, 726] width 46 height 23
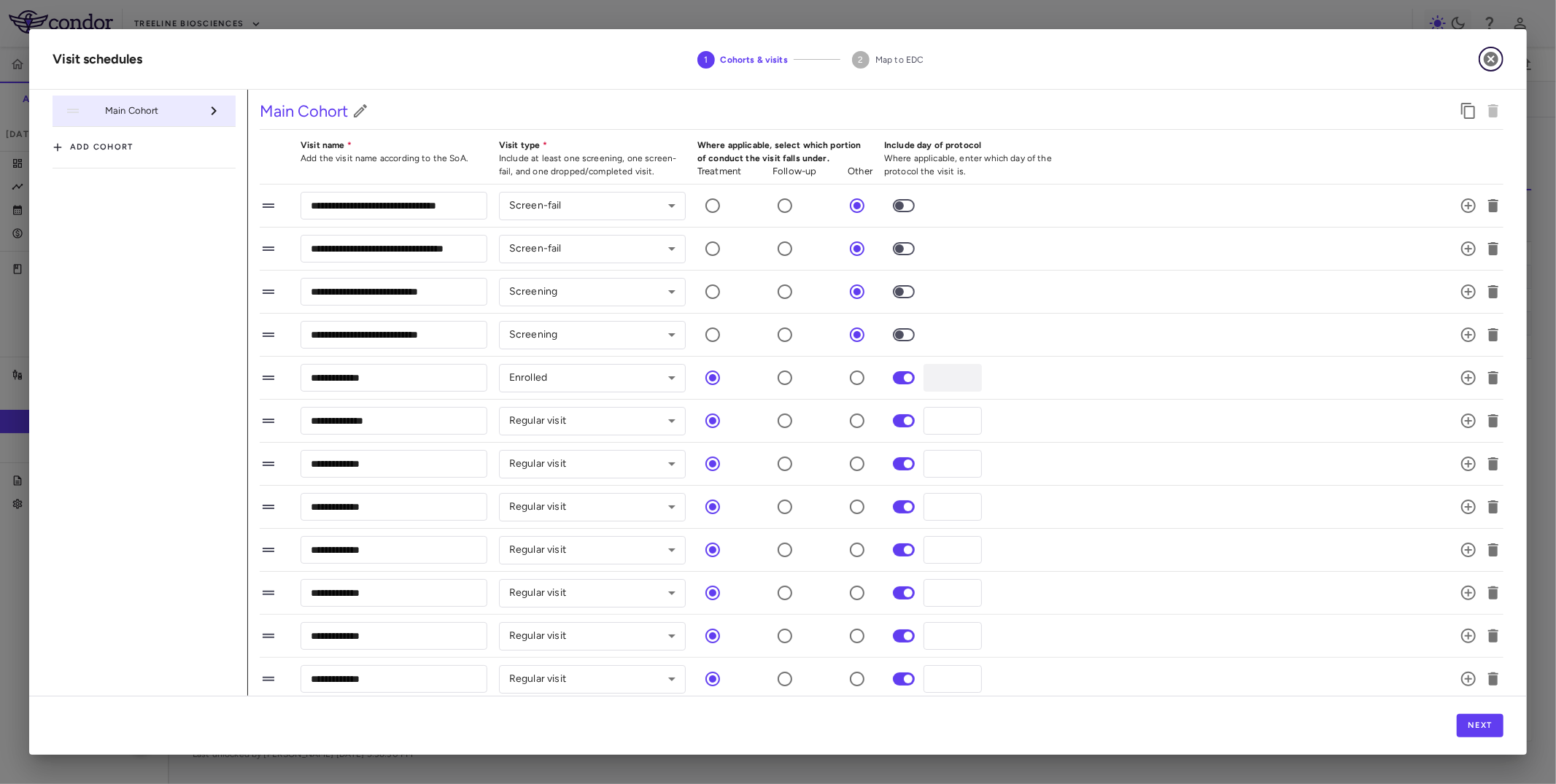
click at [1489, 55] on icon "button" at bounding box center [1491, 58] width 15 height 15
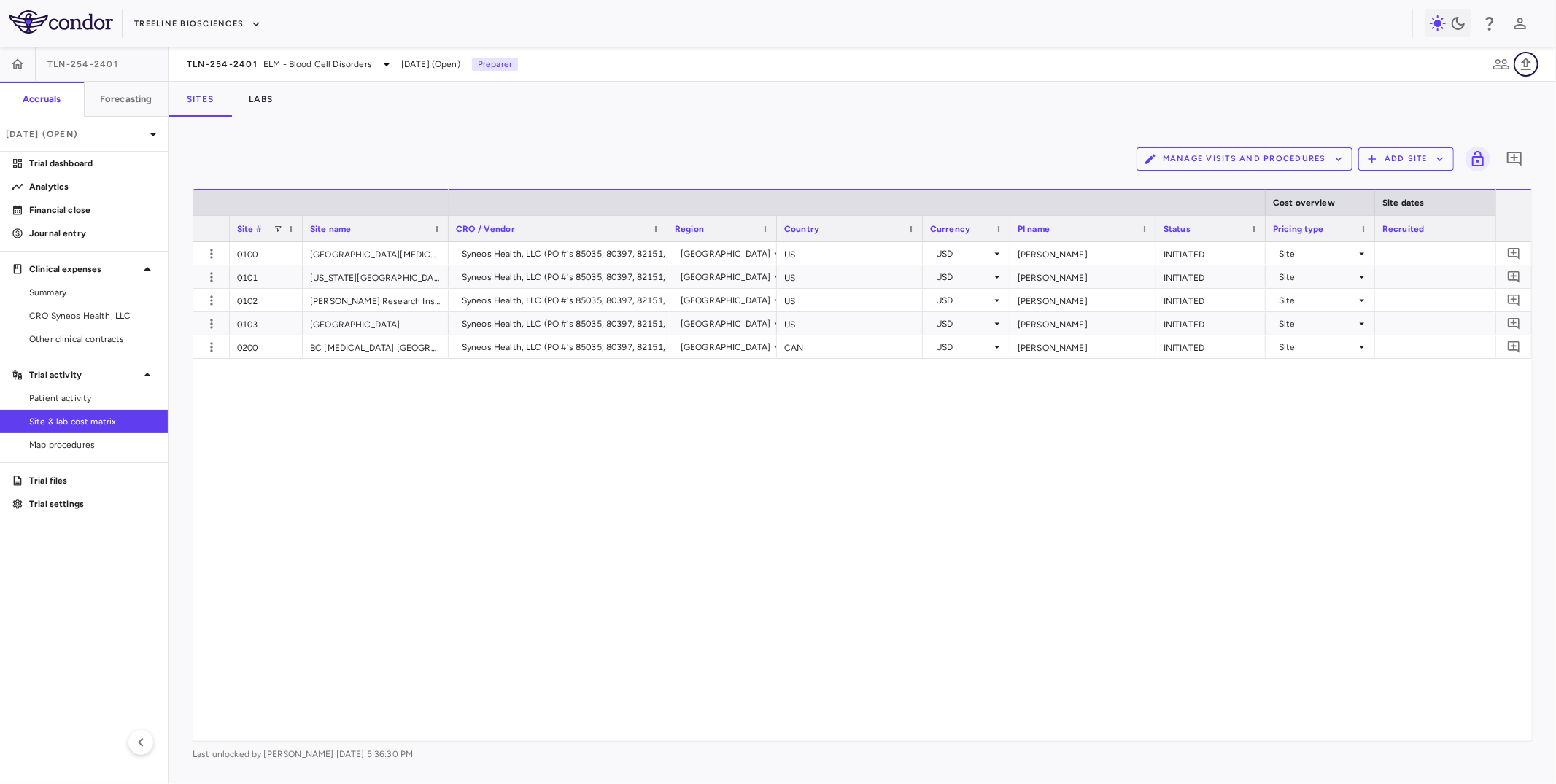
click at [1528, 58] on icon "button" at bounding box center [1526, 64] width 17 height 17
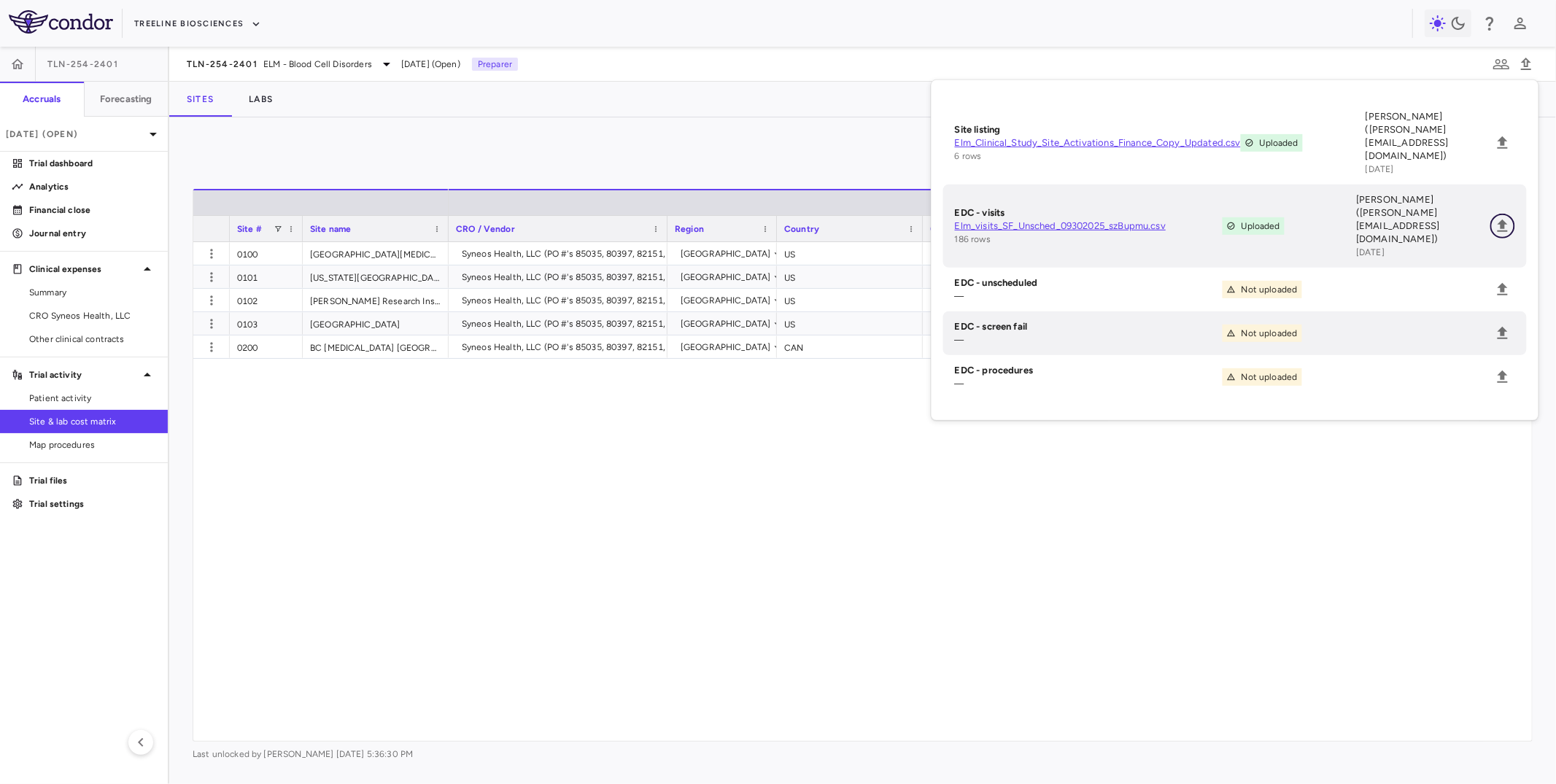
click at [1509, 217] on icon "Upload" at bounding box center [1503, 226] width 17 height 17
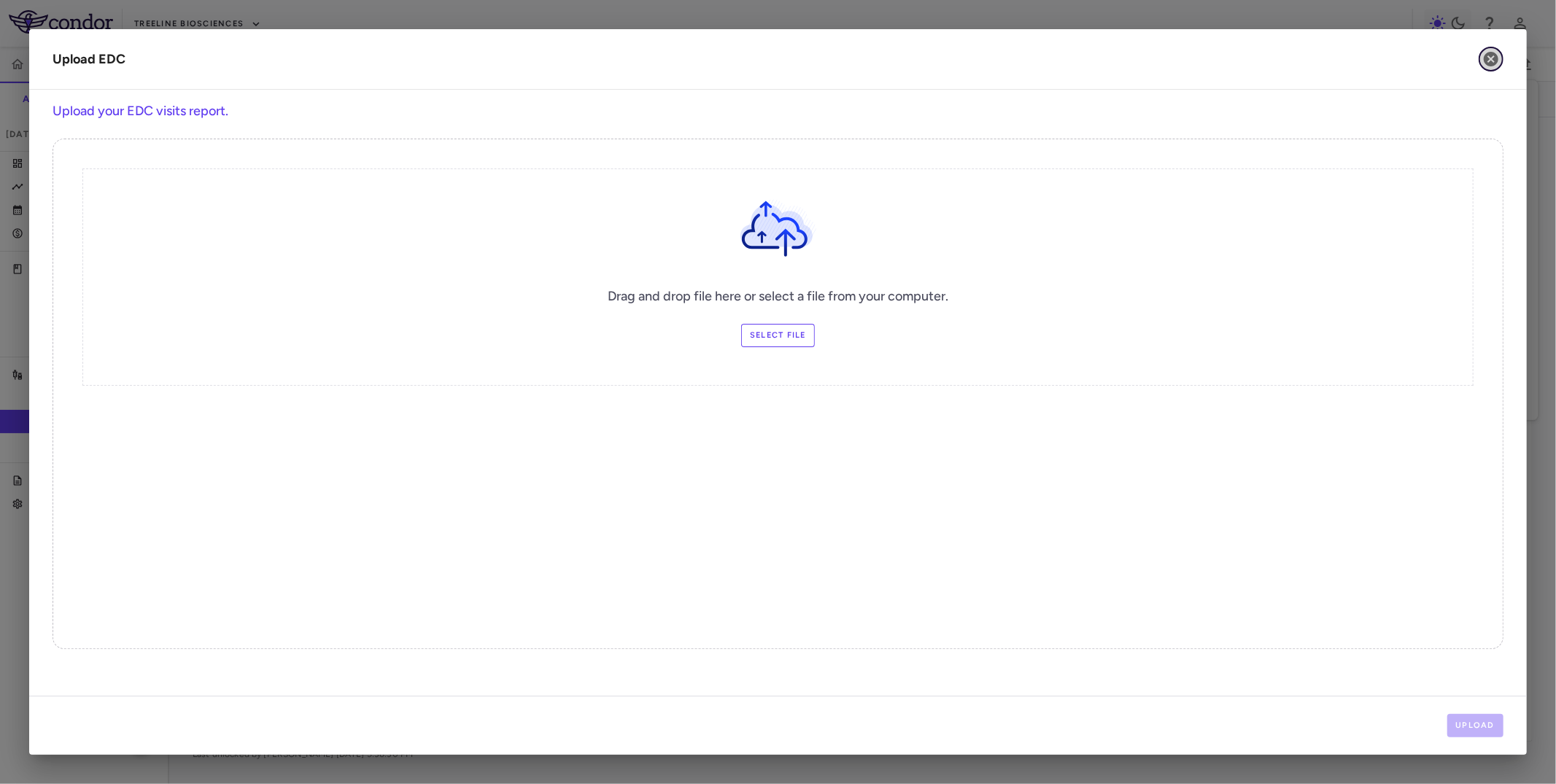
click at [1492, 51] on icon "button" at bounding box center [1491, 59] width 17 height 17
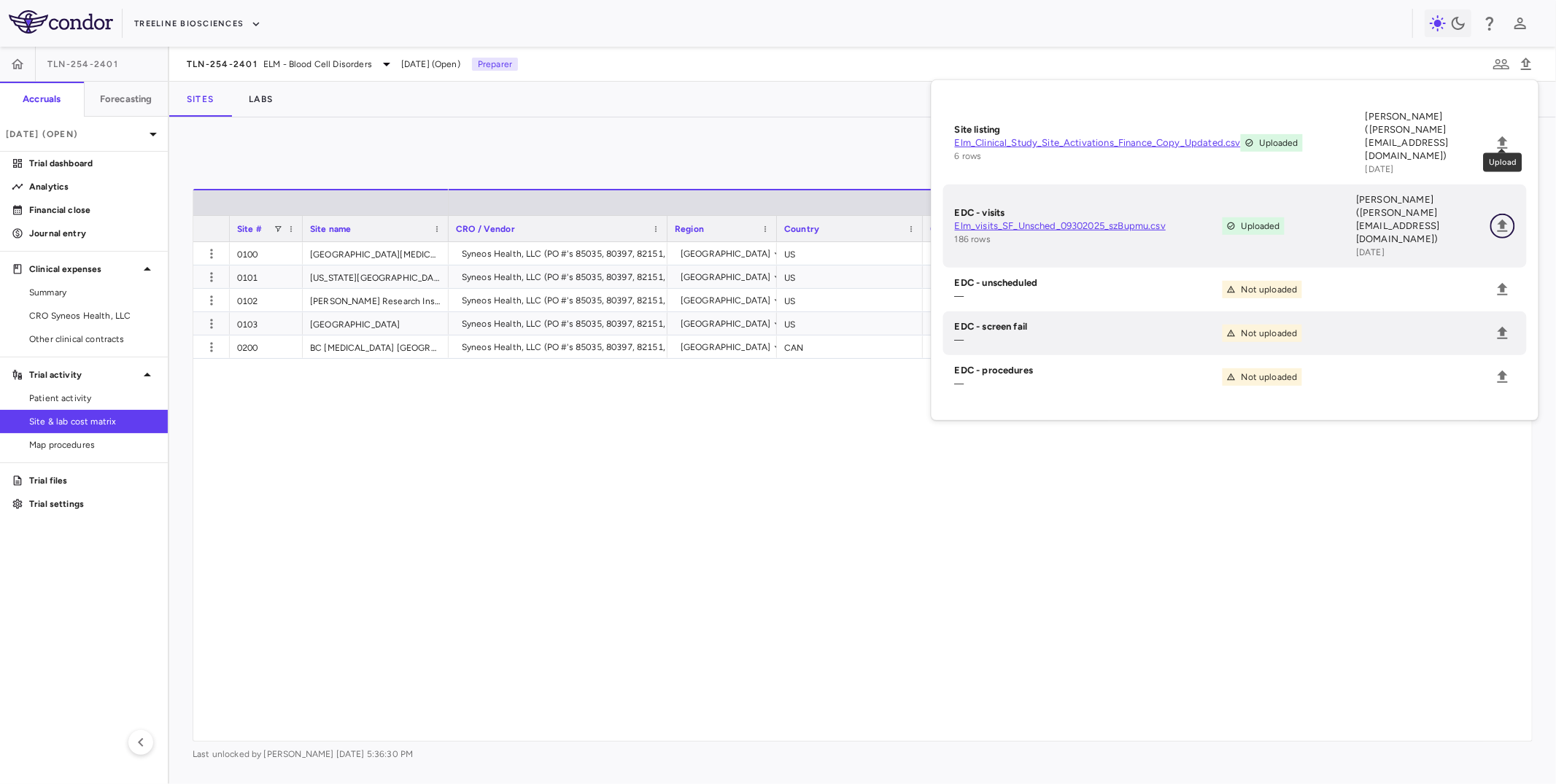
click at [1497, 217] on icon "Upload" at bounding box center [1503, 226] width 17 height 17
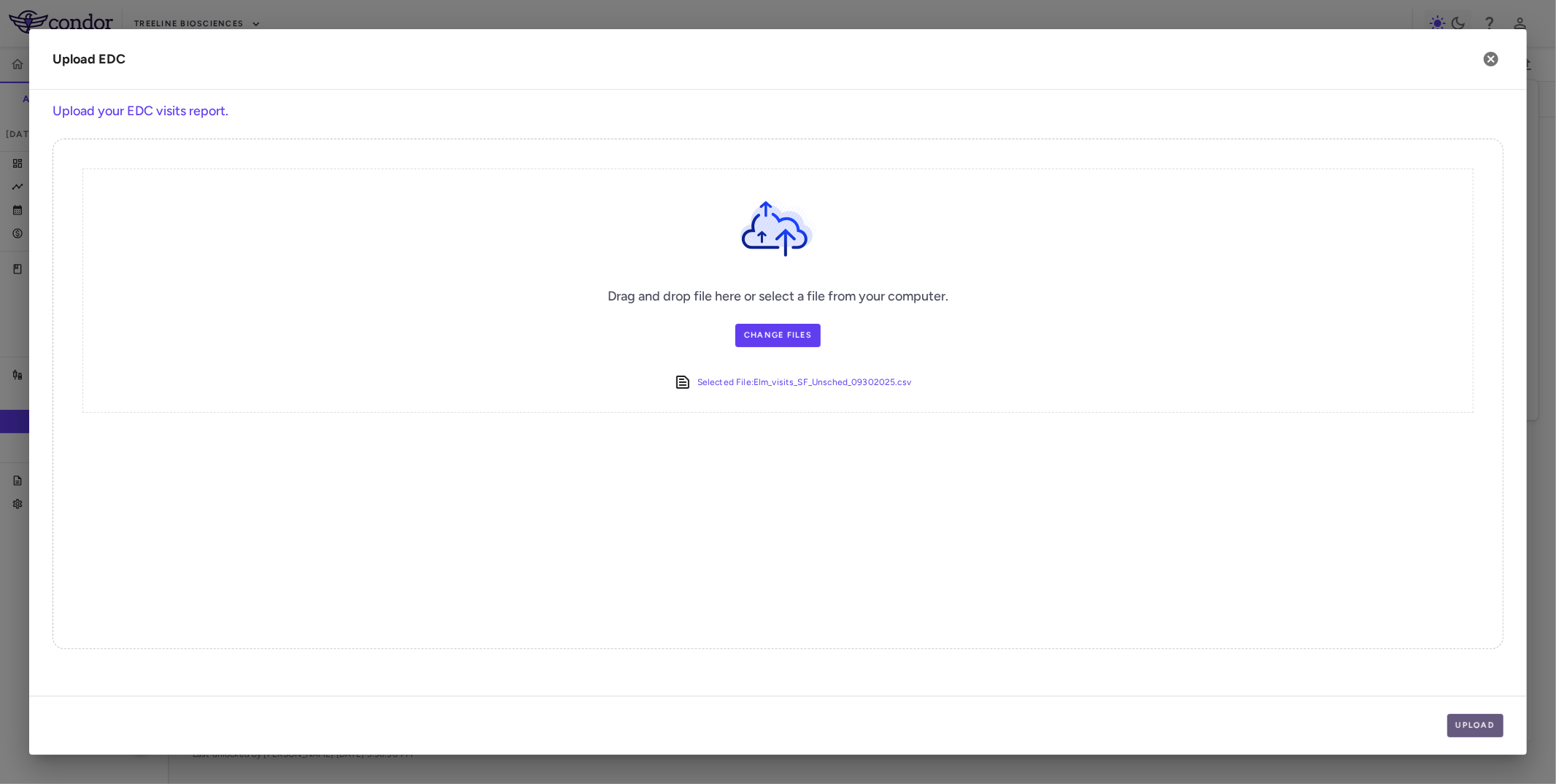
click at [1455, 715] on button "Upload" at bounding box center [1476, 726] width 57 height 23
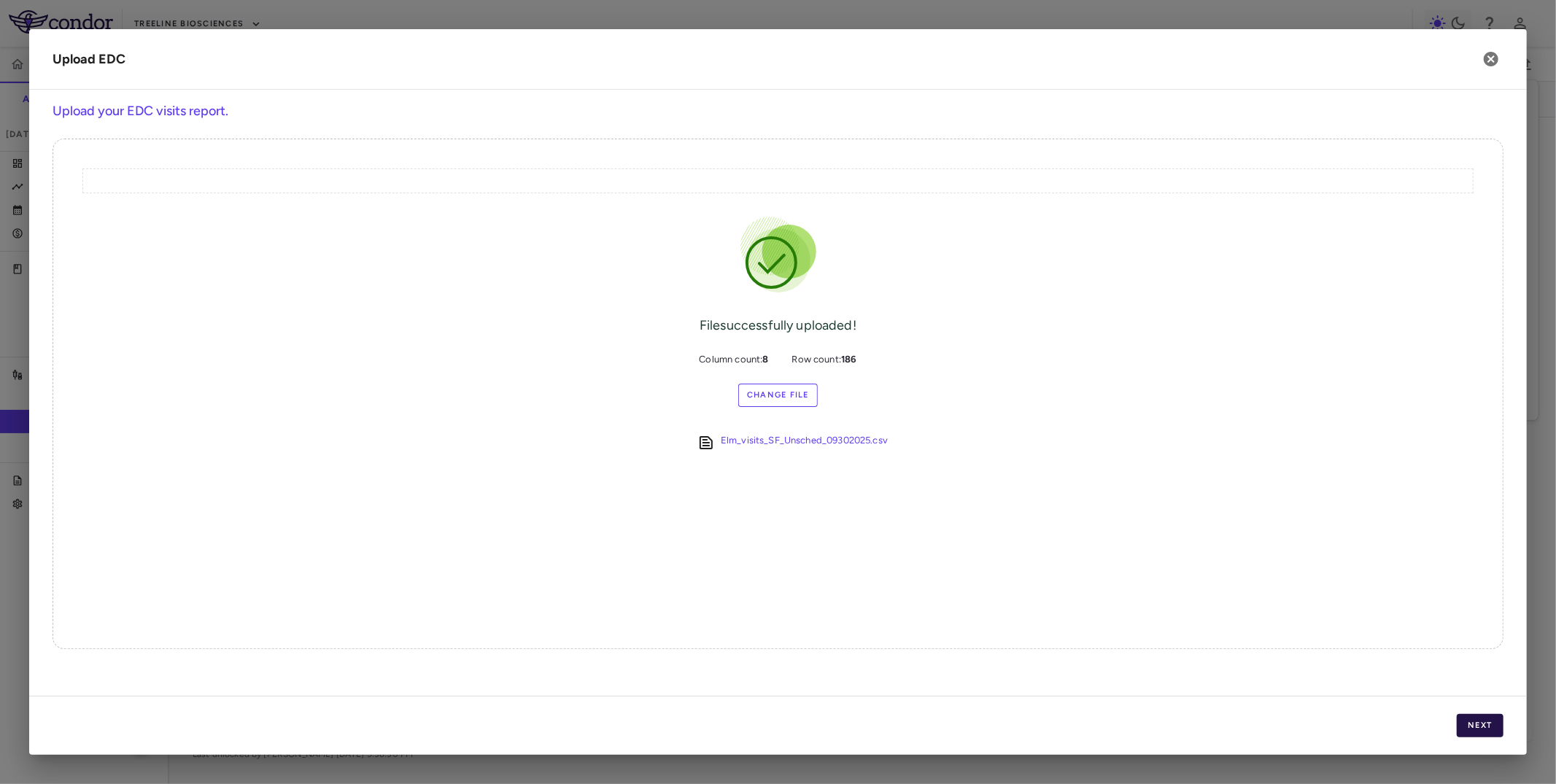
click at [1483, 726] on button "Next" at bounding box center [1480, 726] width 46 height 23
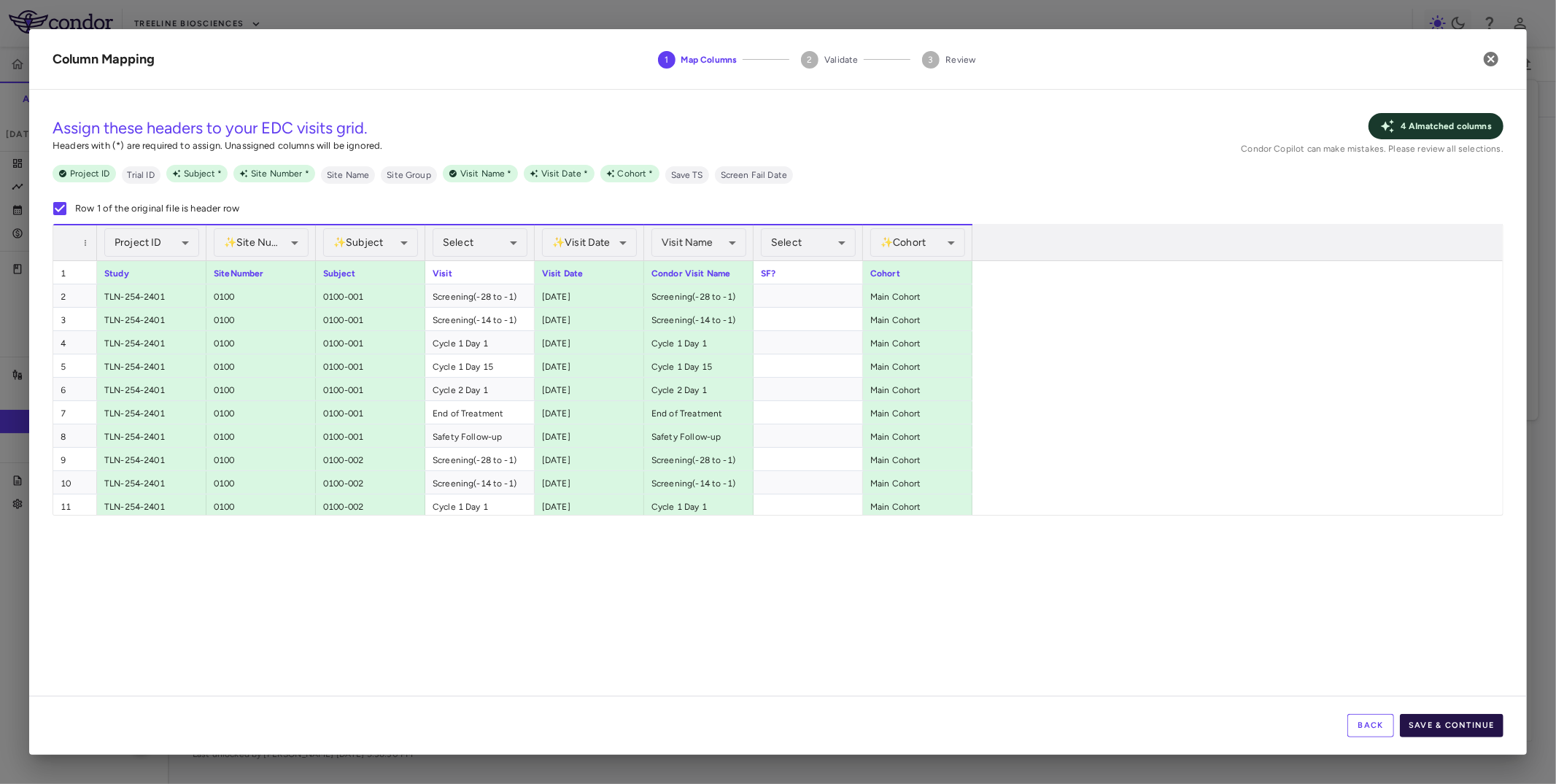
click at [1455, 727] on button "Save & Continue" at bounding box center [1451, 726] width 103 height 23
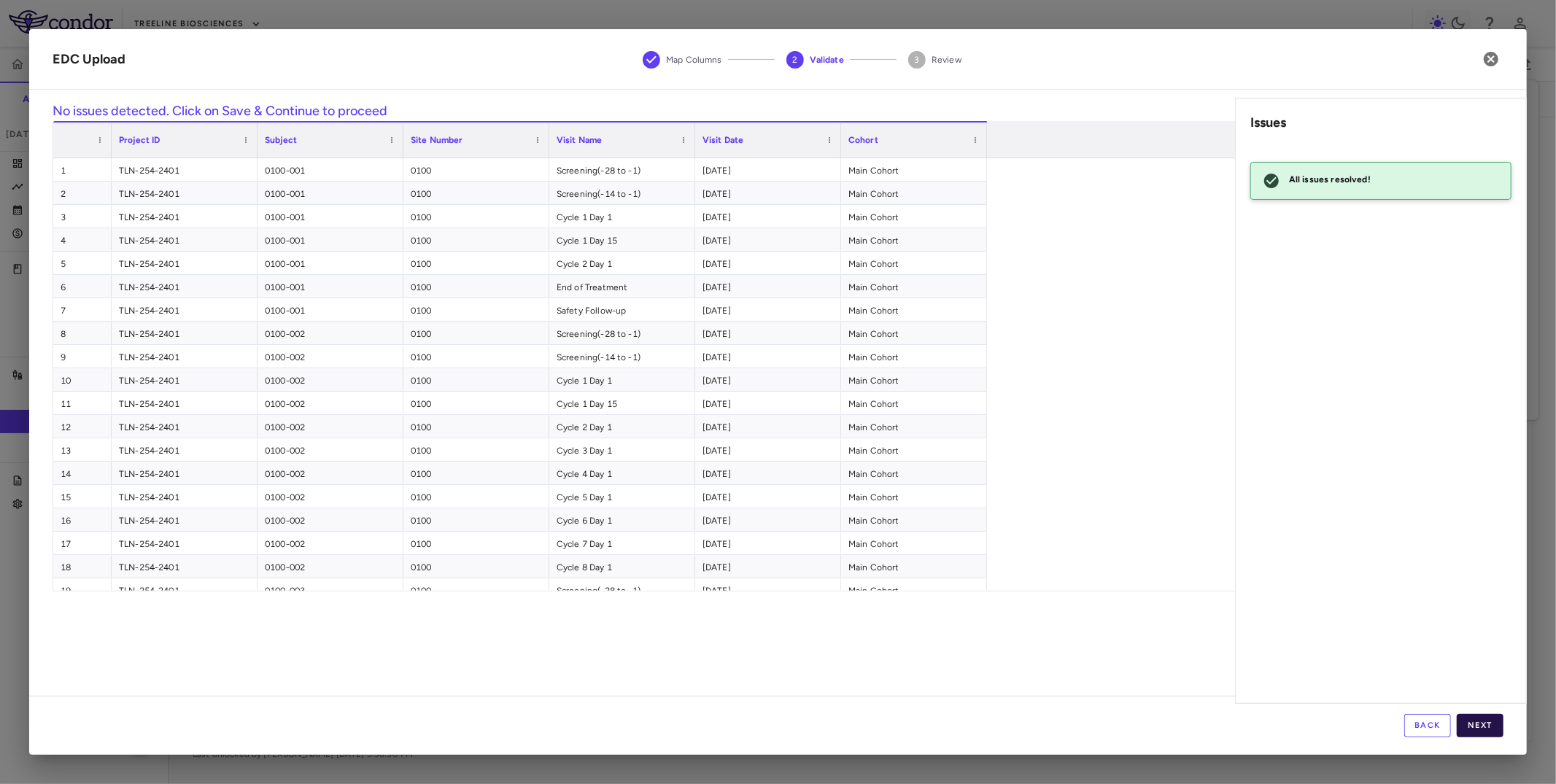
click at [1481, 727] on button "Next" at bounding box center [1480, 726] width 46 height 23
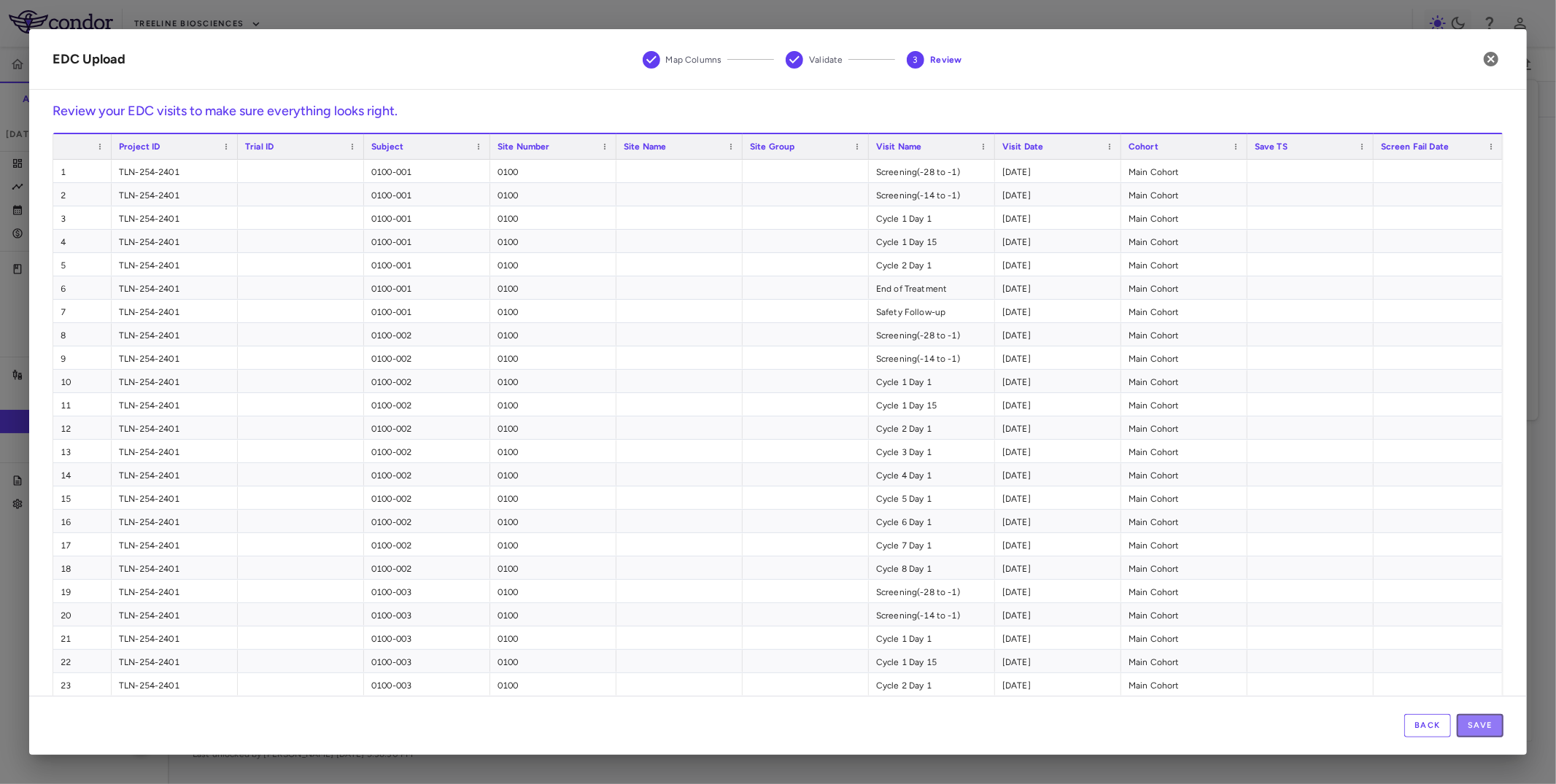
click at [1481, 727] on button "Save" at bounding box center [1480, 726] width 46 height 23
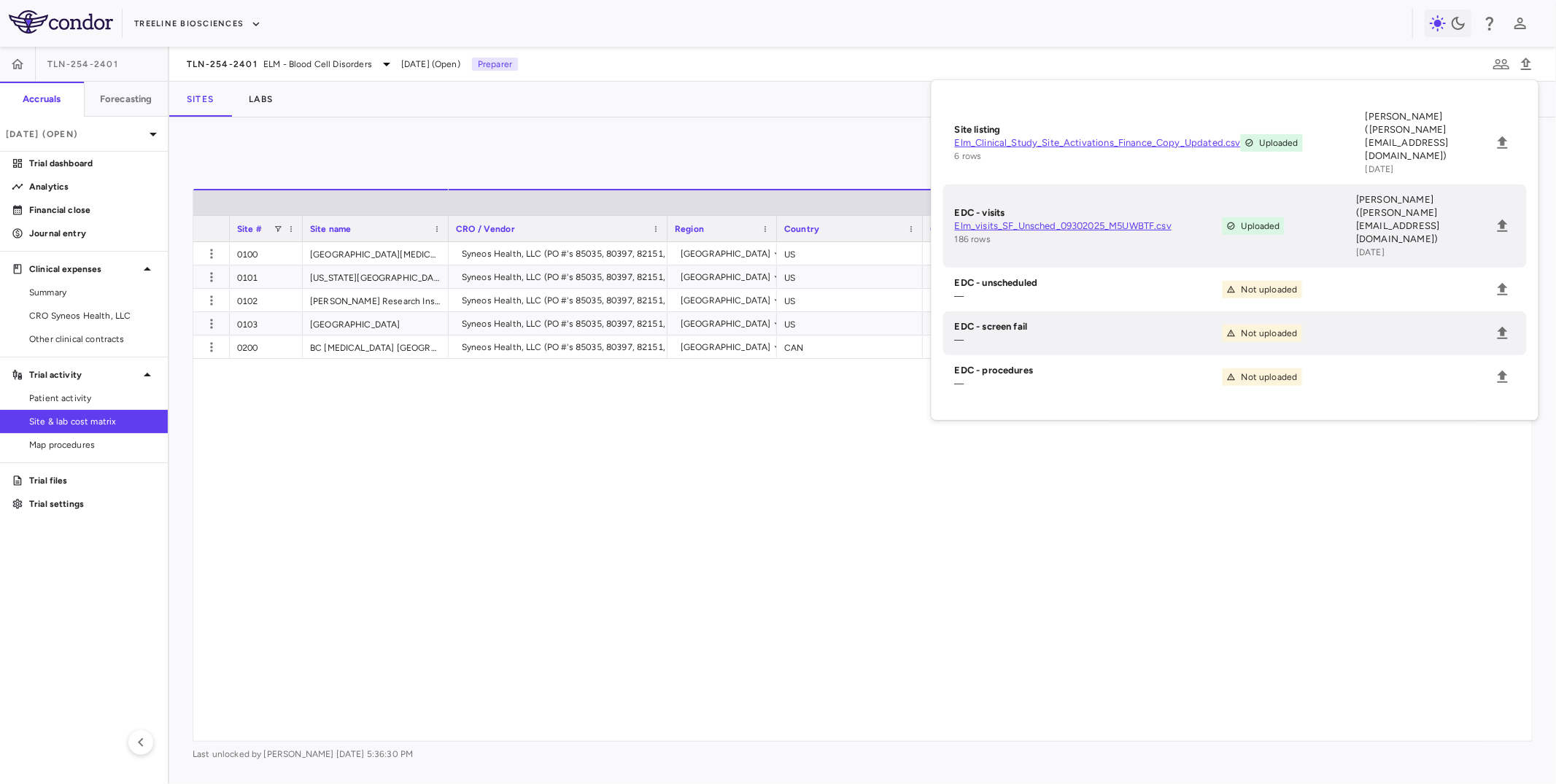
drag, startPoint x: 833, startPoint y: 492, endPoint x: 824, endPoint y: 495, distance: 9.5
click at [824, 495] on div "Syneos Health, LLC (PO #'s 85035, 80397, 82151, 83744) [GEOGRAPHIC_DATA] [GEOGR…" at bounding box center [972, 492] width 1047 height 499
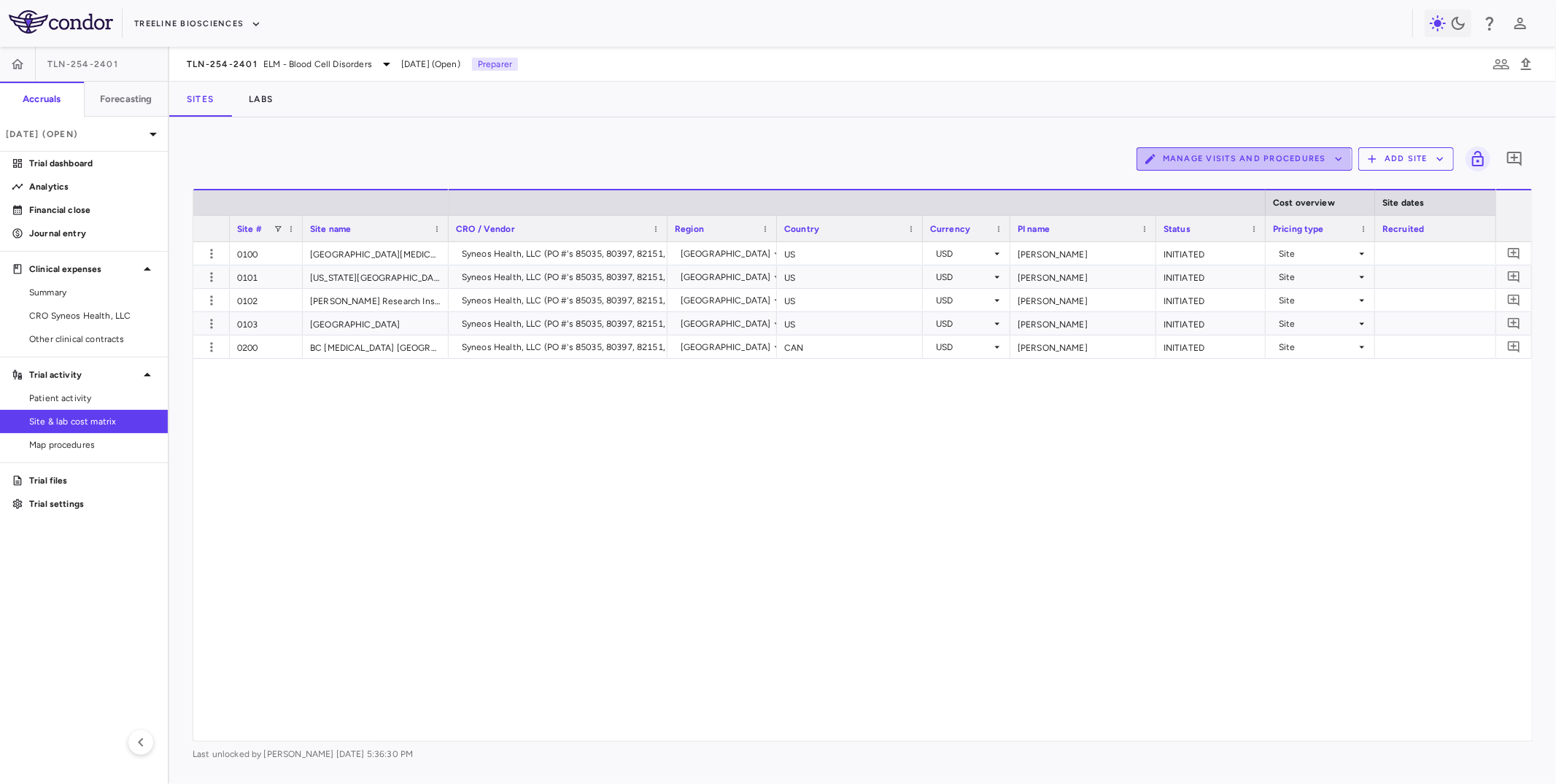
click at [1173, 162] on button "Manage Visits and Procedures" at bounding box center [1244, 158] width 216 height 23
click at [1169, 208] on li "Manage Procedure Categories" at bounding box center [1229, 209] width 156 height 21
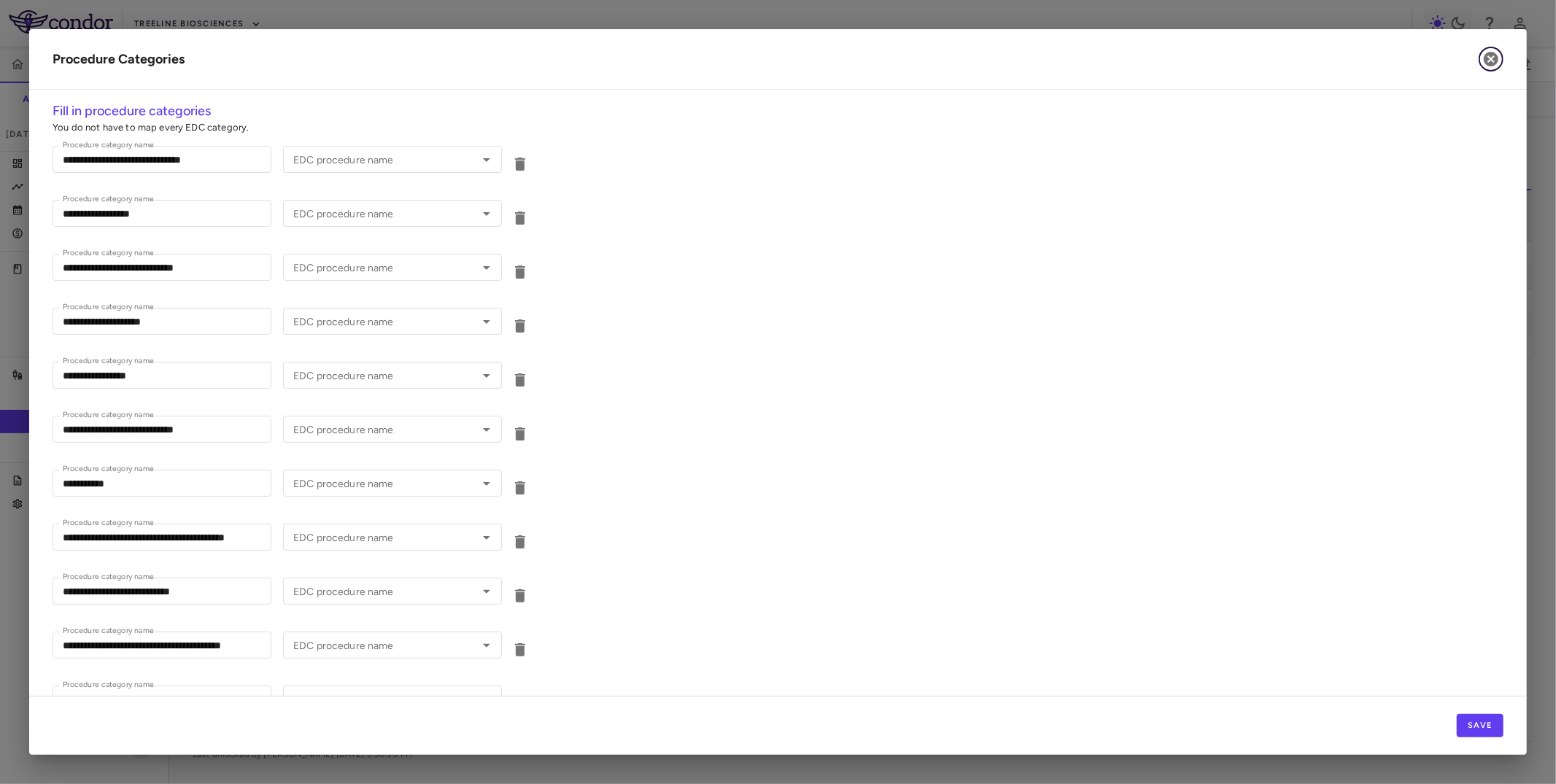
click at [1489, 52] on icon "button" at bounding box center [1491, 58] width 15 height 15
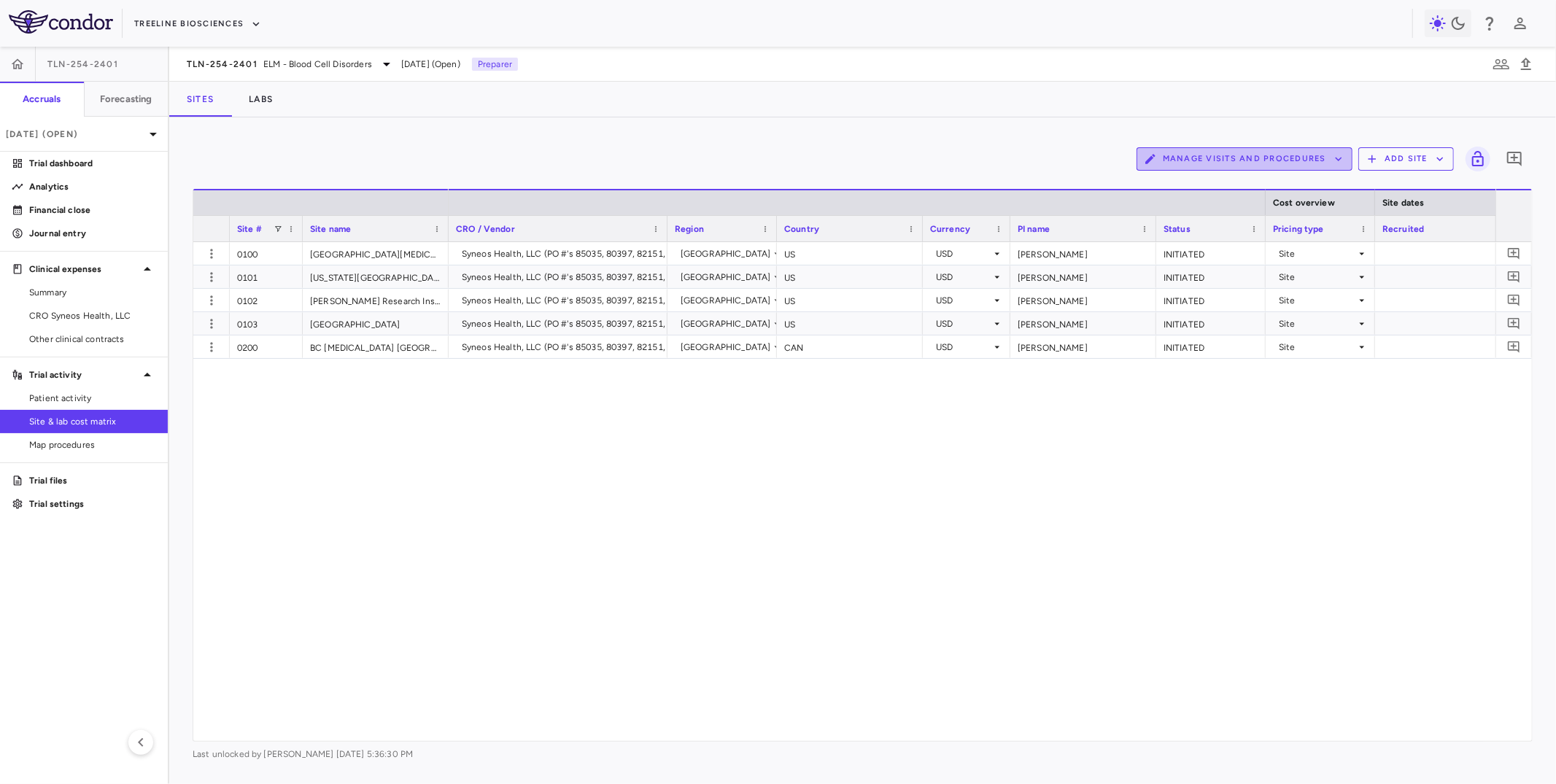
click at [1257, 157] on button "Manage Visits and Procedures" at bounding box center [1244, 158] width 216 height 23
click at [1245, 179] on li "Visit Schedules" at bounding box center [1229, 187] width 156 height 21
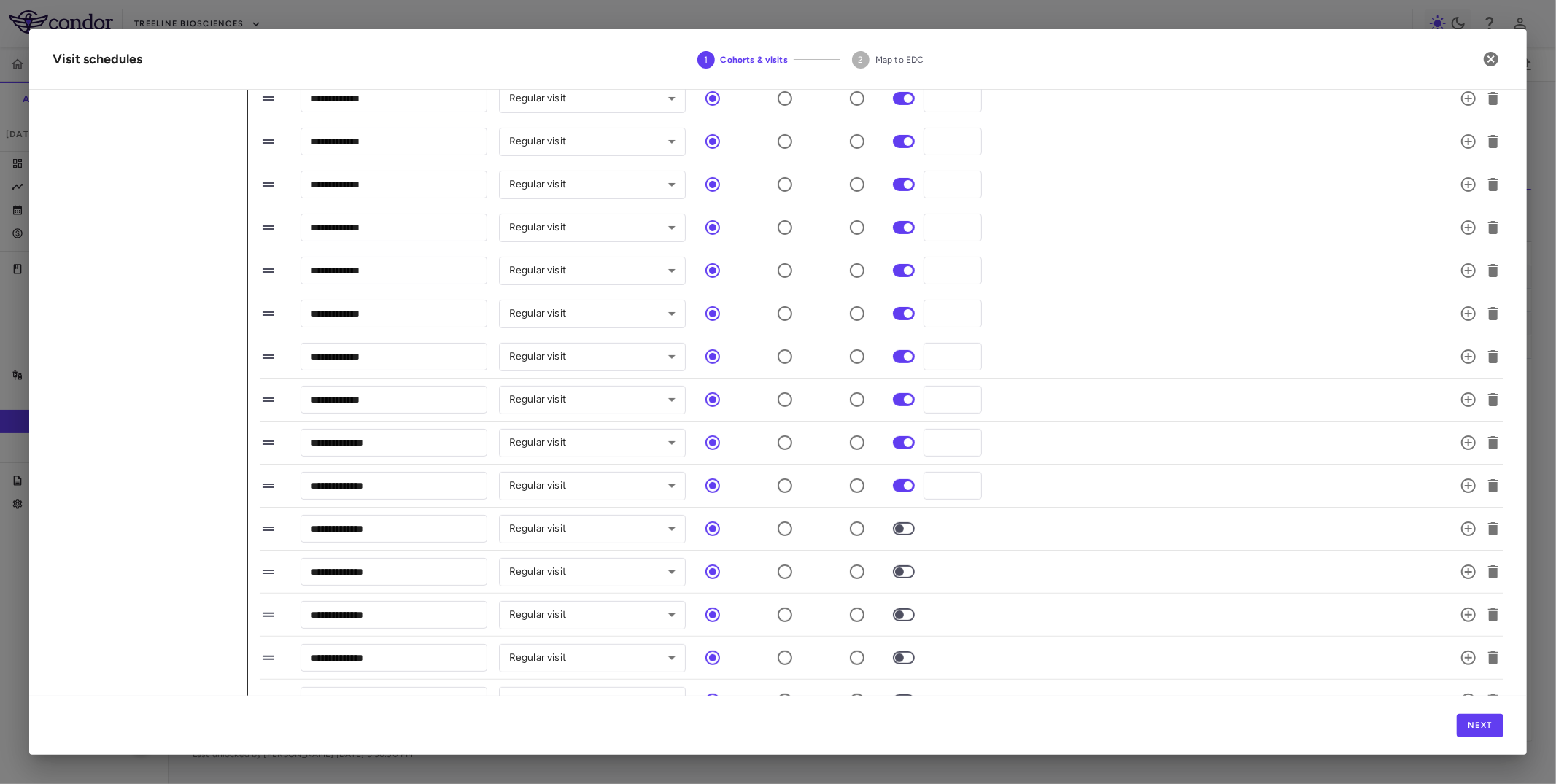
scroll to position [609, 0]
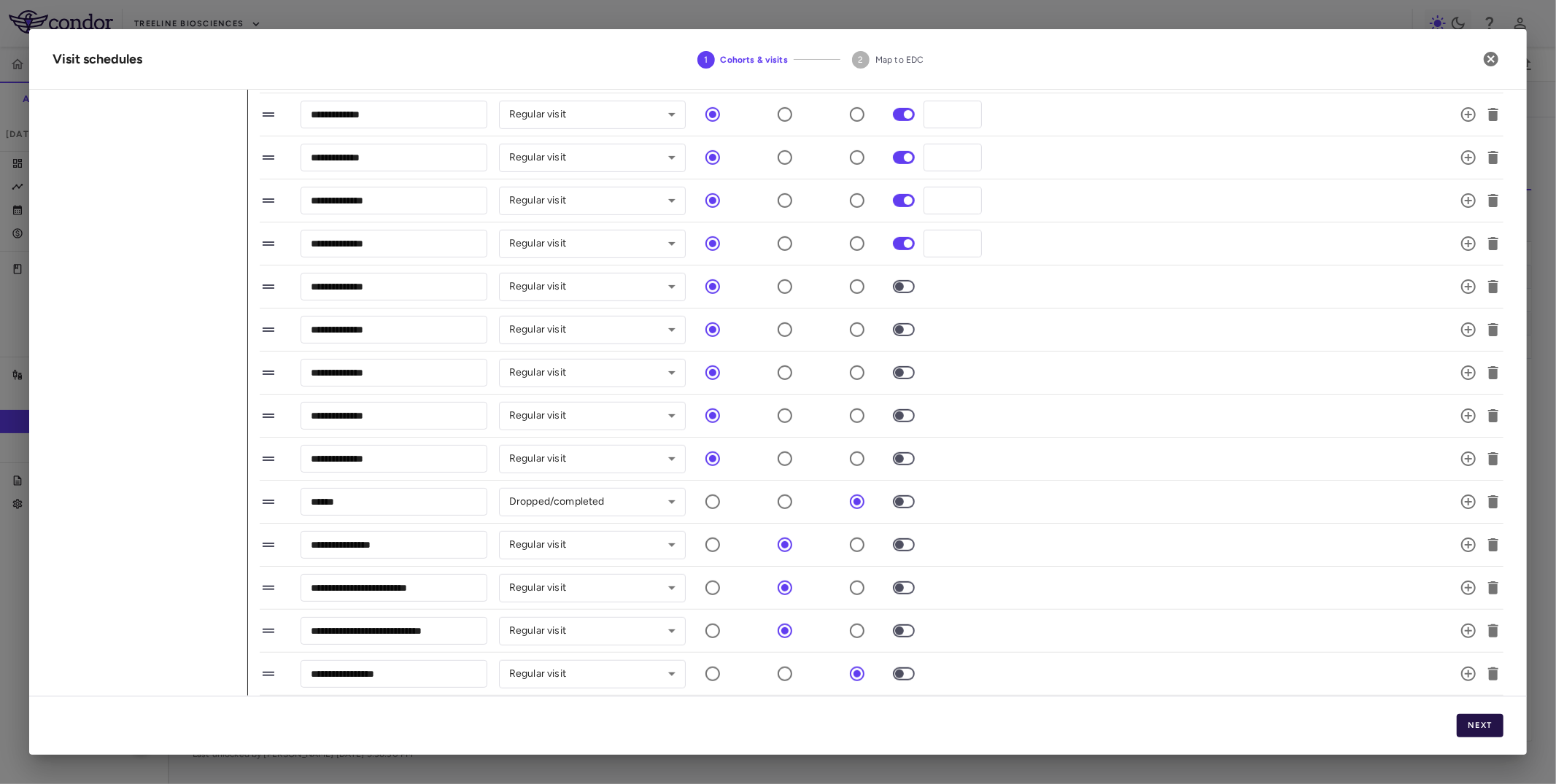
click at [1463, 716] on button "Next" at bounding box center [1480, 726] width 46 height 23
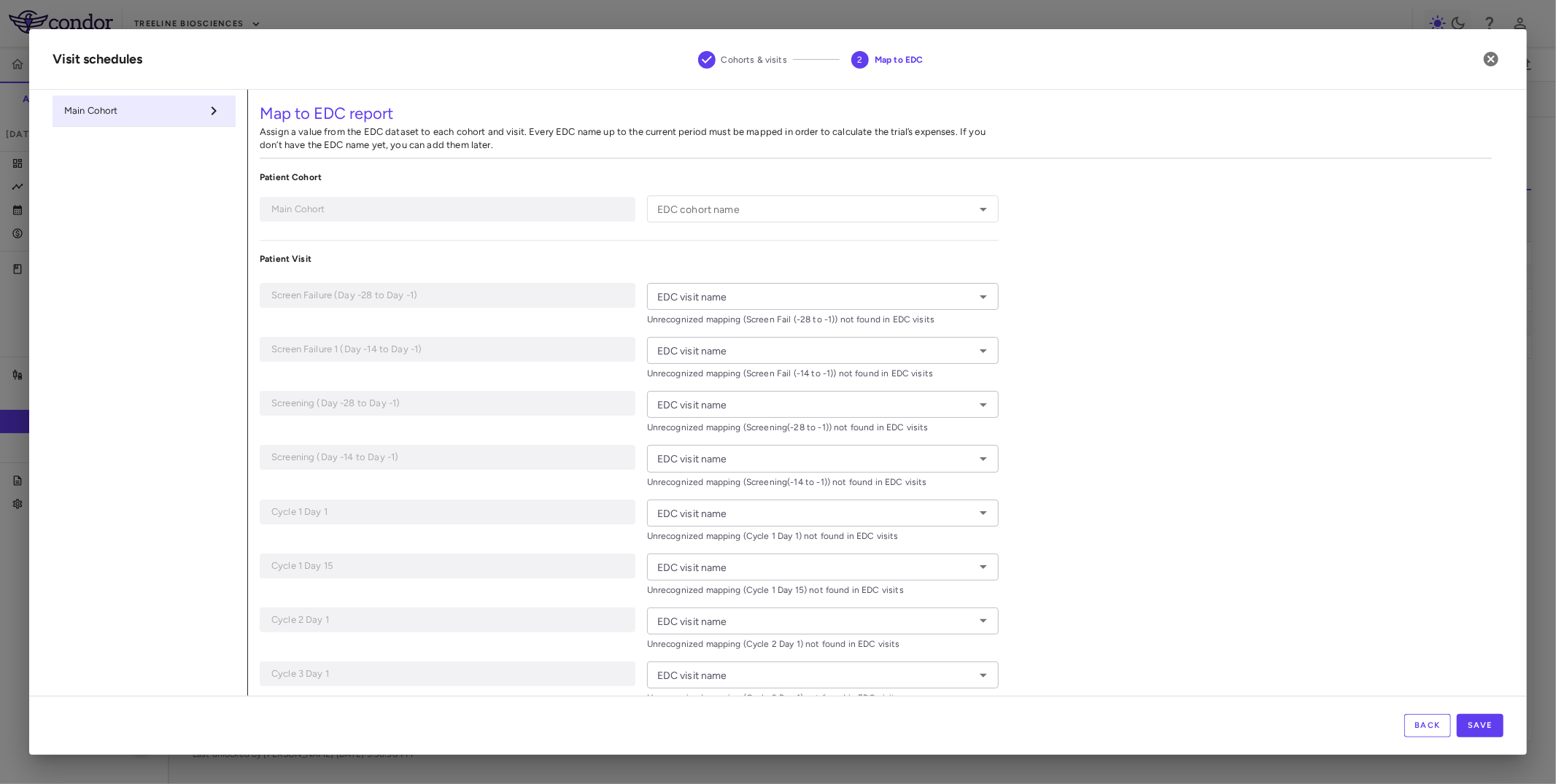
type input "**********"
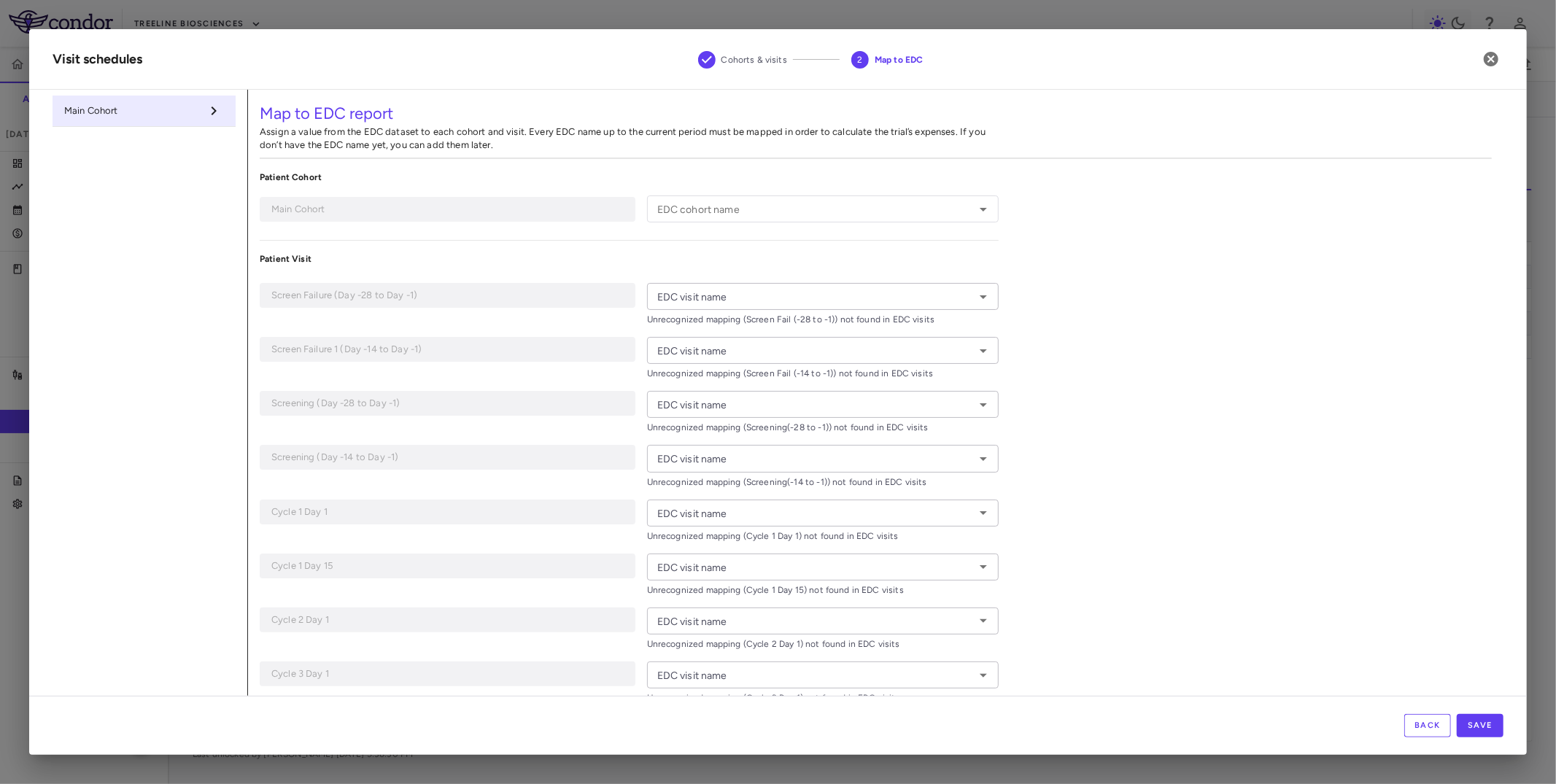
type input "**********"
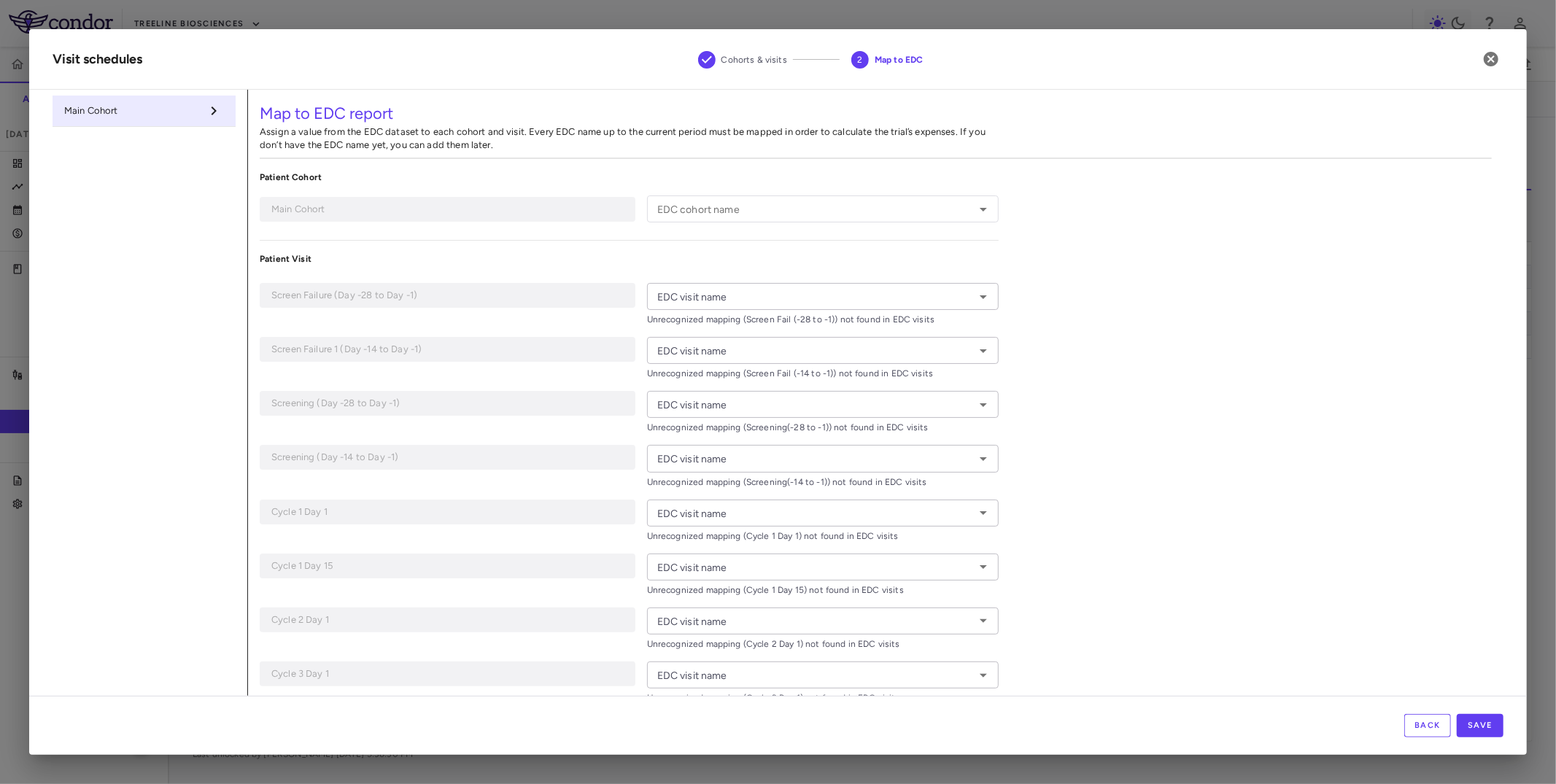
type input "**********"
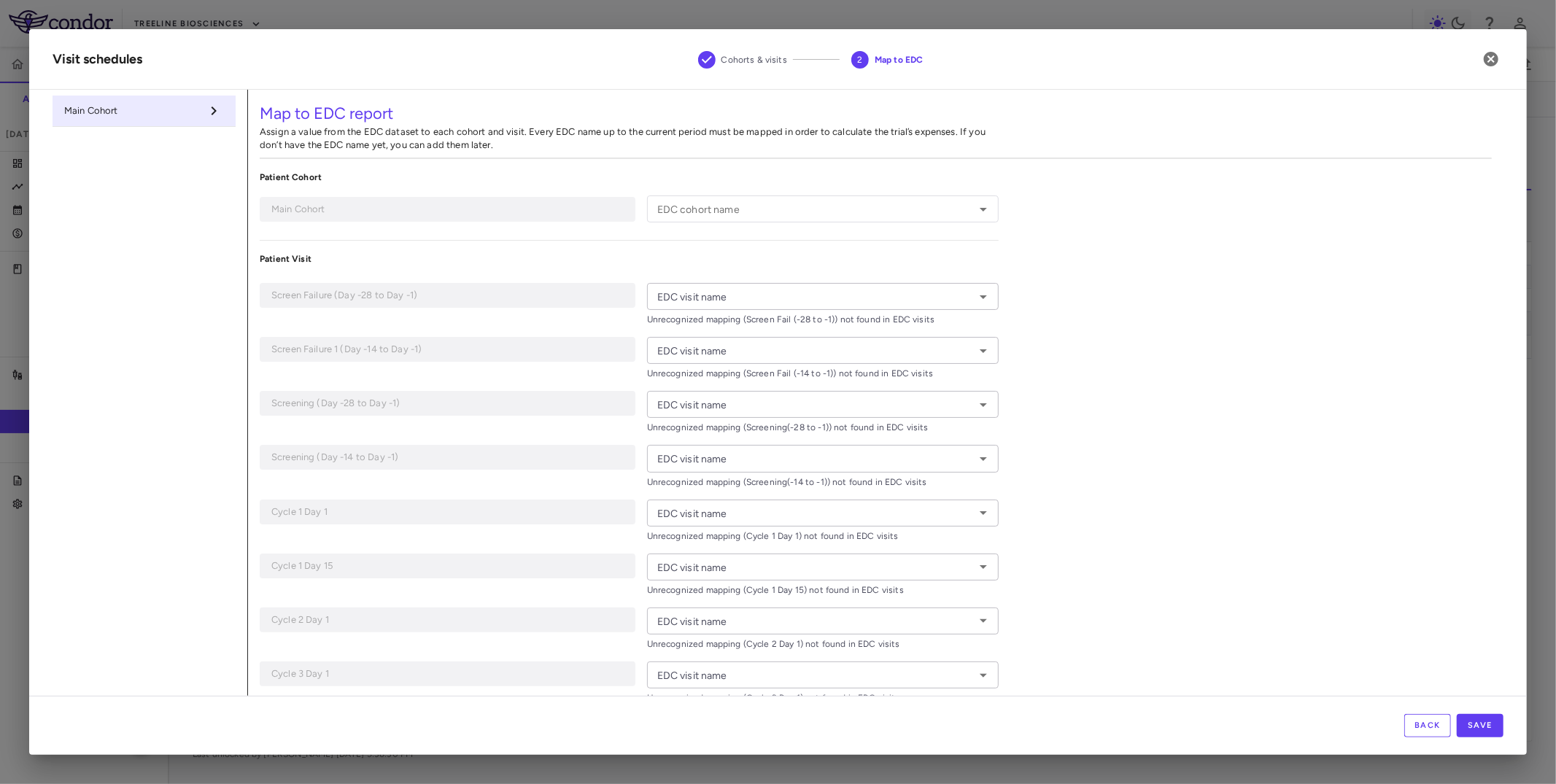
type input "**********"
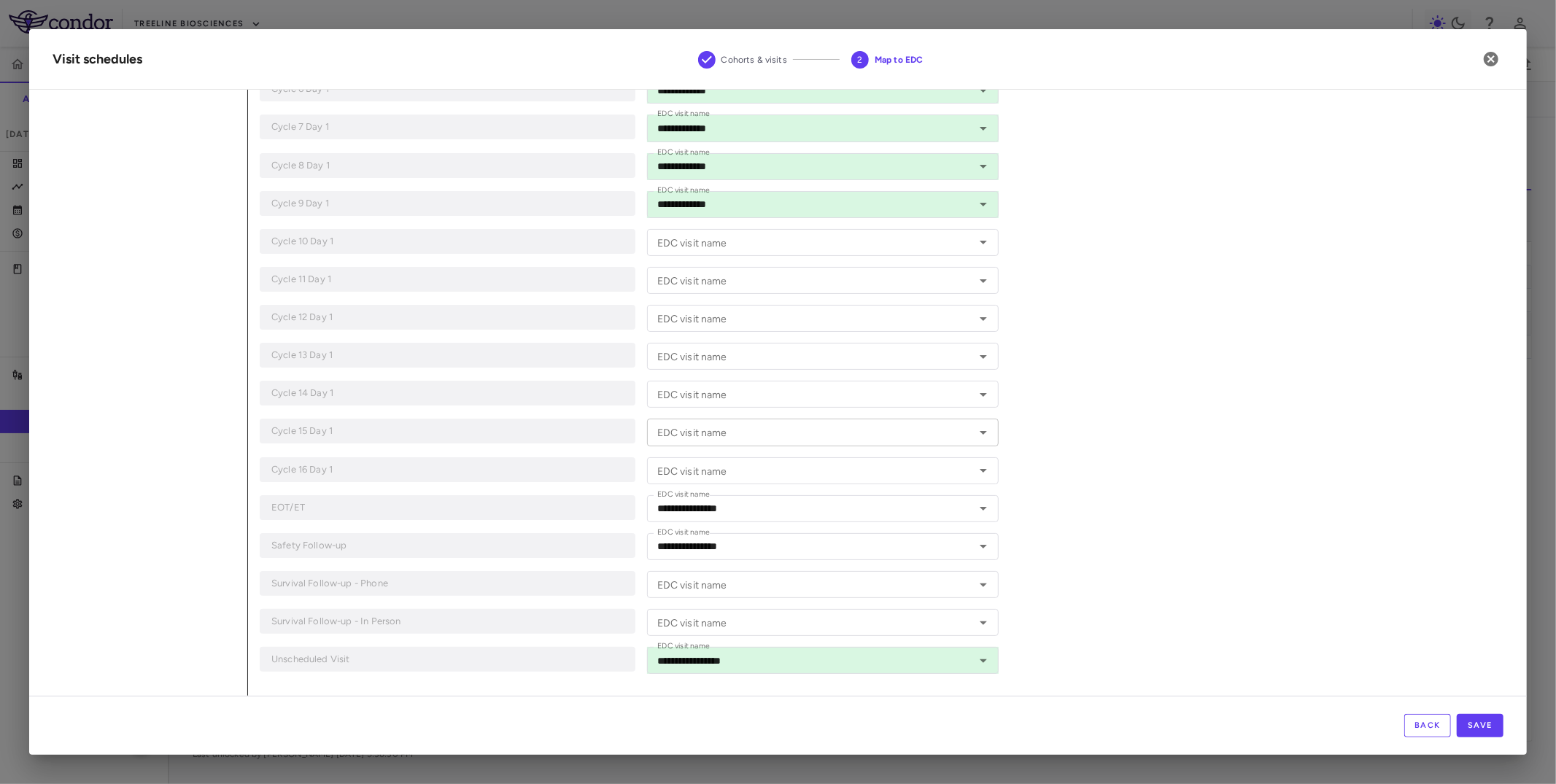
scroll to position [0, 0]
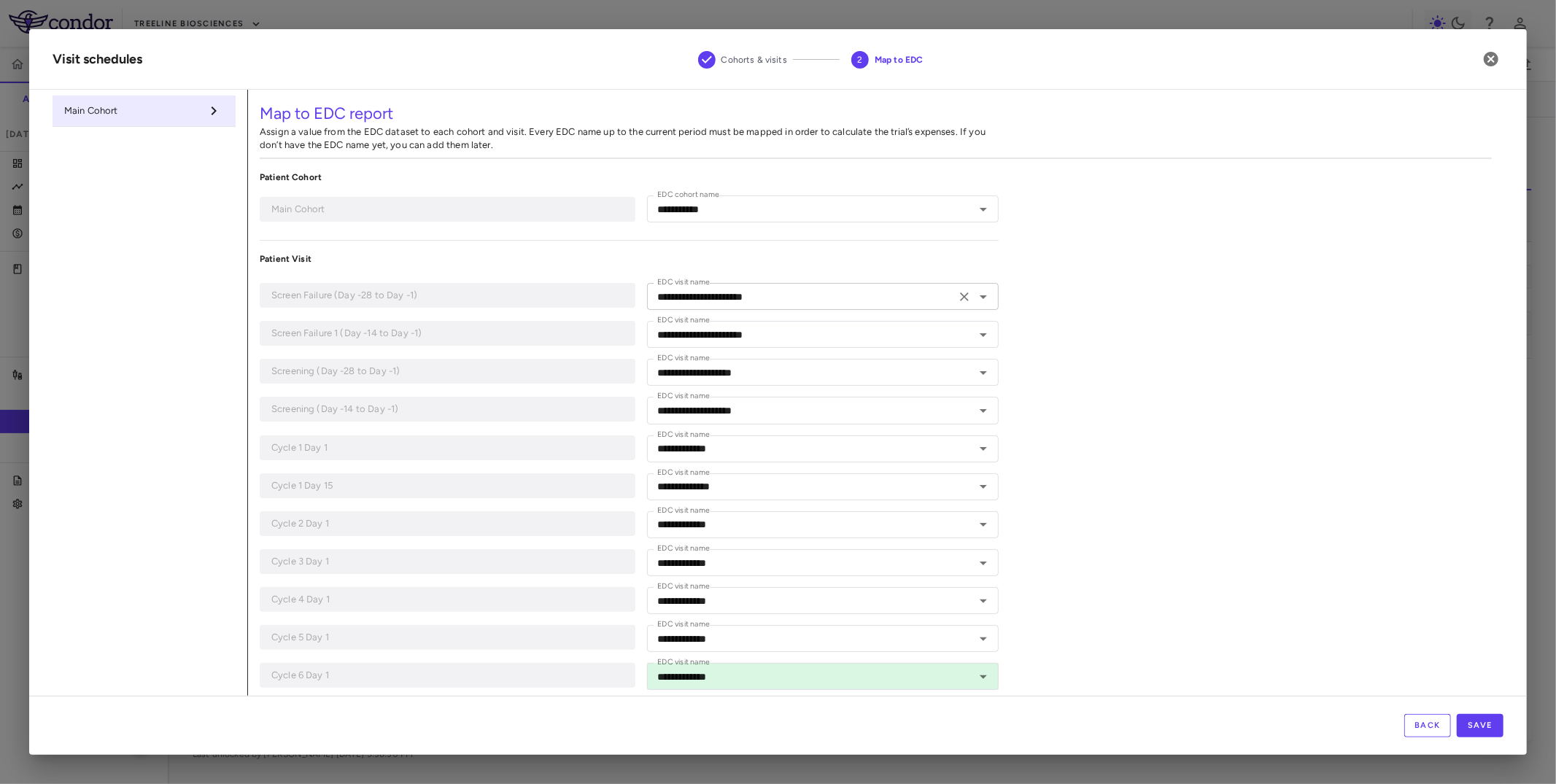
click at [888, 303] on input "**********" at bounding box center [802, 296] width 301 height 18
click at [1489, 417] on div "**********" at bounding box center [876, 686] width 1255 height 1193
click at [1489, 730] on button "Save" at bounding box center [1480, 726] width 46 height 23
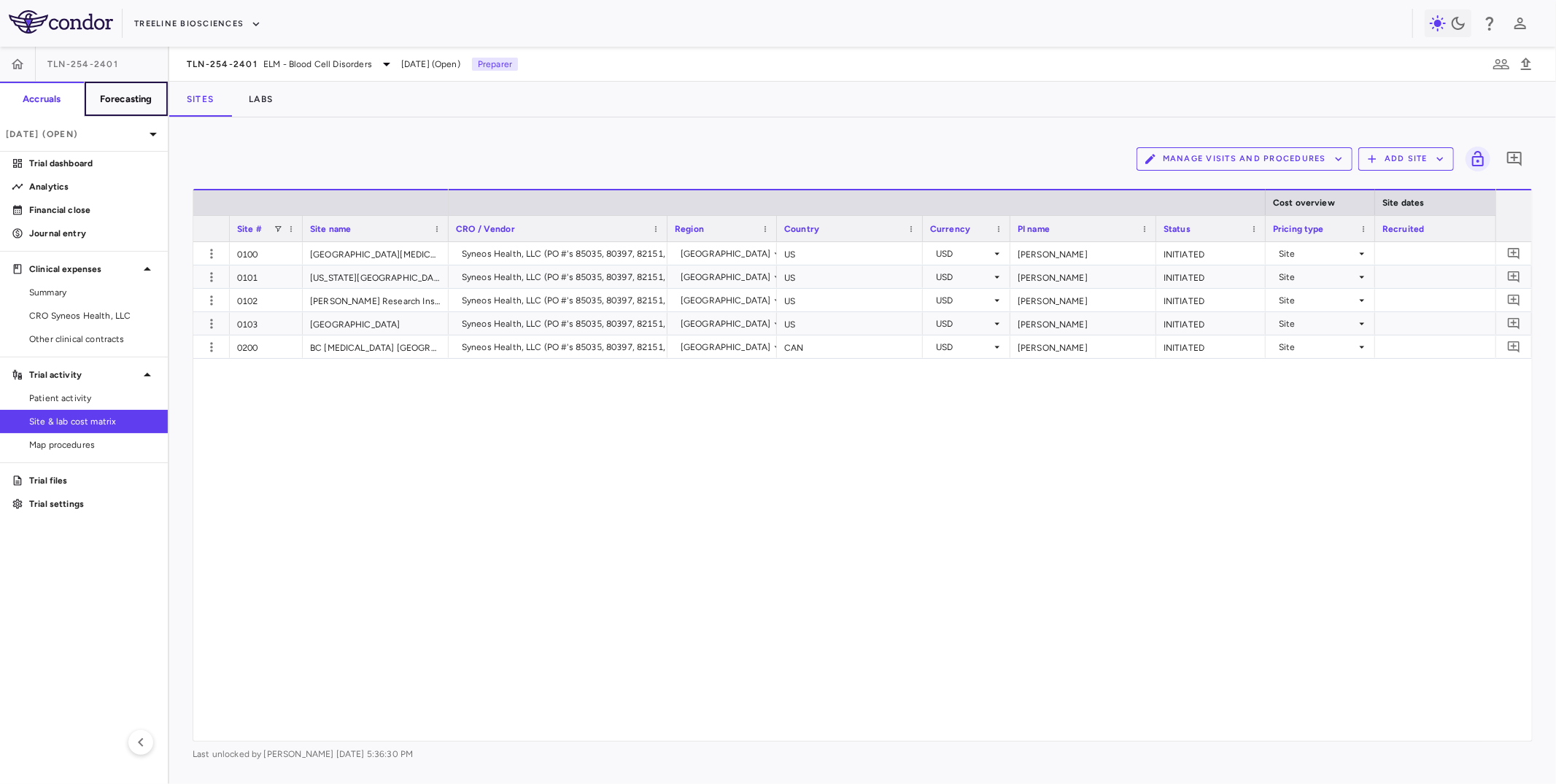
click at [118, 115] on button "Forecasting" at bounding box center [126, 99] width 84 height 35
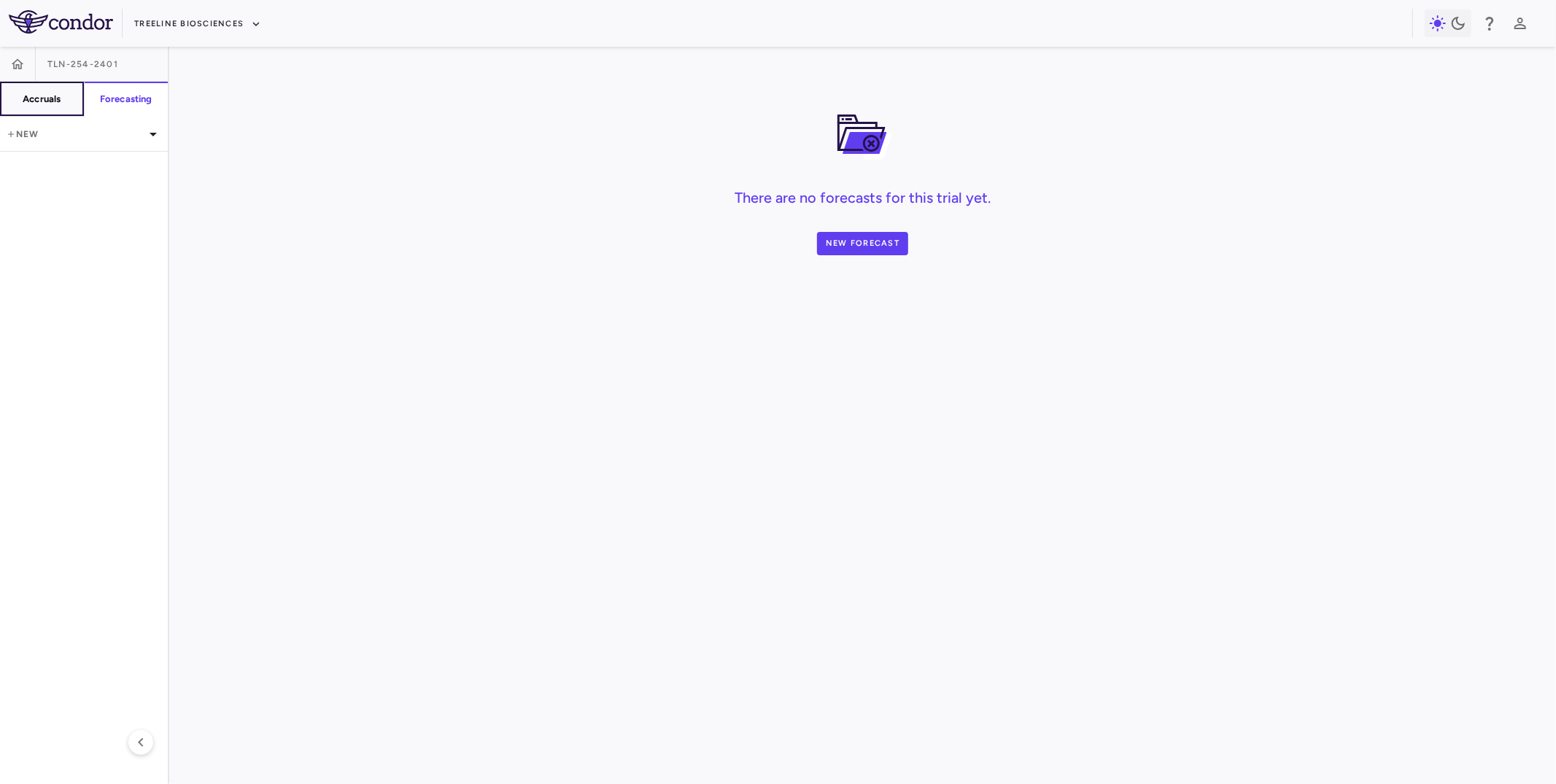
click at [60, 113] on button "Accruals" at bounding box center [42, 99] width 84 height 35
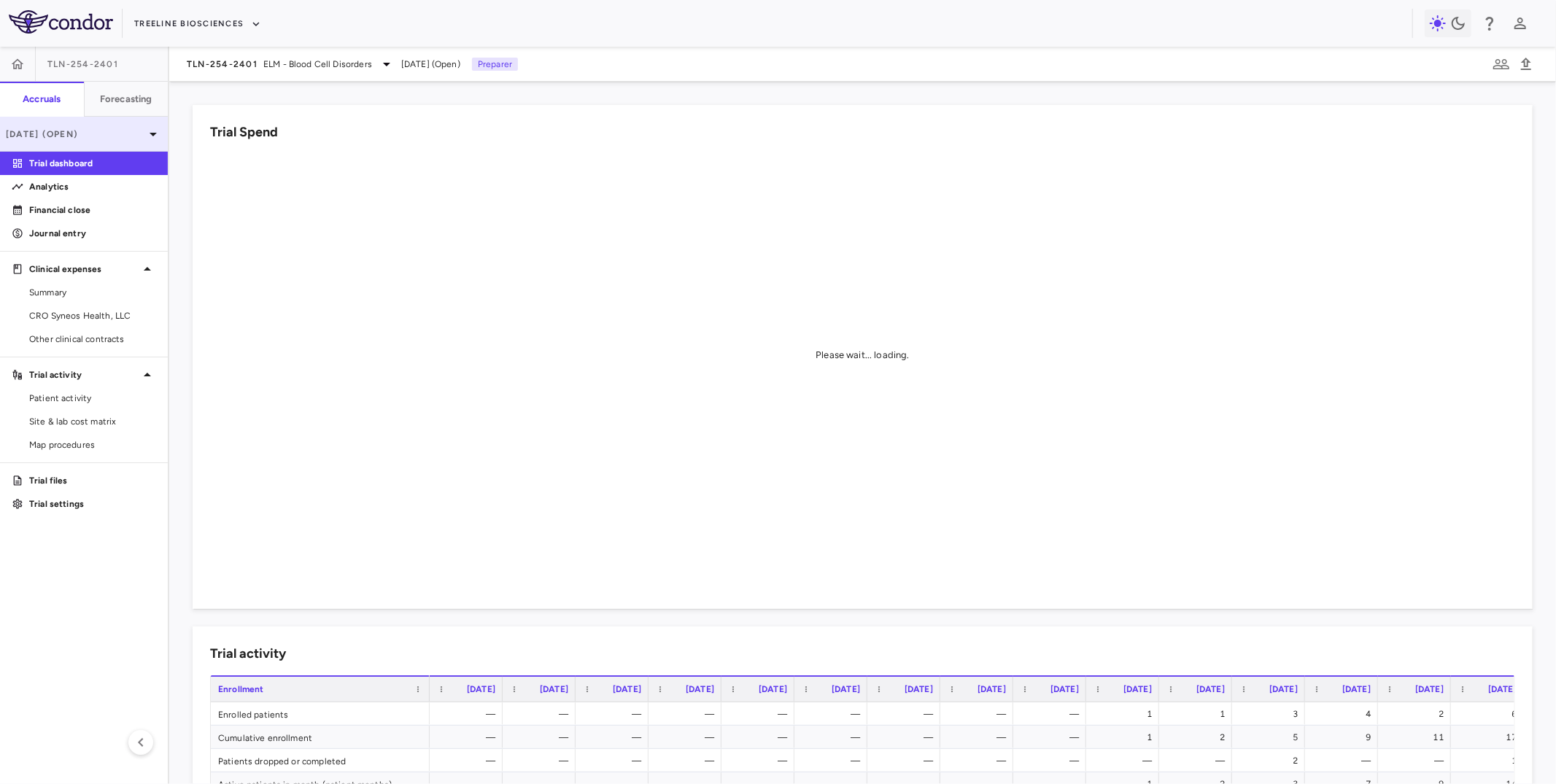
click at [77, 138] on p "[DATE] (Open)" at bounding box center [75, 133] width 138 height 13
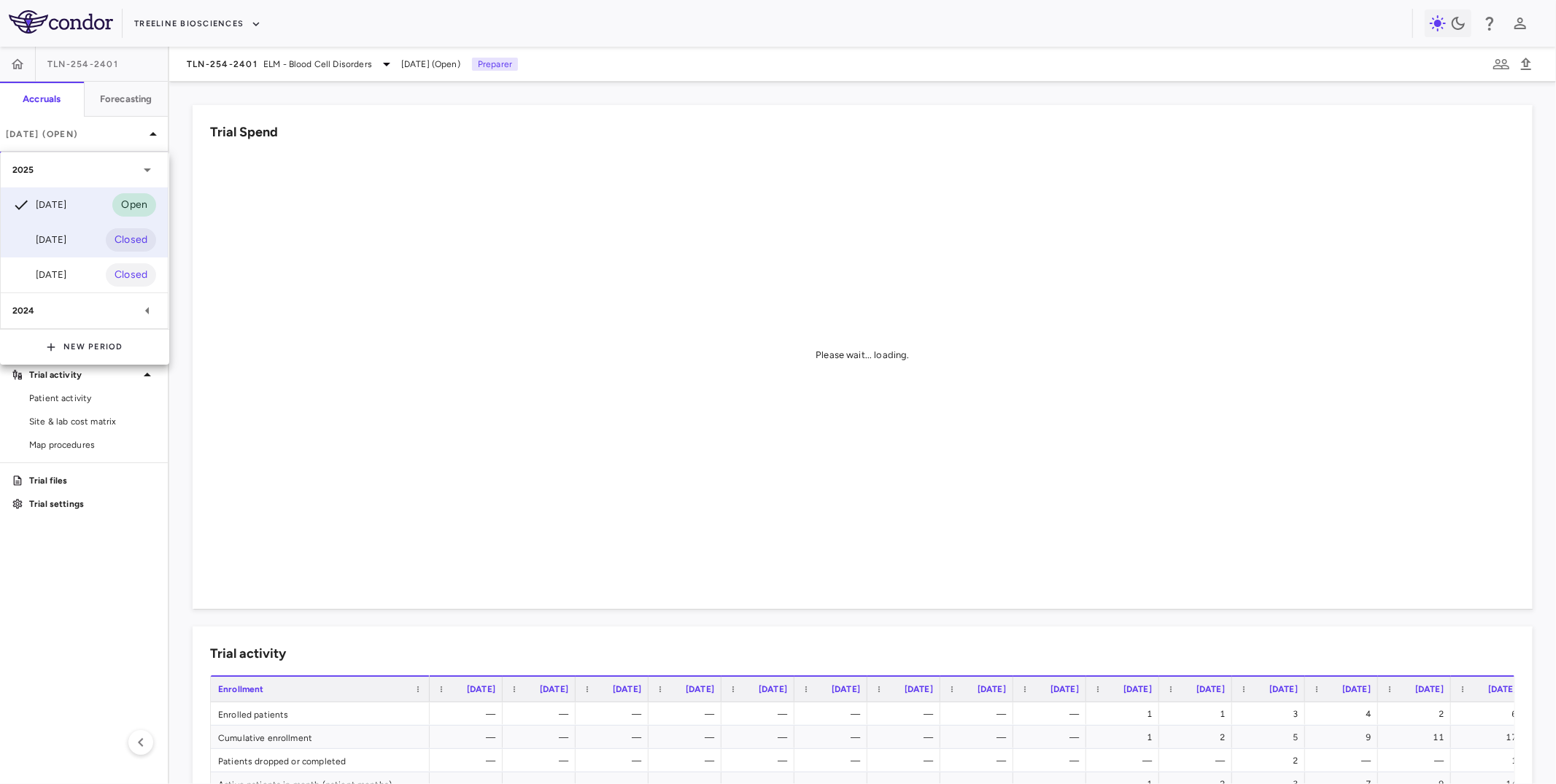
click at [66, 247] on div "[DATE]" at bounding box center [39, 240] width 54 height 17
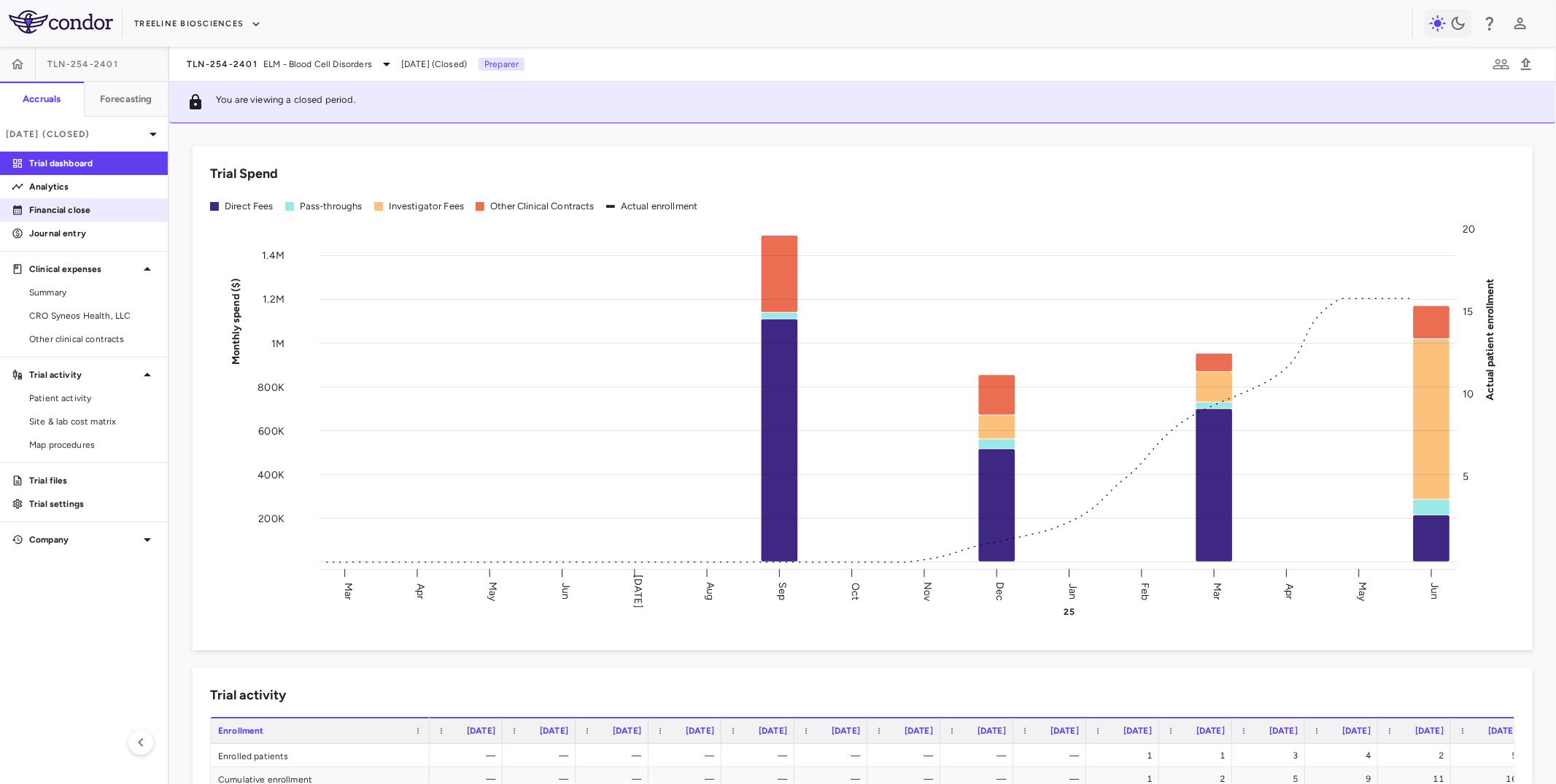
click at [120, 209] on p "Financial close" at bounding box center [93, 210] width 127 height 13
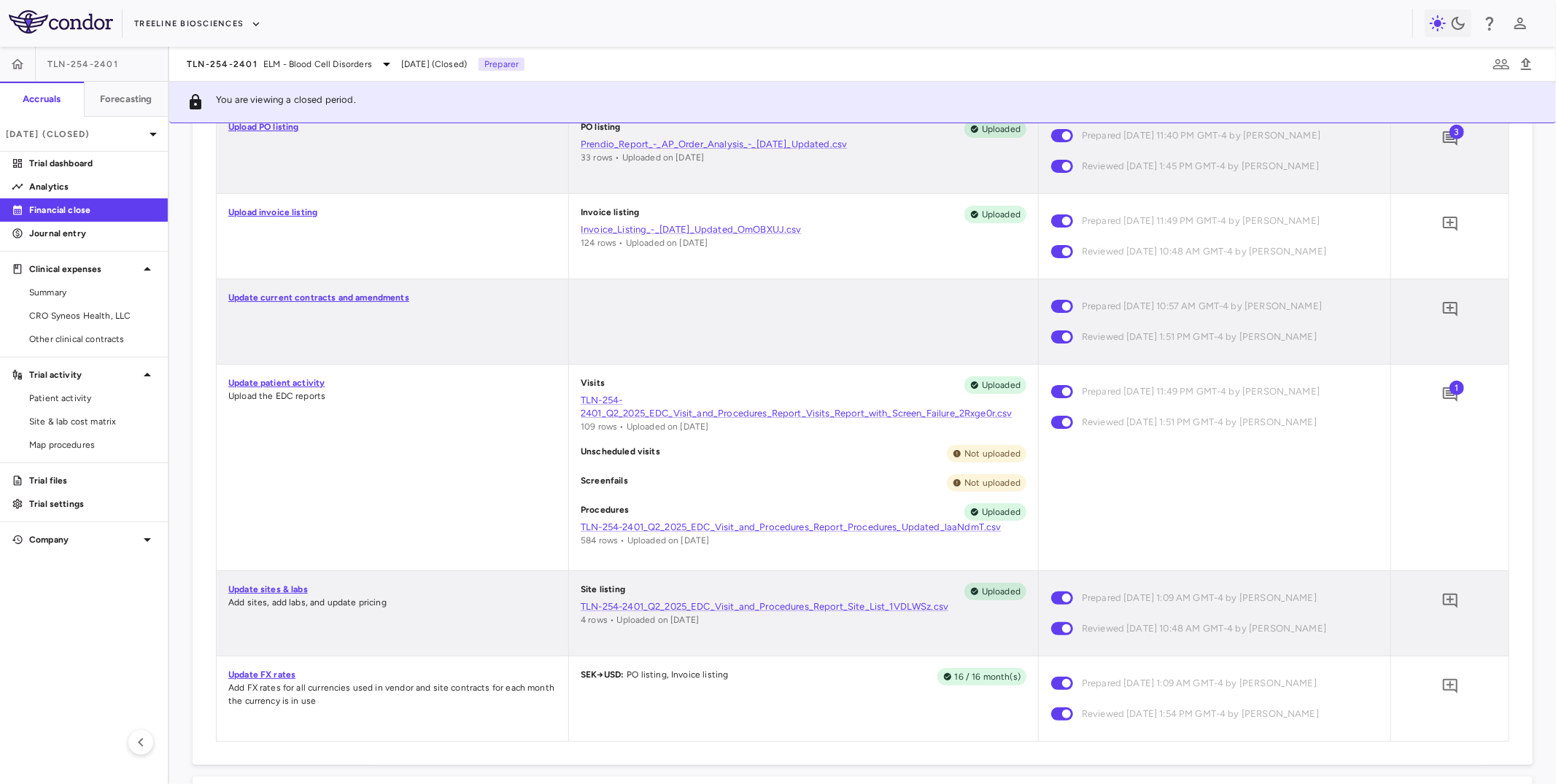
scroll to position [878, 0]
click at [647, 523] on link "TLN-254-2401_Q2_2025_EDC_Visit_and_Procedures_Report_Procedures_Updated_laaNdmT…" at bounding box center [803, 526] width 445 height 13
click at [137, 142] on div "[DATE] (Closed)" at bounding box center [83, 134] width 168 height 35
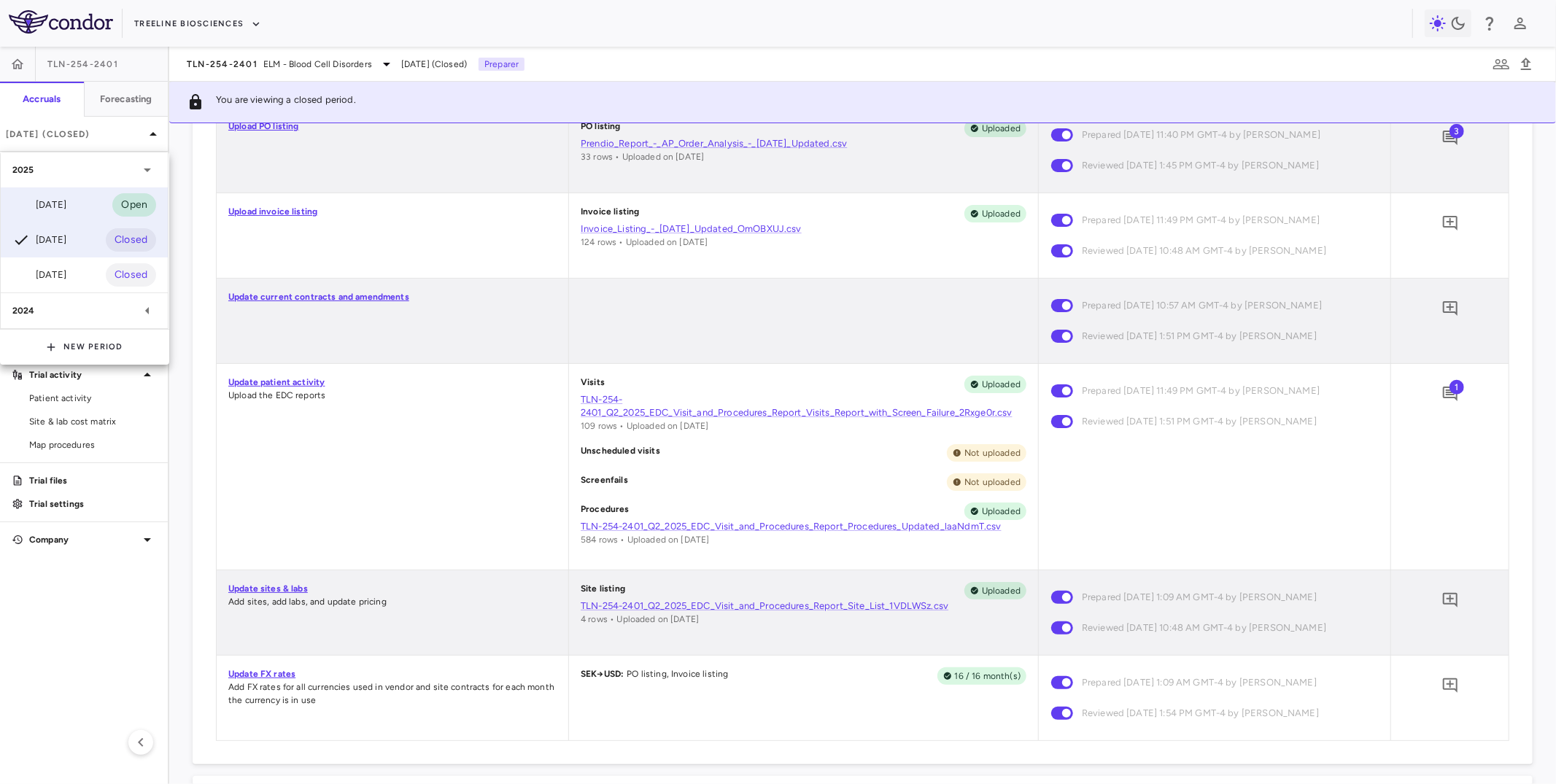
click at [90, 201] on div "[DATE] Open" at bounding box center [84, 205] width 167 height 35
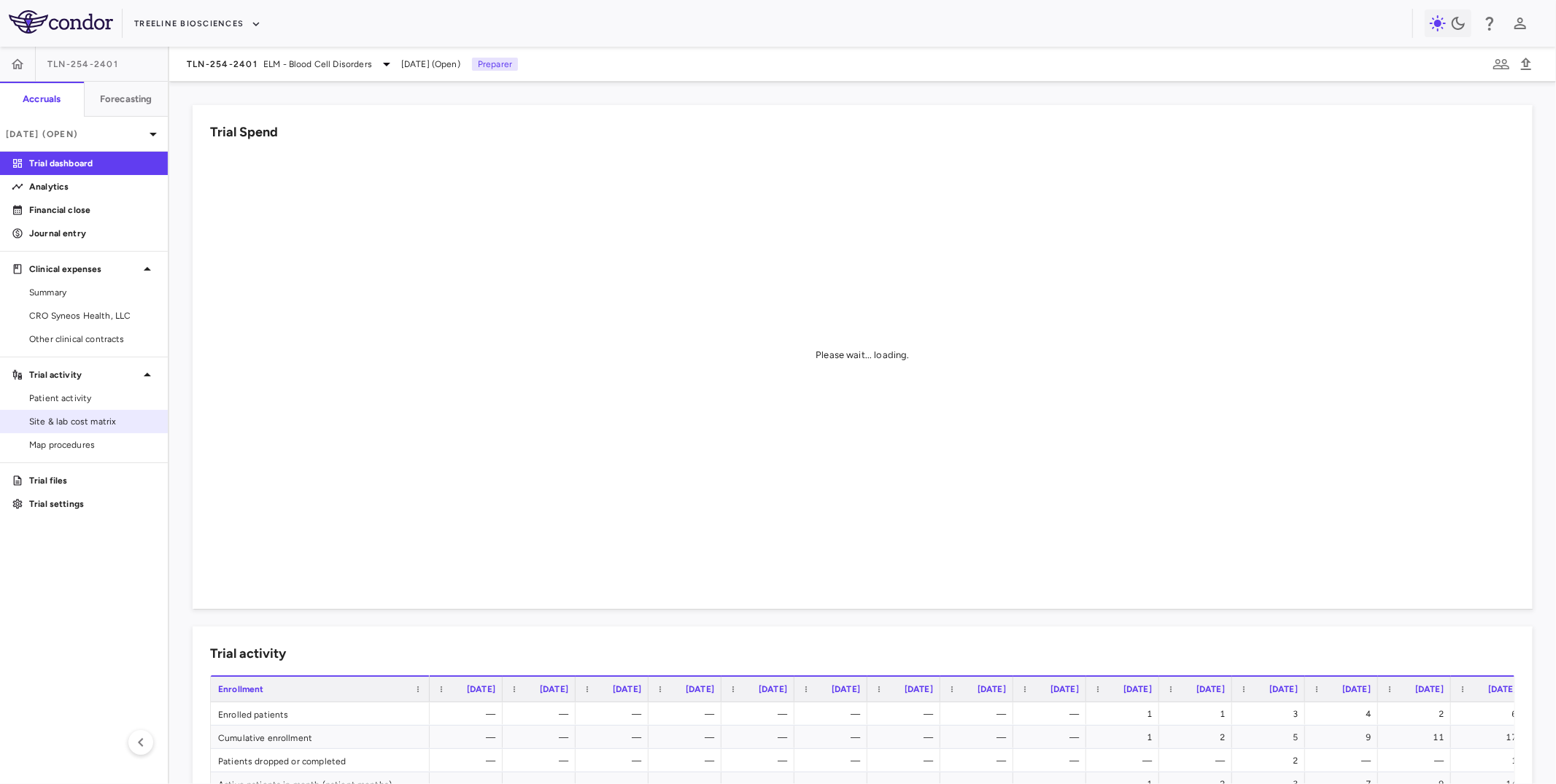
click at [101, 417] on span "Site & lab cost matrix" at bounding box center [93, 421] width 127 height 13
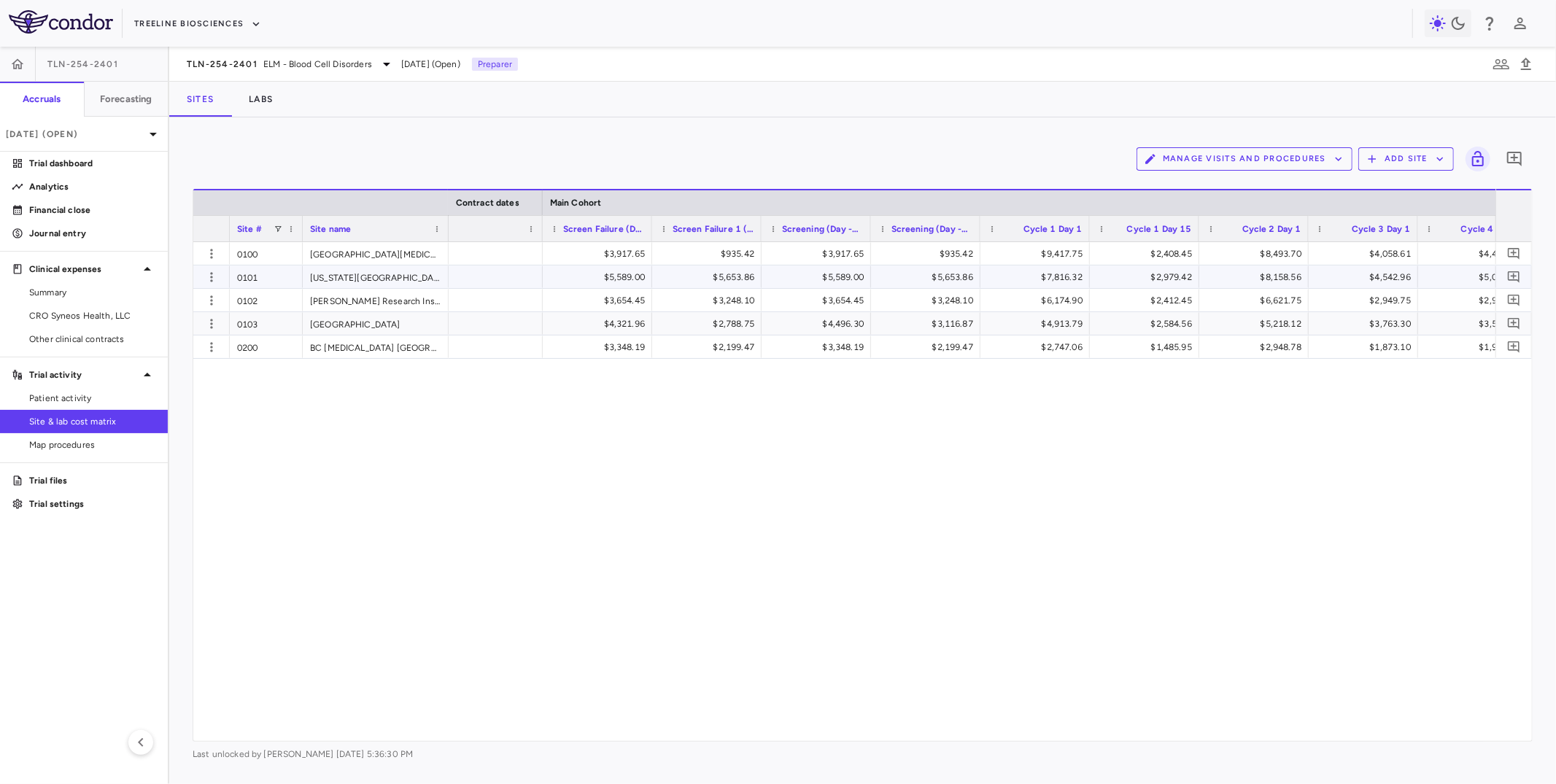
scroll to position [0, 1799]
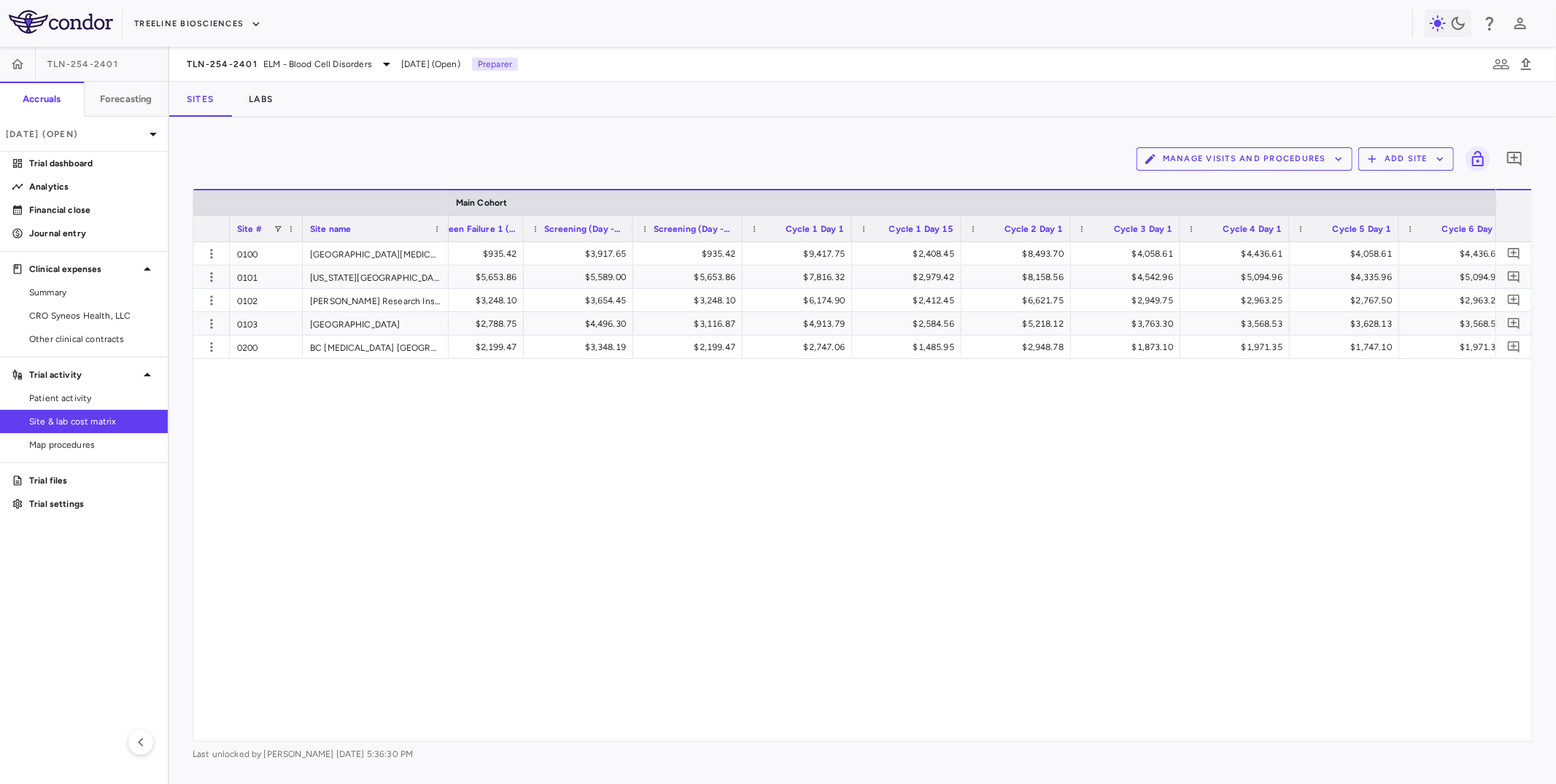
click at [1237, 150] on button "Manage Visits and Procedures" at bounding box center [1244, 158] width 216 height 23
click at [1224, 186] on li "Visit Schedules" at bounding box center [1229, 187] width 156 height 21
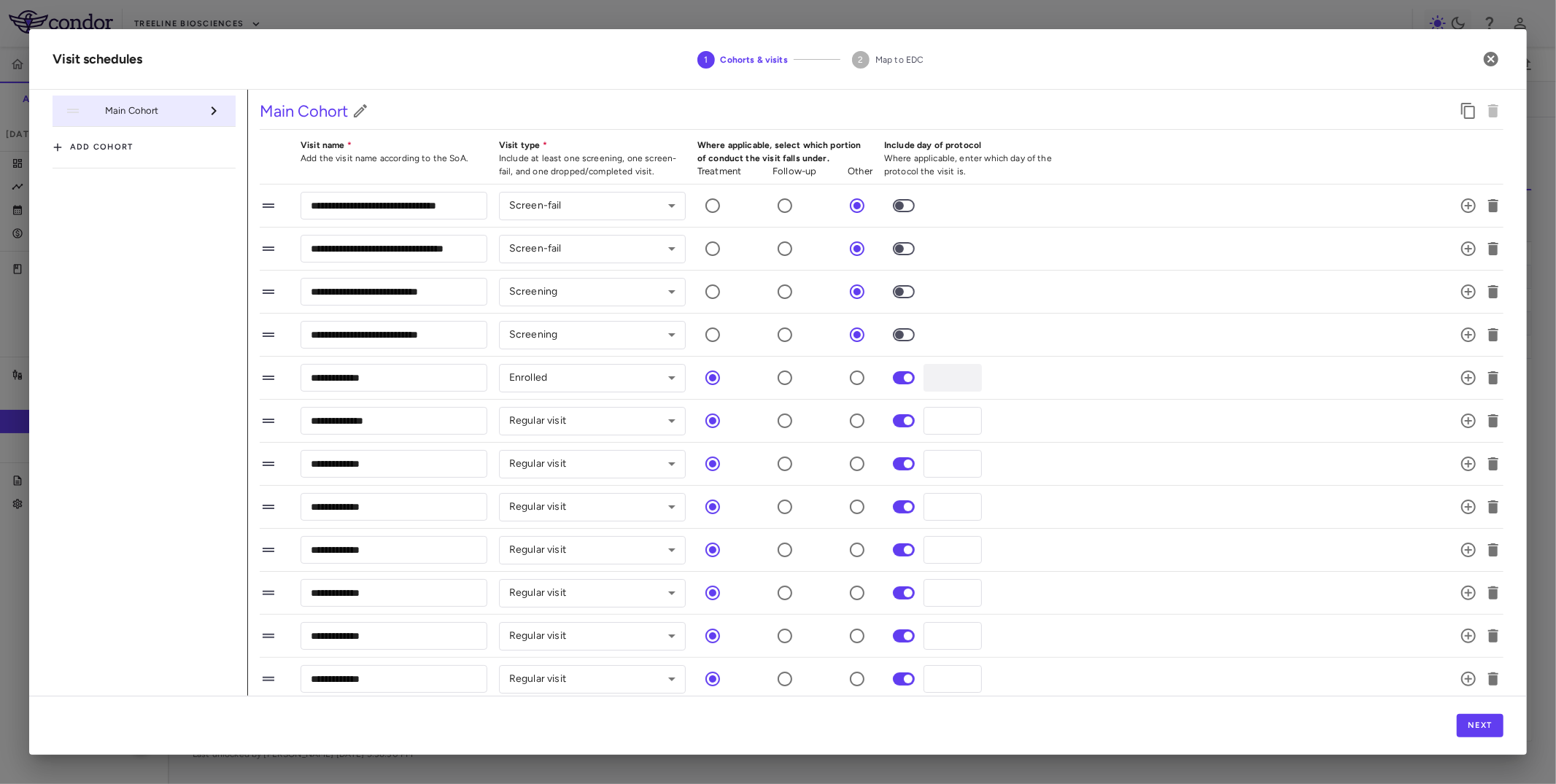
click at [1486, 43] on h2 "Visit schedules 1 Cohorts & visits 2 Map to [GEOGRAPHIC_DATA]" at bounding box center [778, 59] width 1498 height 60
click at [1486, 52] on icon "button" at bounding box center [1491, 59] width 17 height 17
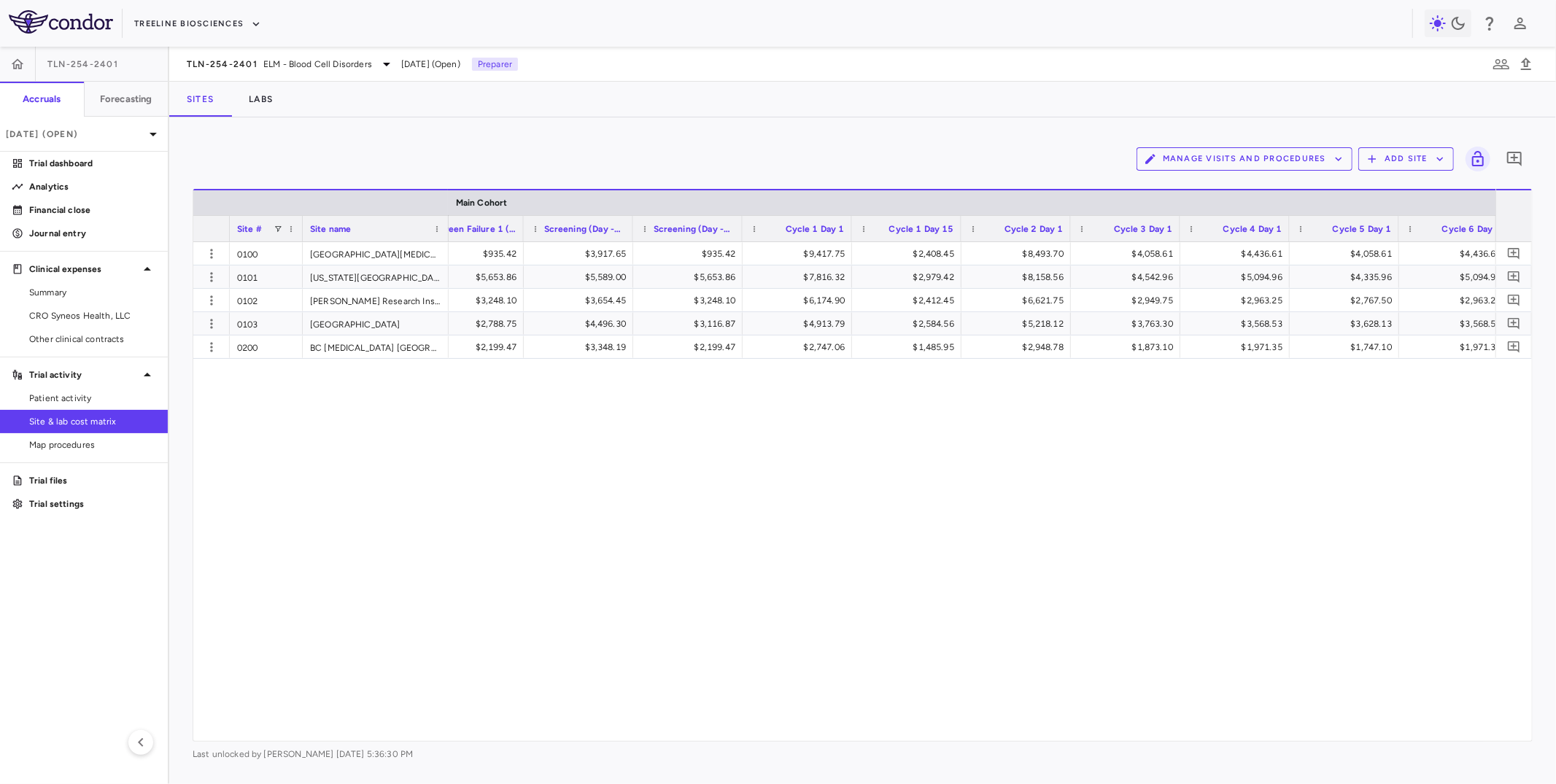
click at [1298, 169] on button "Manage Visits and Procedures" at bounding box center [1244, 158] width 216 height 23
click at [1265, 214] on li "Manage Procedure Categories" at bounding box center [1229, 209] width 156 height 21
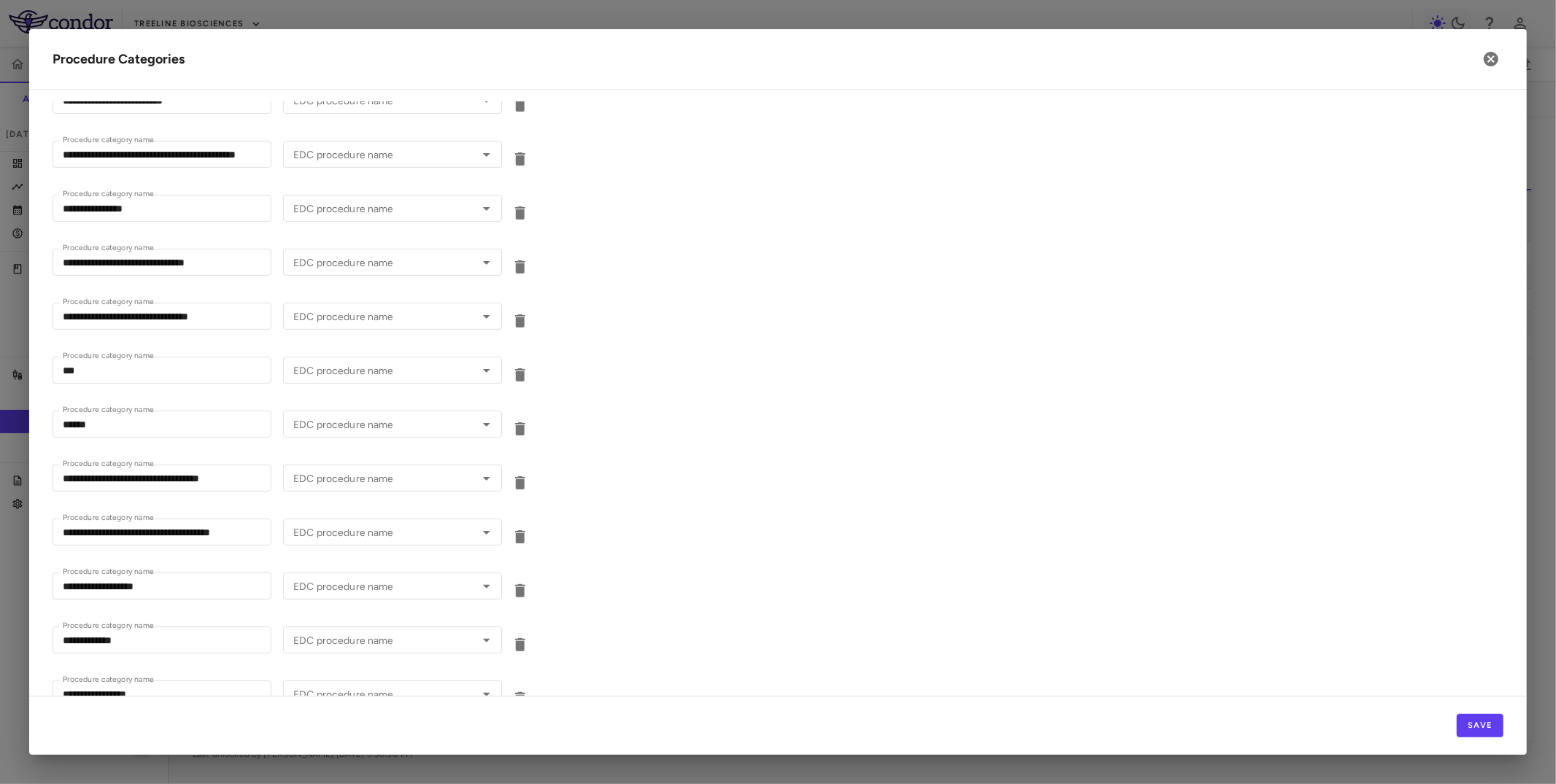
scroll to position [1205, 0]
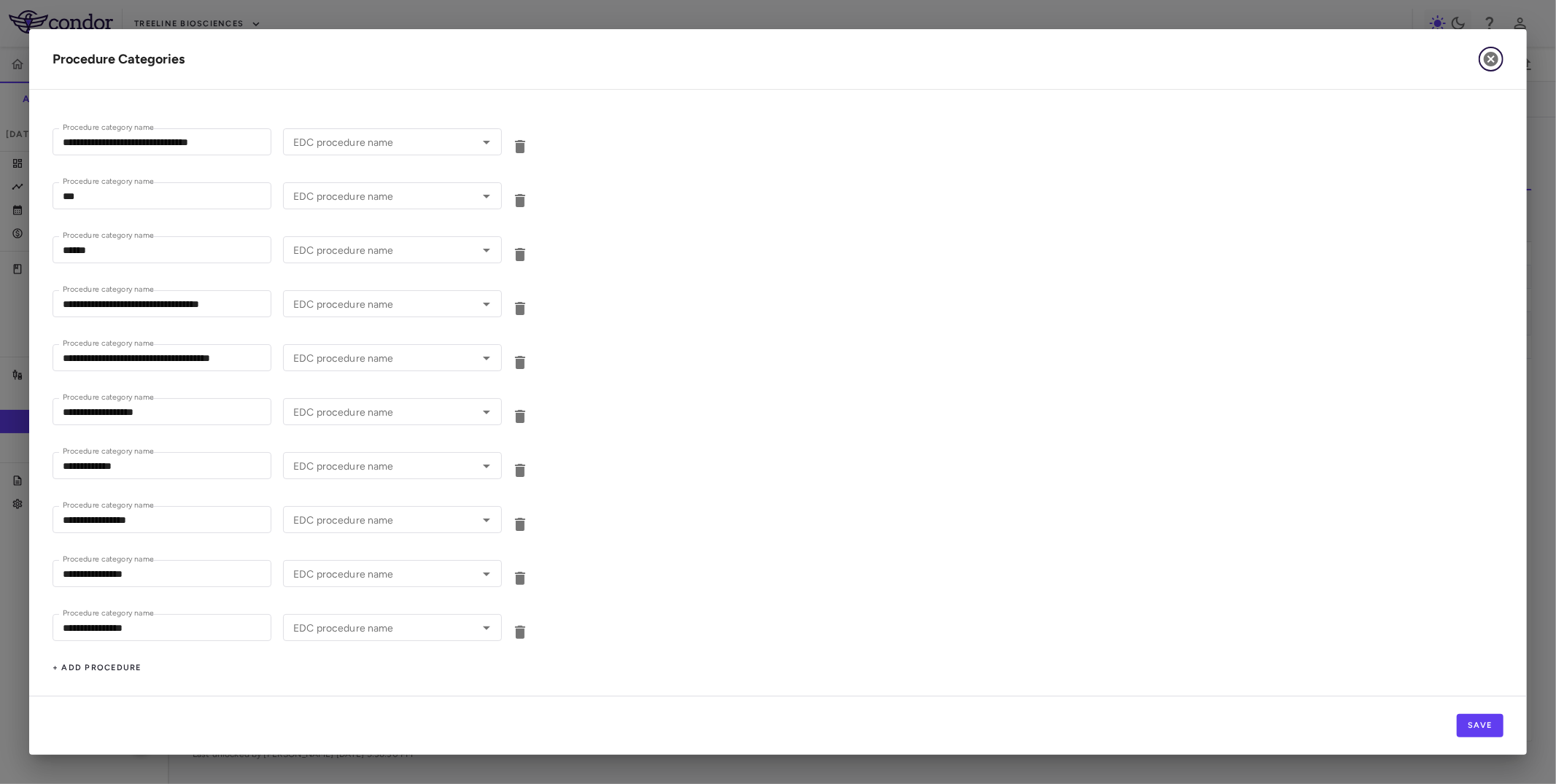
click at [1490, 68] on button "button" at bounding box center [1491, 58] width 25 height 25
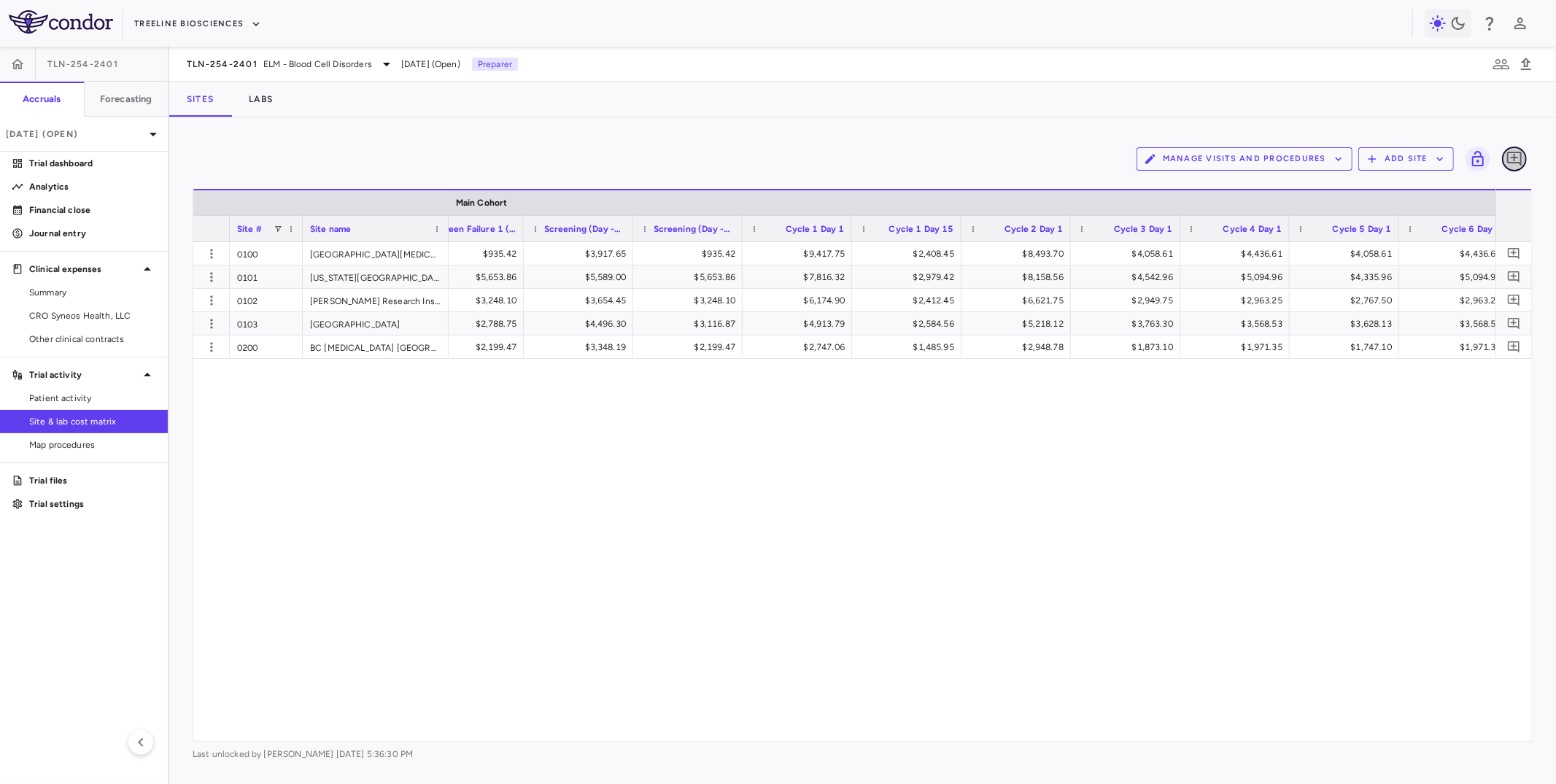
click at [1516, 147] on button "button" at bounding box center [1514, 159] width 25 height 25
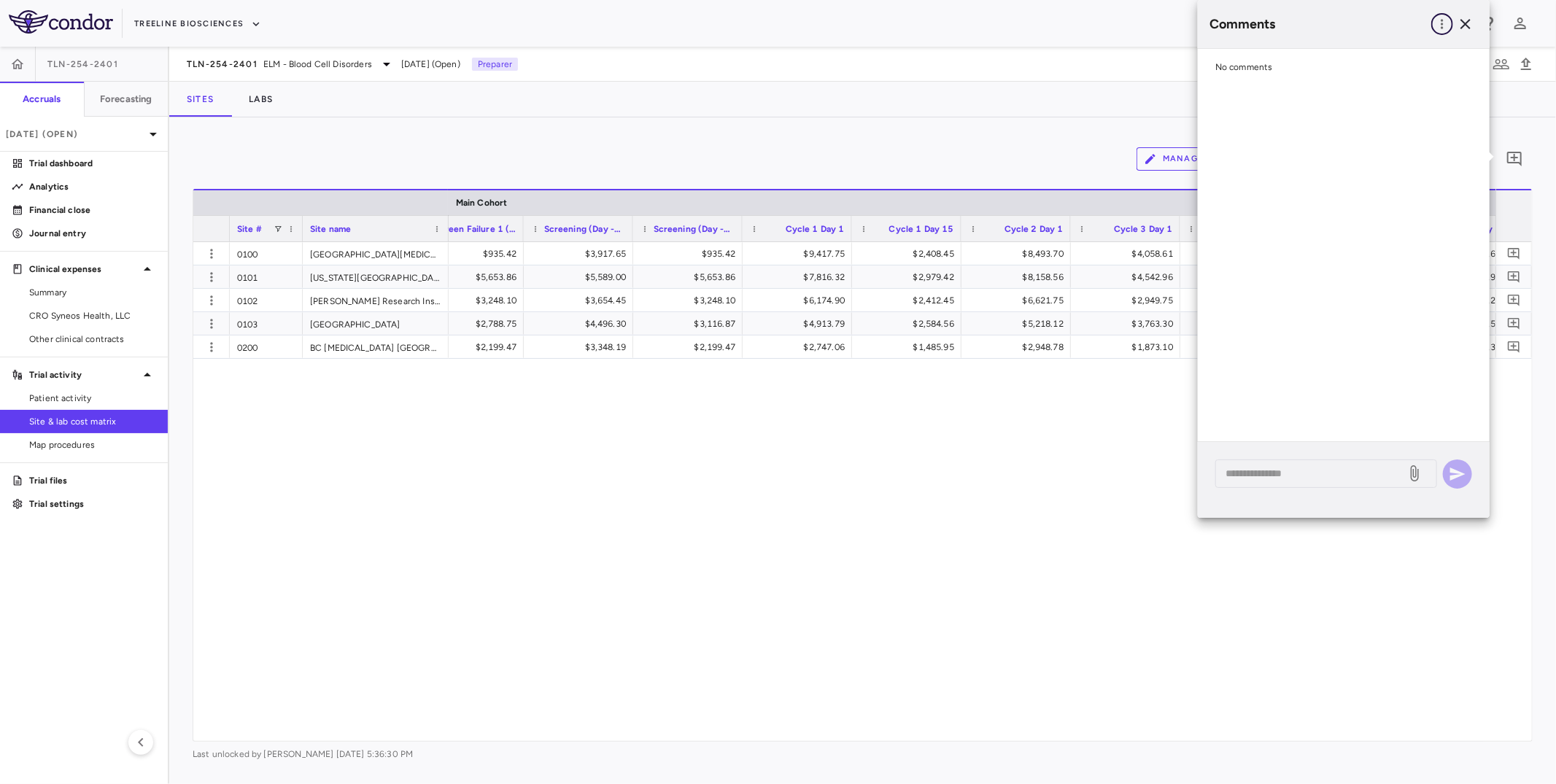
click at [1443, 29] on icon "button" at bounding box center [1442, 24] width 15 height 15
click at [1426, 52] on div "Show prior period comments" at bounding box center [1367, 54] width 171 height 27
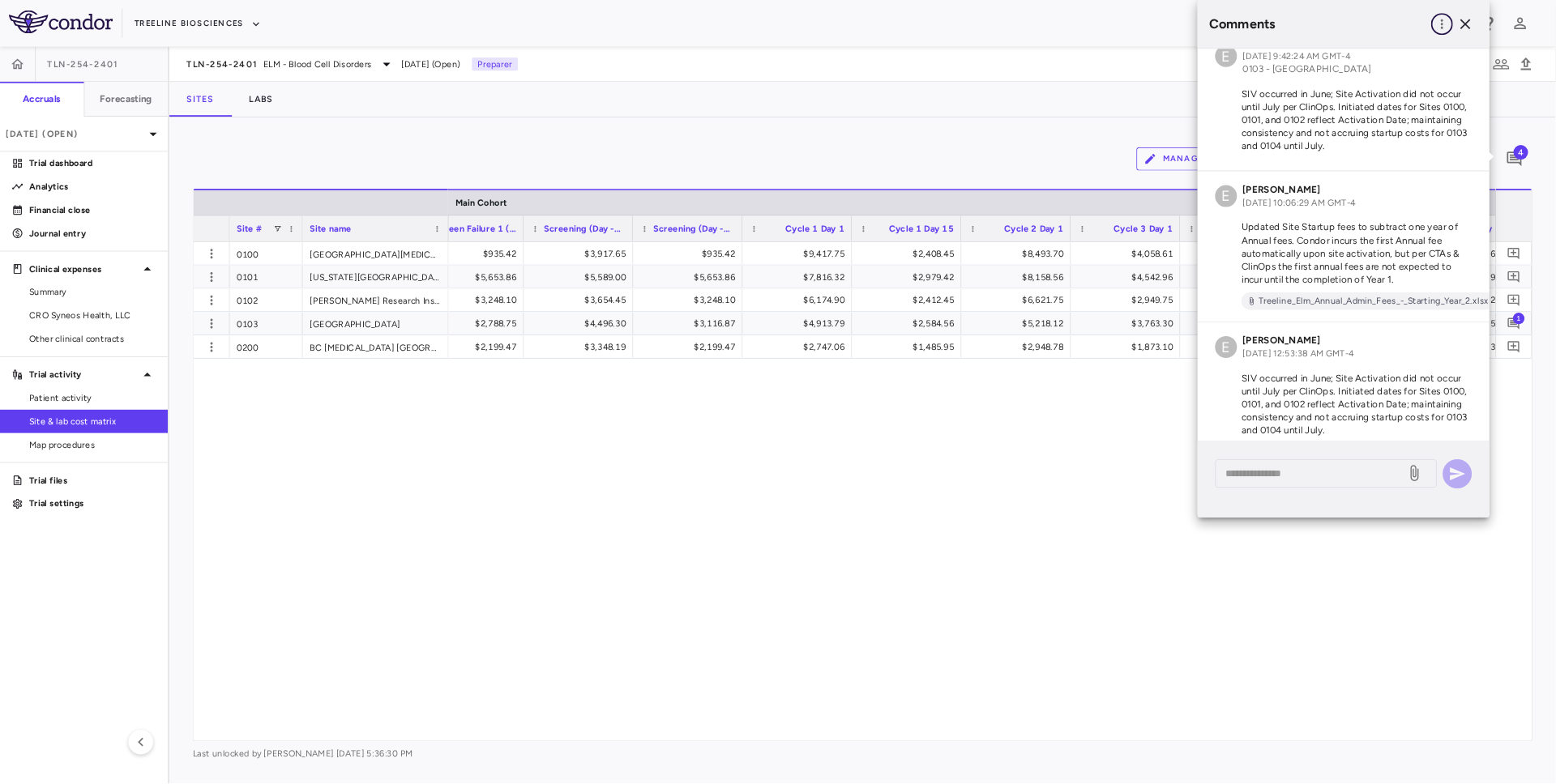
scroll to position [0, 0]
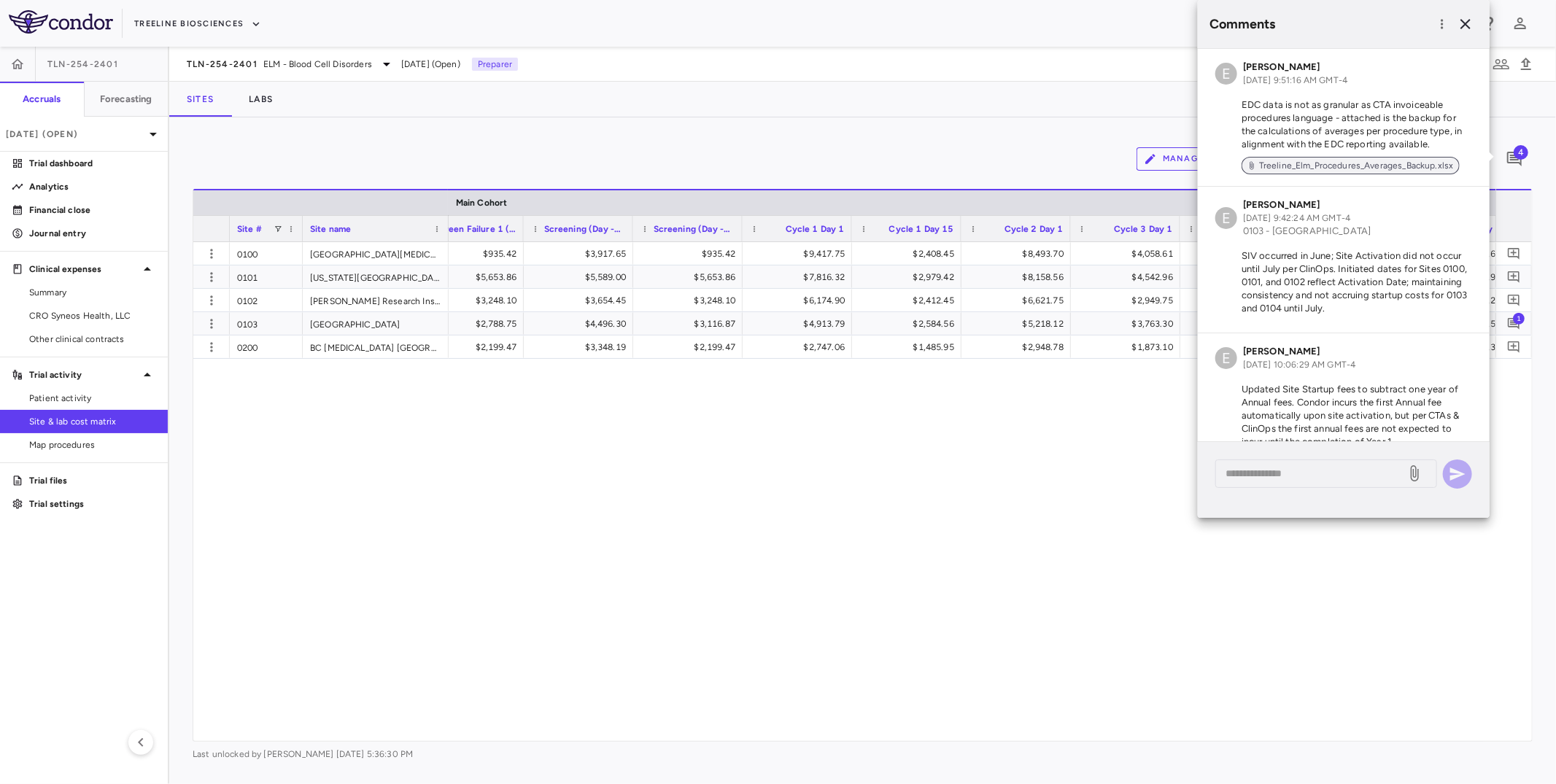
click at [1408, 162] on span "Treeline_Elm_Procedures_Averages_Backup.xlsx" at bounding box center [1357, 165] width 206 height 13
click at [21, 64] on icon "button" at bounding box center [18, 64] width 12 height 10
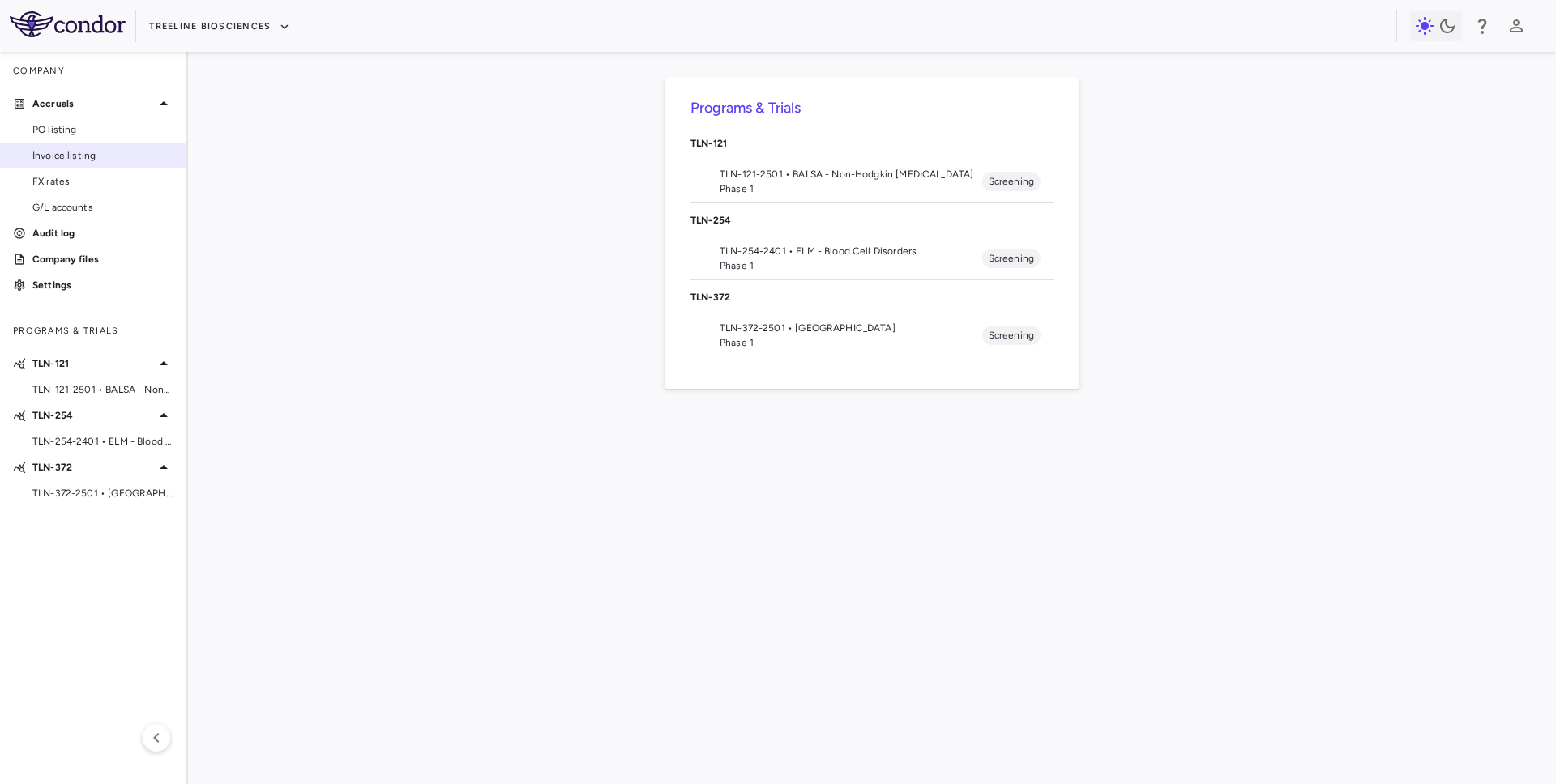
click at [79, 156] on span "Invoice listing" at bounding box center [103, 155] width 141 height 14
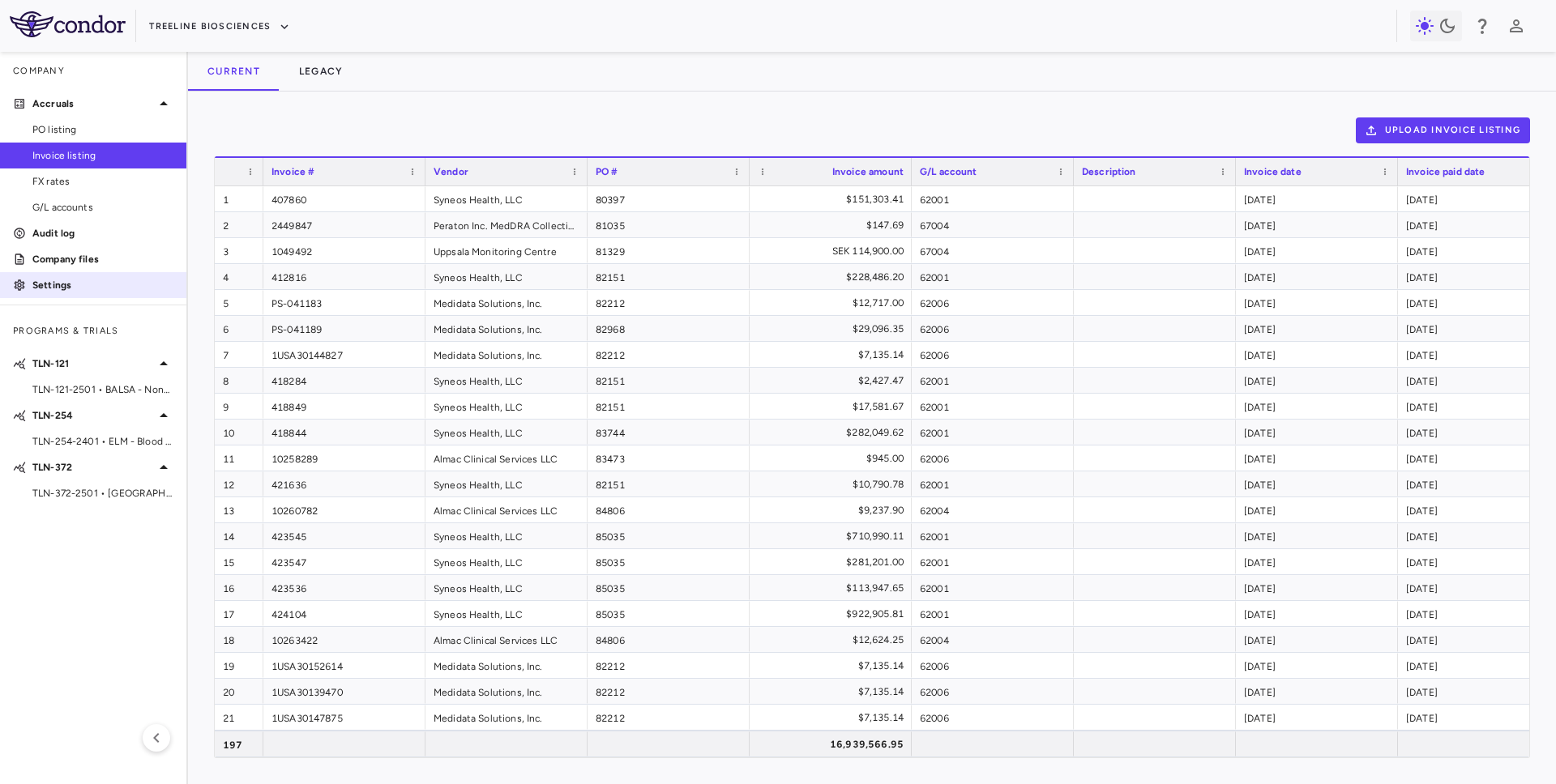
click at [96, 286] on p "Settings" at bounding box center [103, 285] width 141 height 14
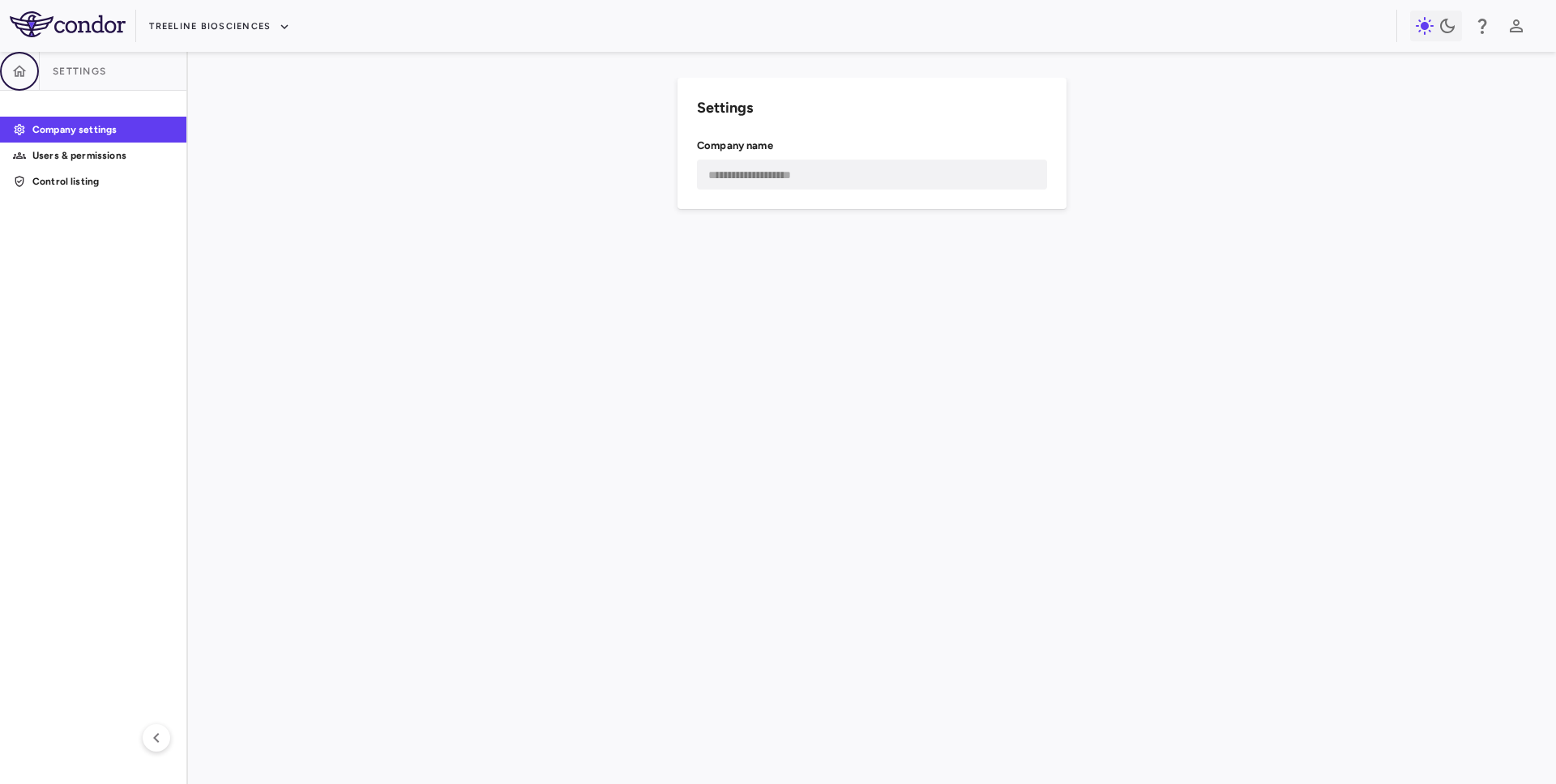
click at [27, 74] on icon "button" at bounding box center [19, 71] width 16 height 16
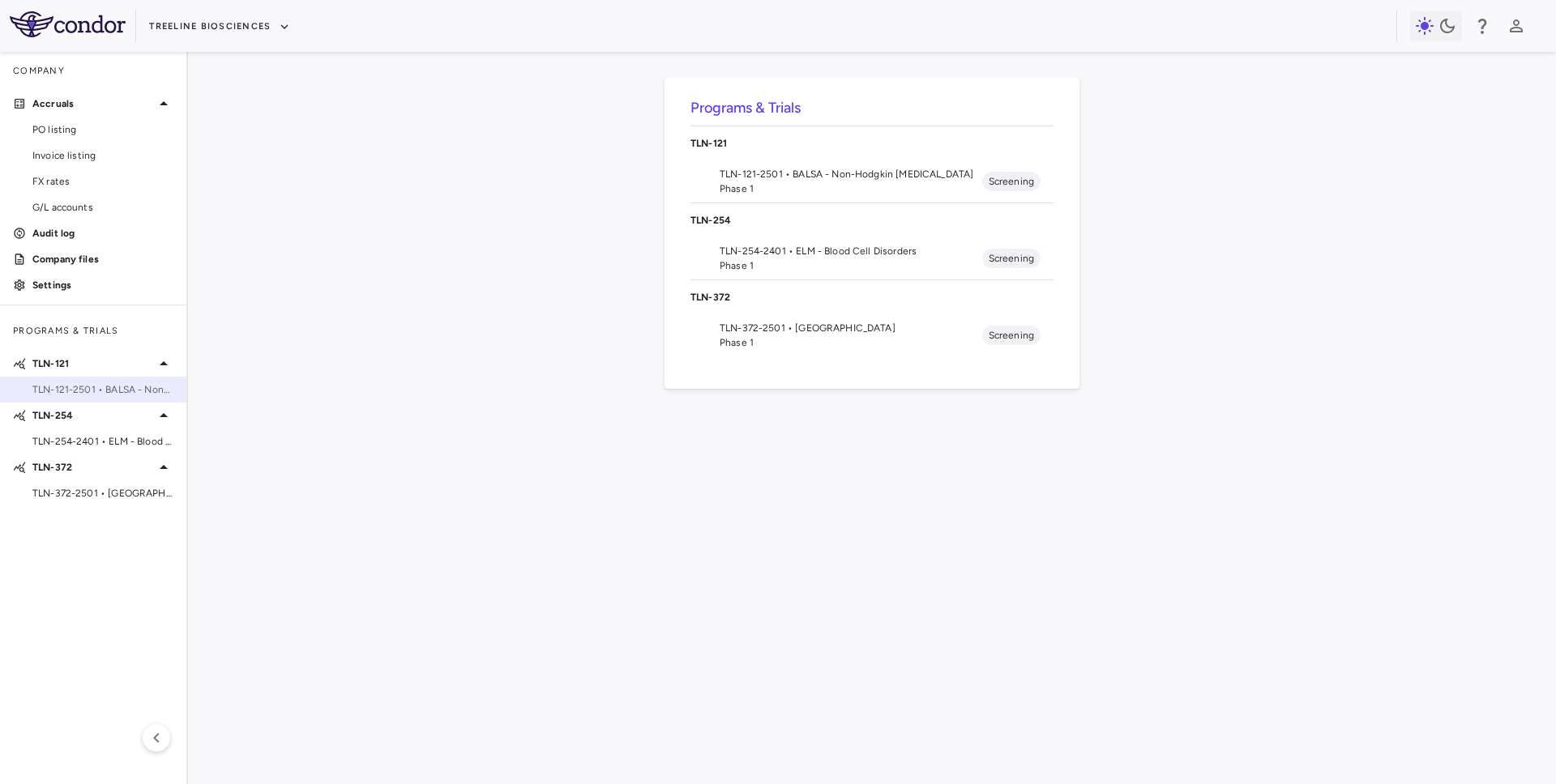
click at [103, 394] on span "TLN-121-2501 • BALSA - Non-Hodgkin [MEDICAL_DATA]" at bounding box center [103, 390] width 141 height 14
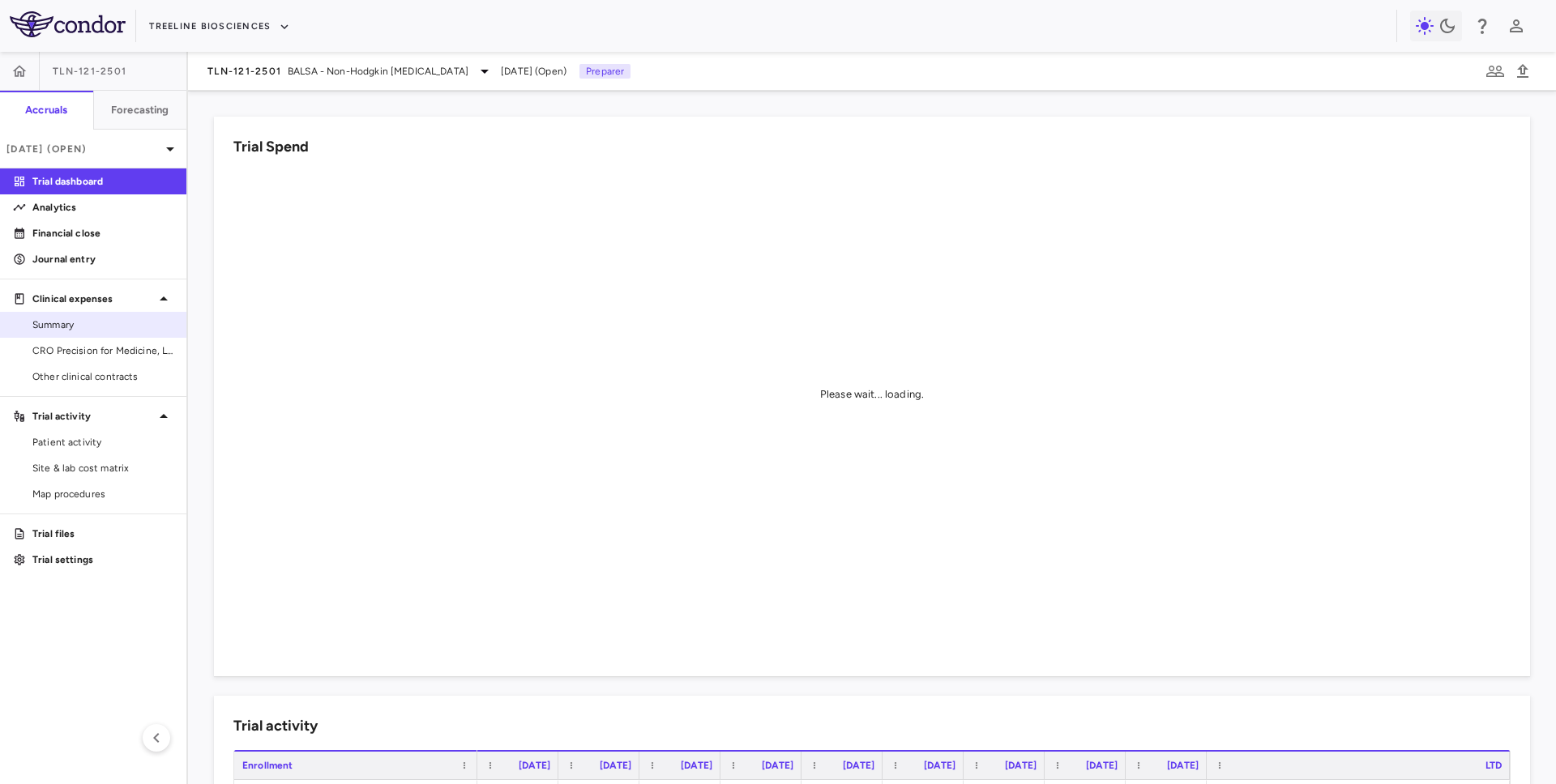
click at [102, 325] on span "Summary" at bounding box center [103, 325] width 141 height 14
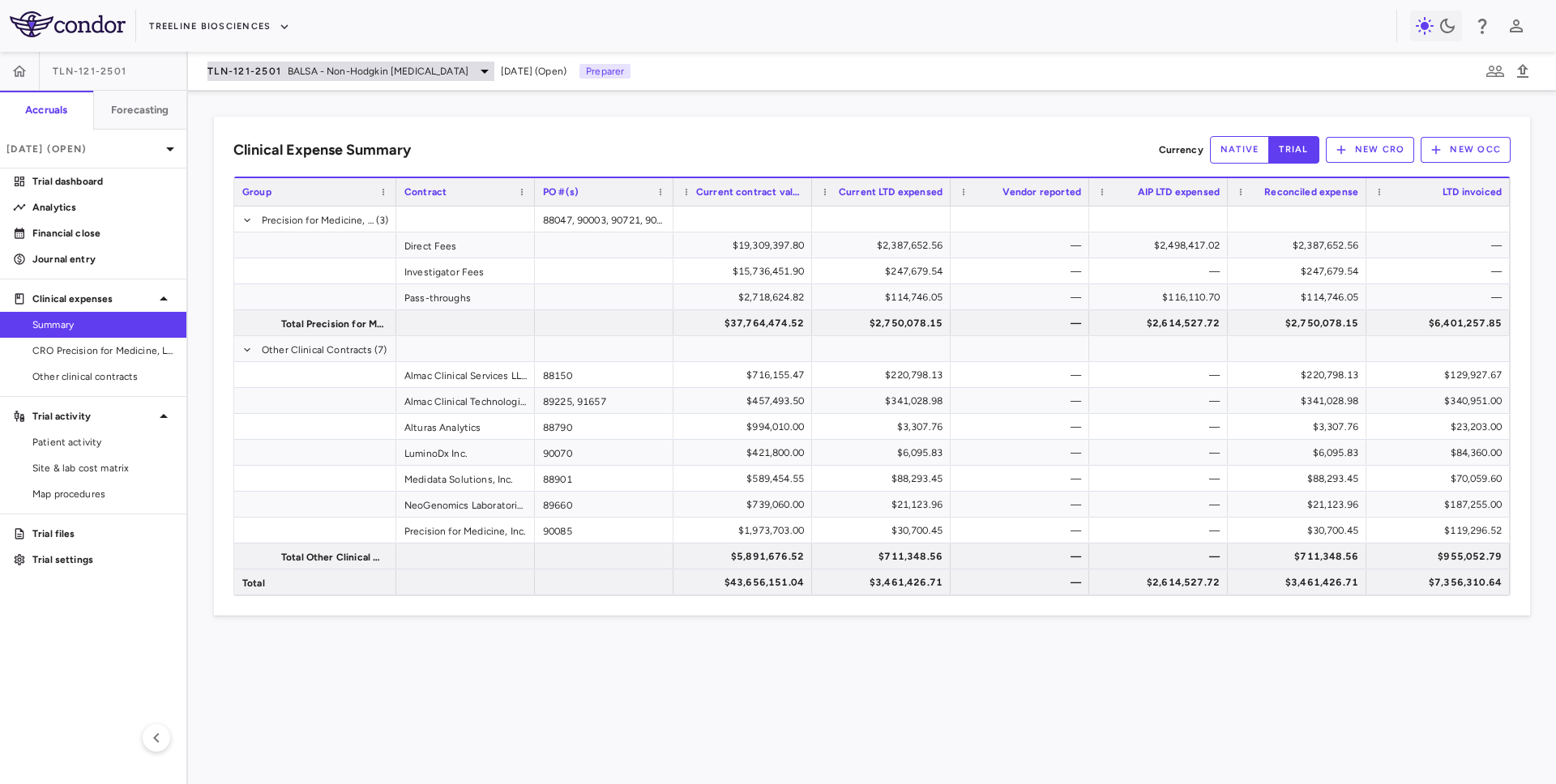
click at [304, 74] on span "BALSA - Non-Hodgkin [MEDICAL_DATA]" at bounding box center [377, 71] width 181 height 14
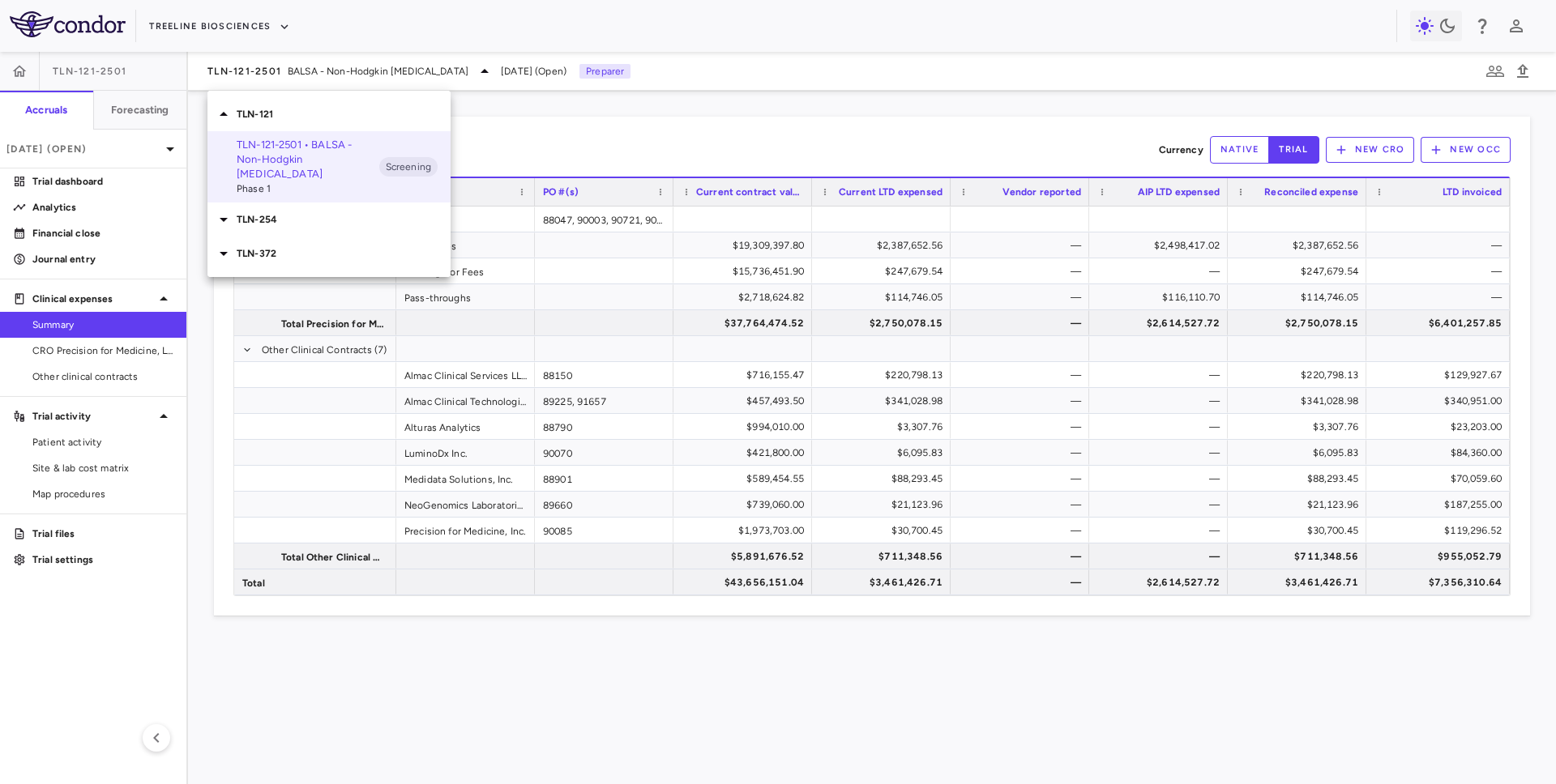
click at [330, 246] on div "TLN-372" at bounding box center [329, 254] width 244 height 34
click at [327, 307] on span "Phase 1" at bounding box center [308, 313] width 142 height 14
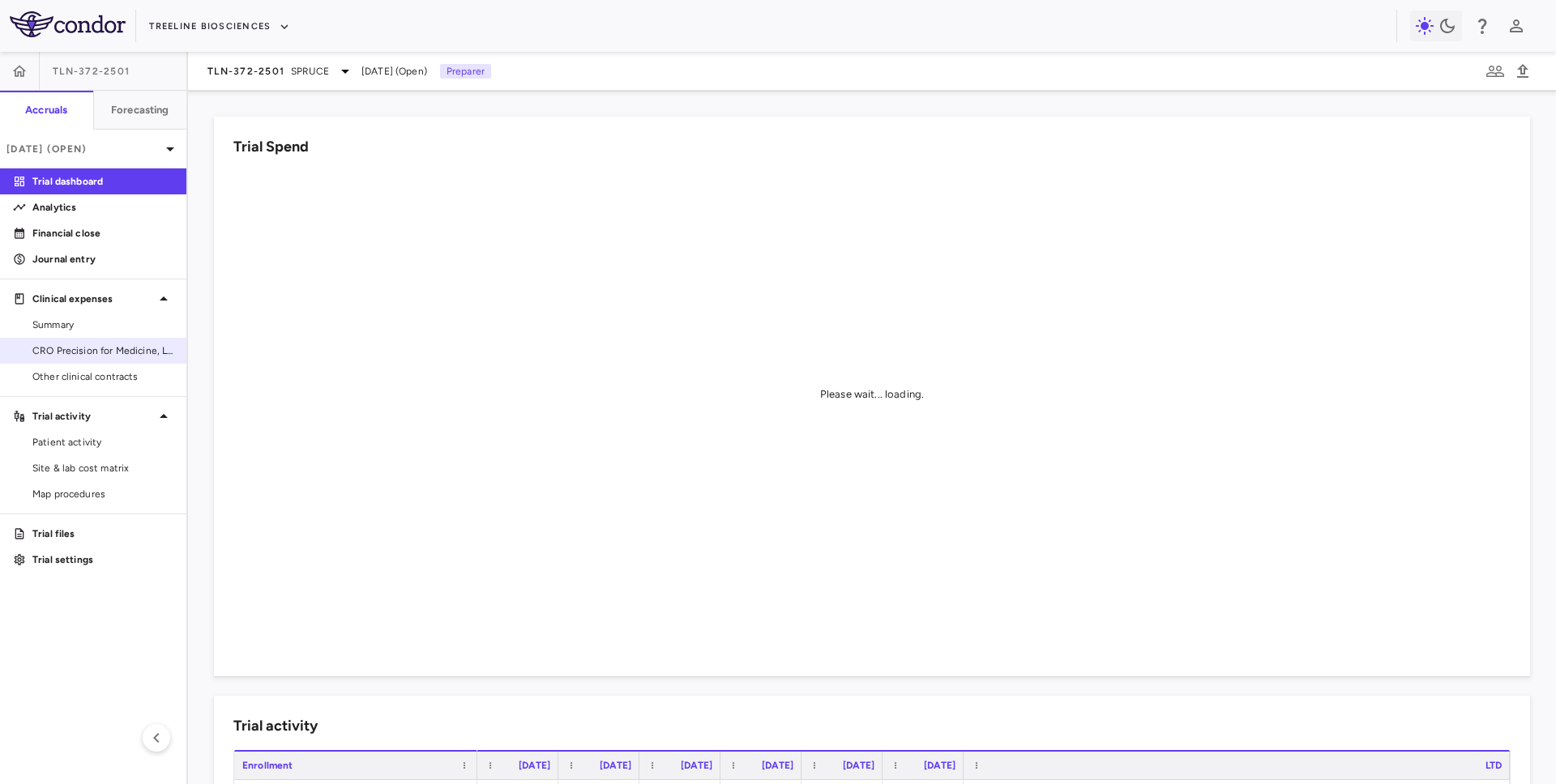
click at [114, 341] on link "CRO Precision for Medicine, LLC" at bounding box center [93, 350] width 186 height 24
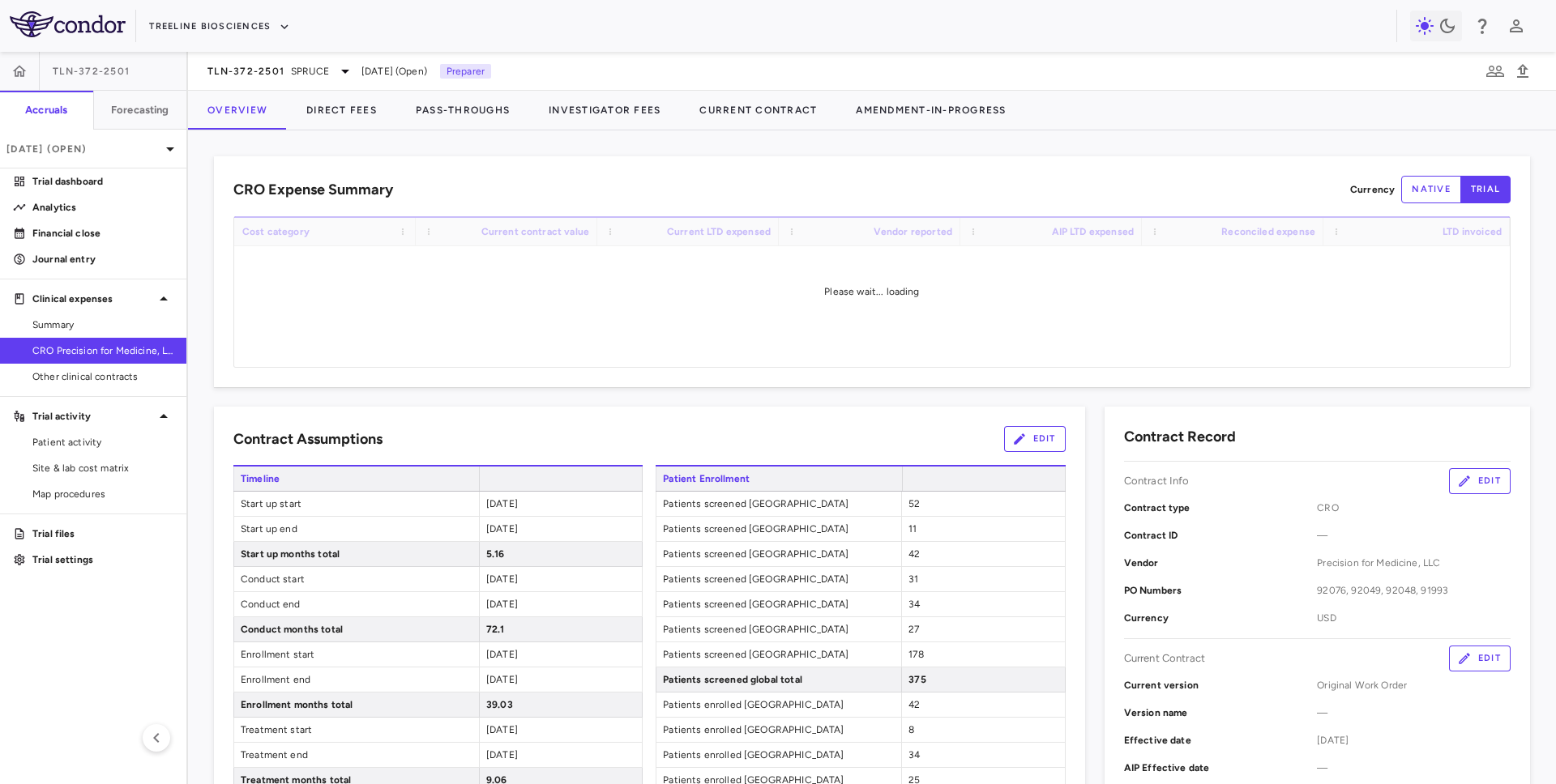
scroll to position [683, 0]
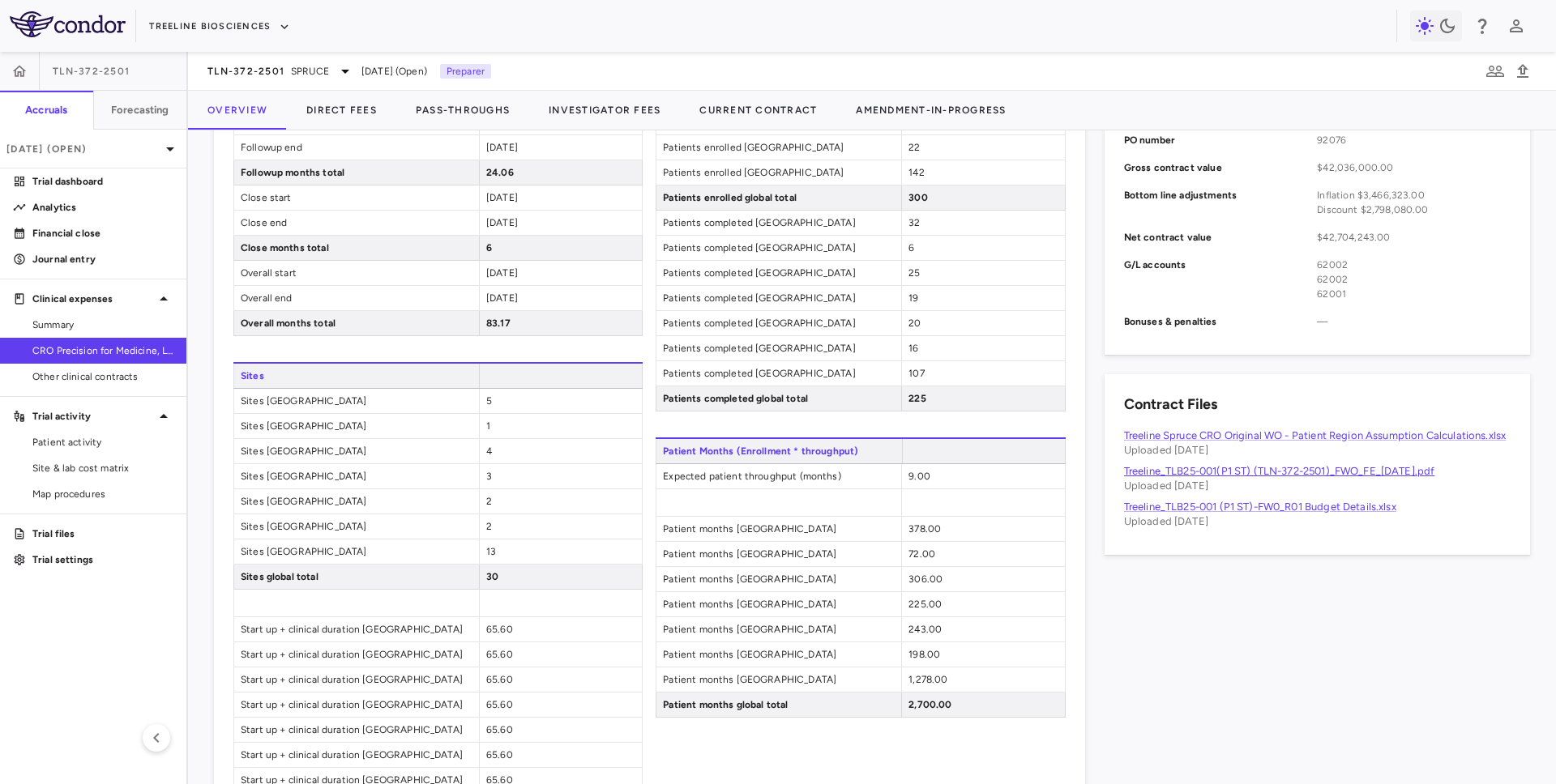
click at [1218, 473] on link "Treeline_TLB25-001(P1 ST) (TLN-372-2501)_FWO_FE_[DATE].pdf" at bounding box center [1280, 471] width 311 height 12
click at [102, 212] on p "Analytics" at bounding box center [103, 207] width 141 height 14
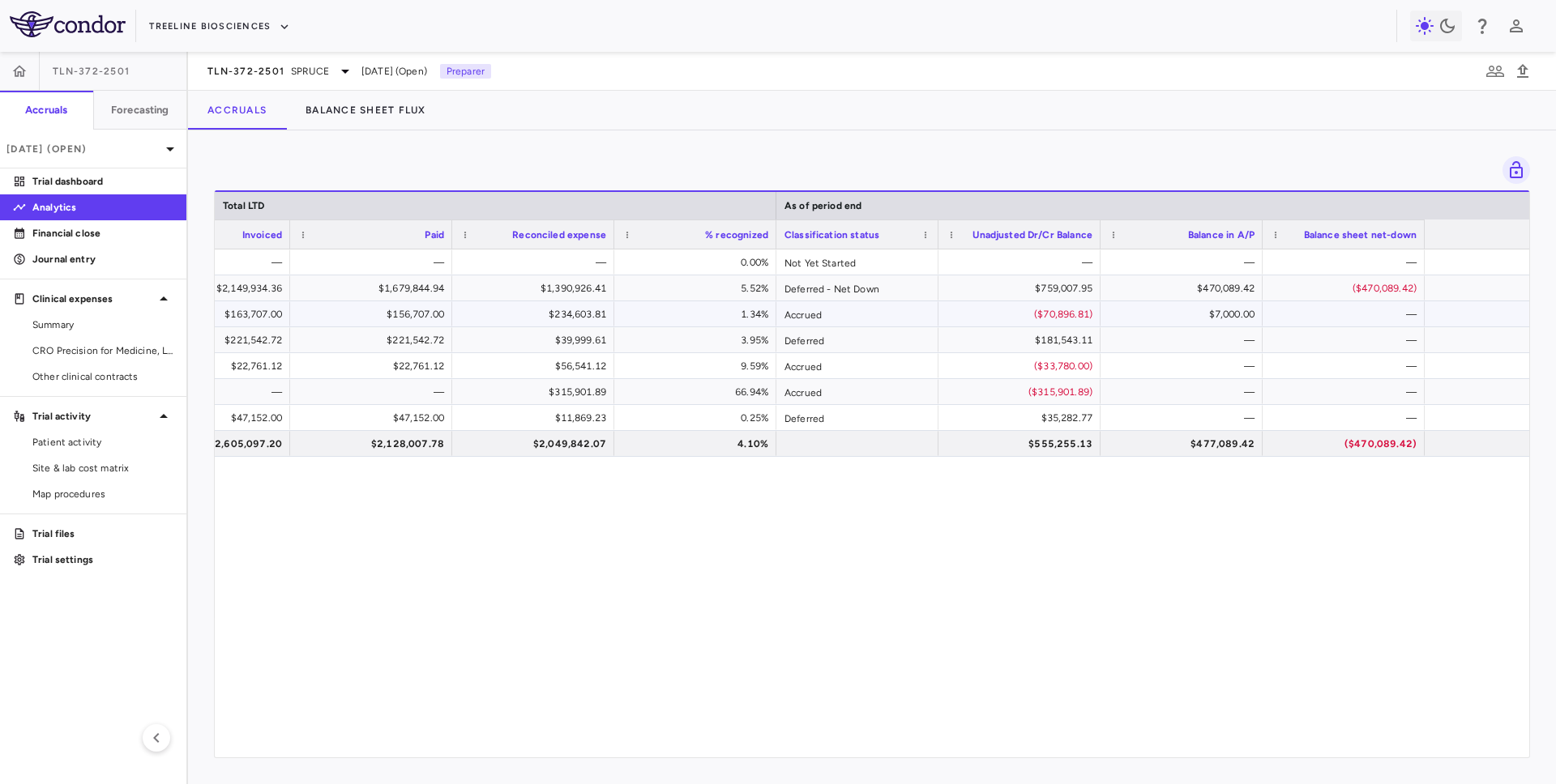
scroll to position [0, 1695]
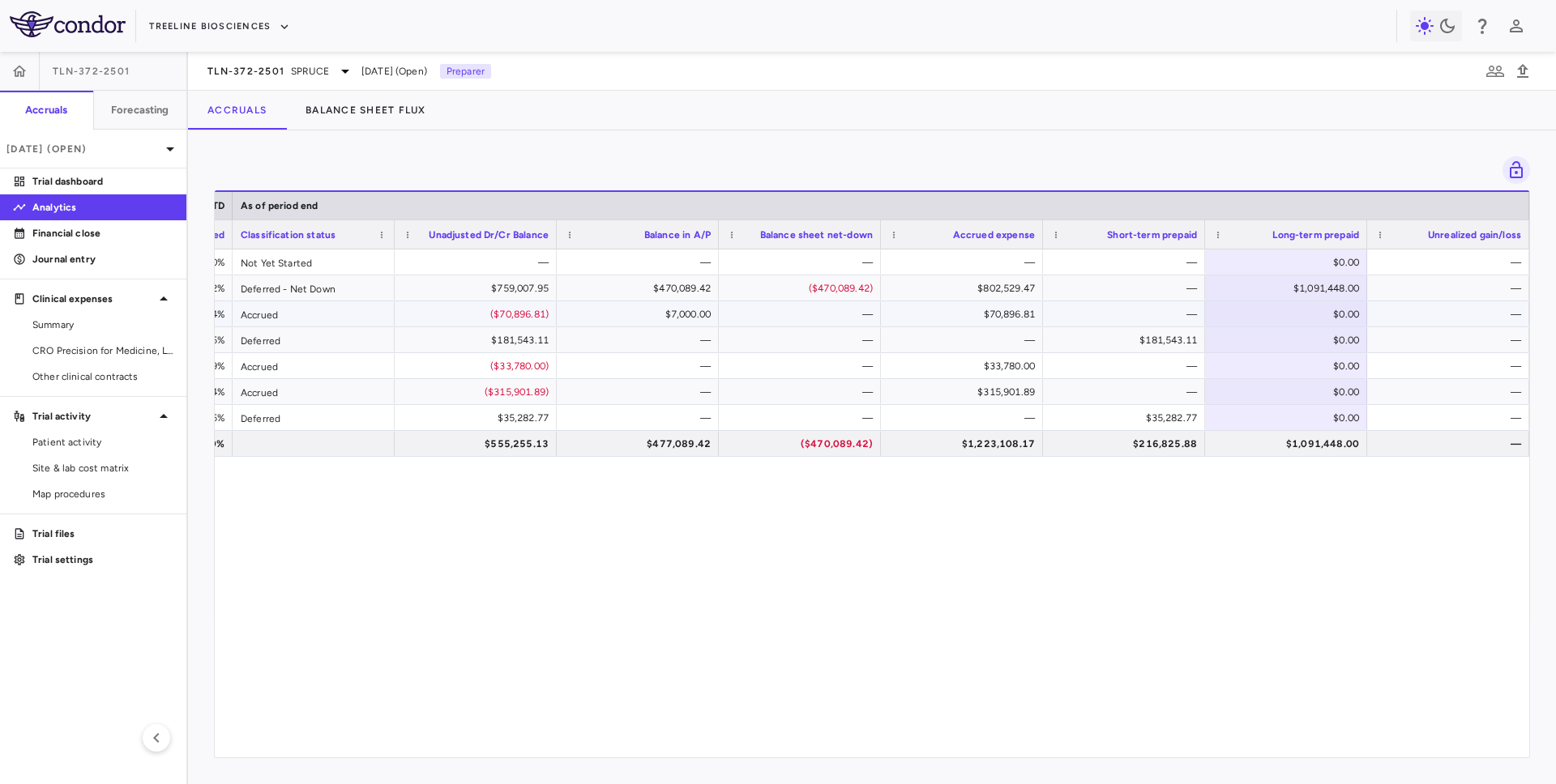
click at [1239, 316] on div "$0.00" at bounding box center [1290, 314] width 139 height 26
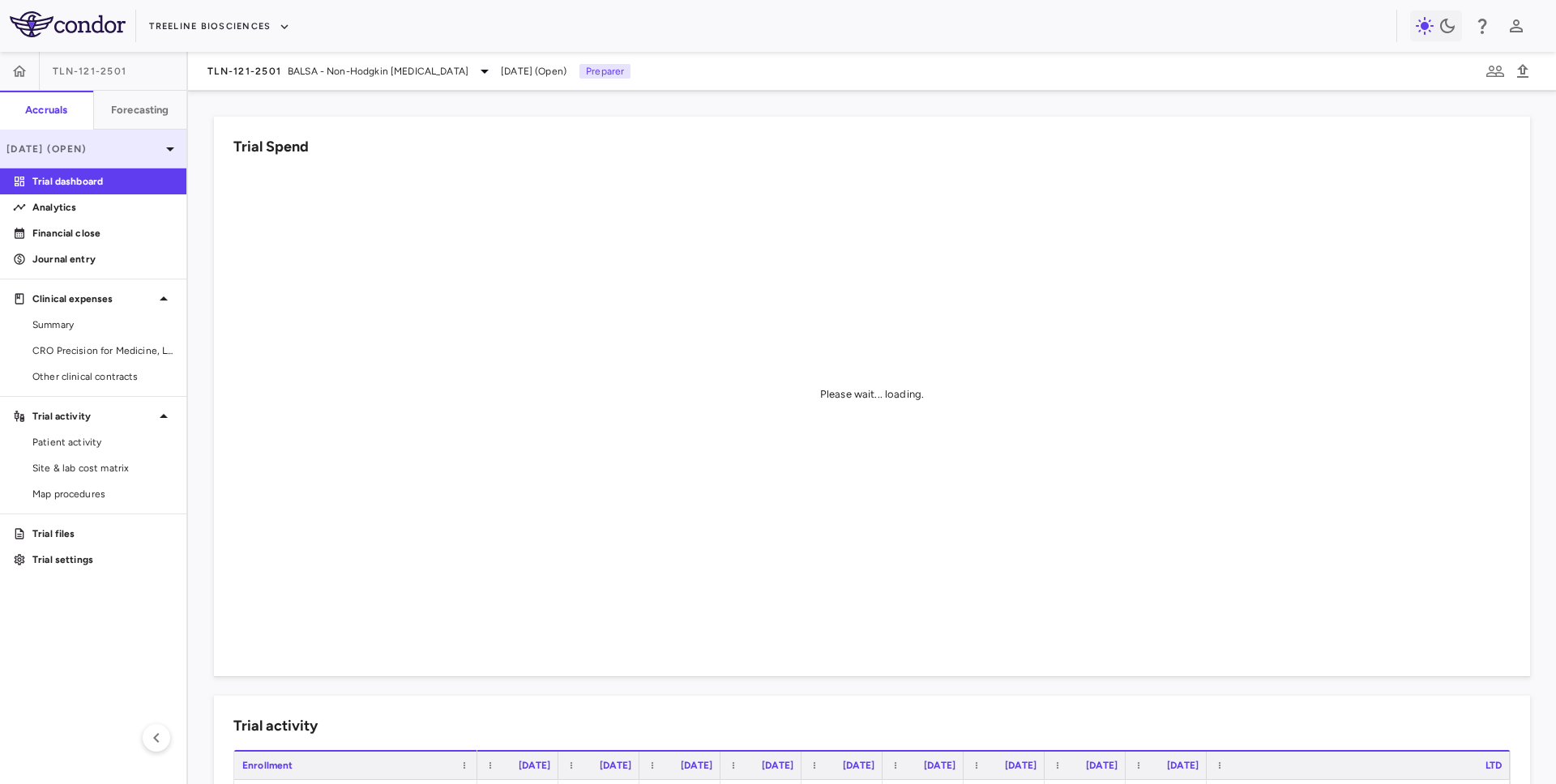
click at [117, 140] on div "[DATE] (Open)" at bounding box center [93, 149] width 186 height 39
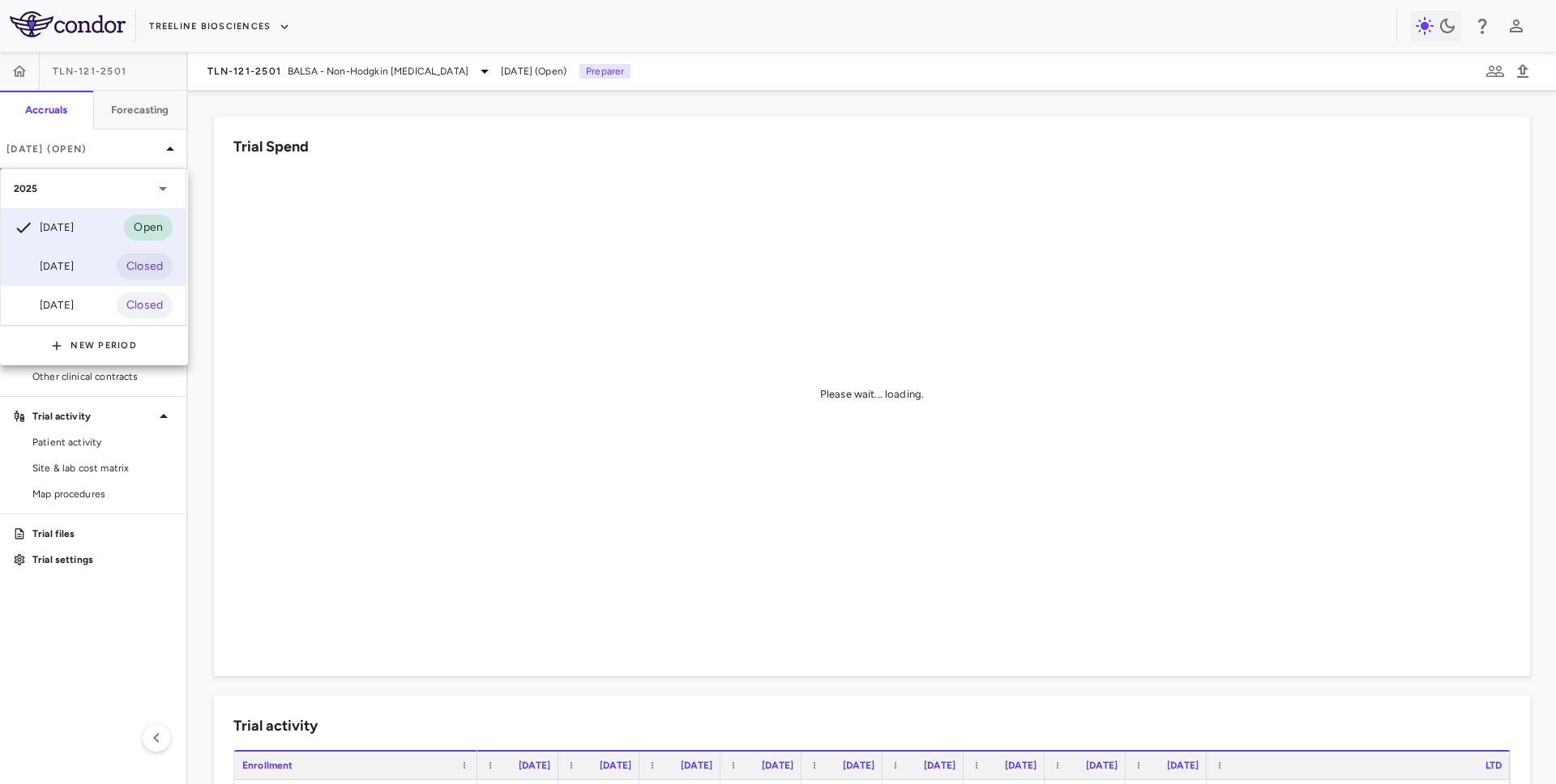
click at [74, 263] on div "[DATE]" at bounding box center [43, 266] width 60 height 19
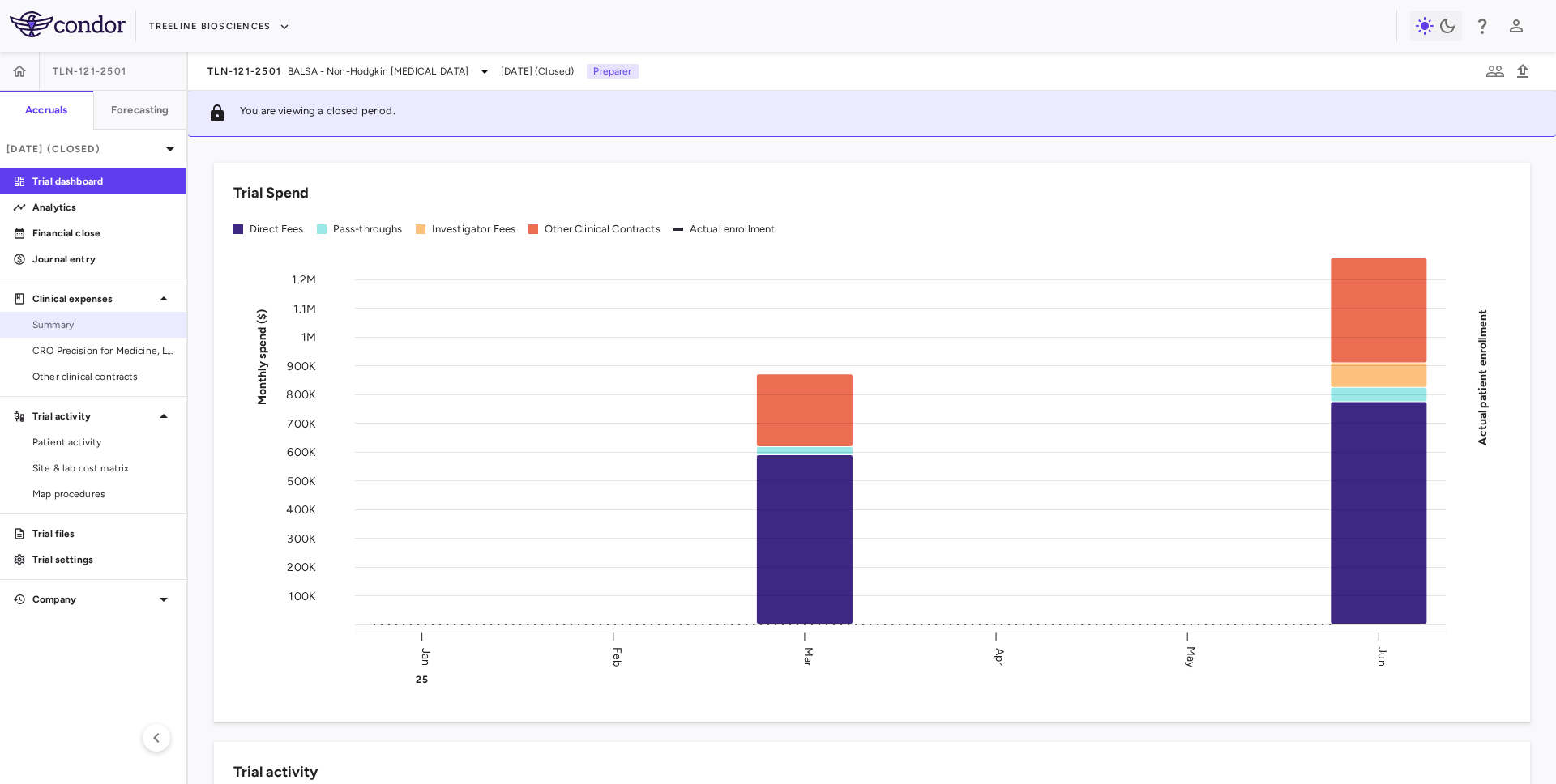
click at [95, 329] on span "Summary" at bounding box center [103, 325] width 141 height 14
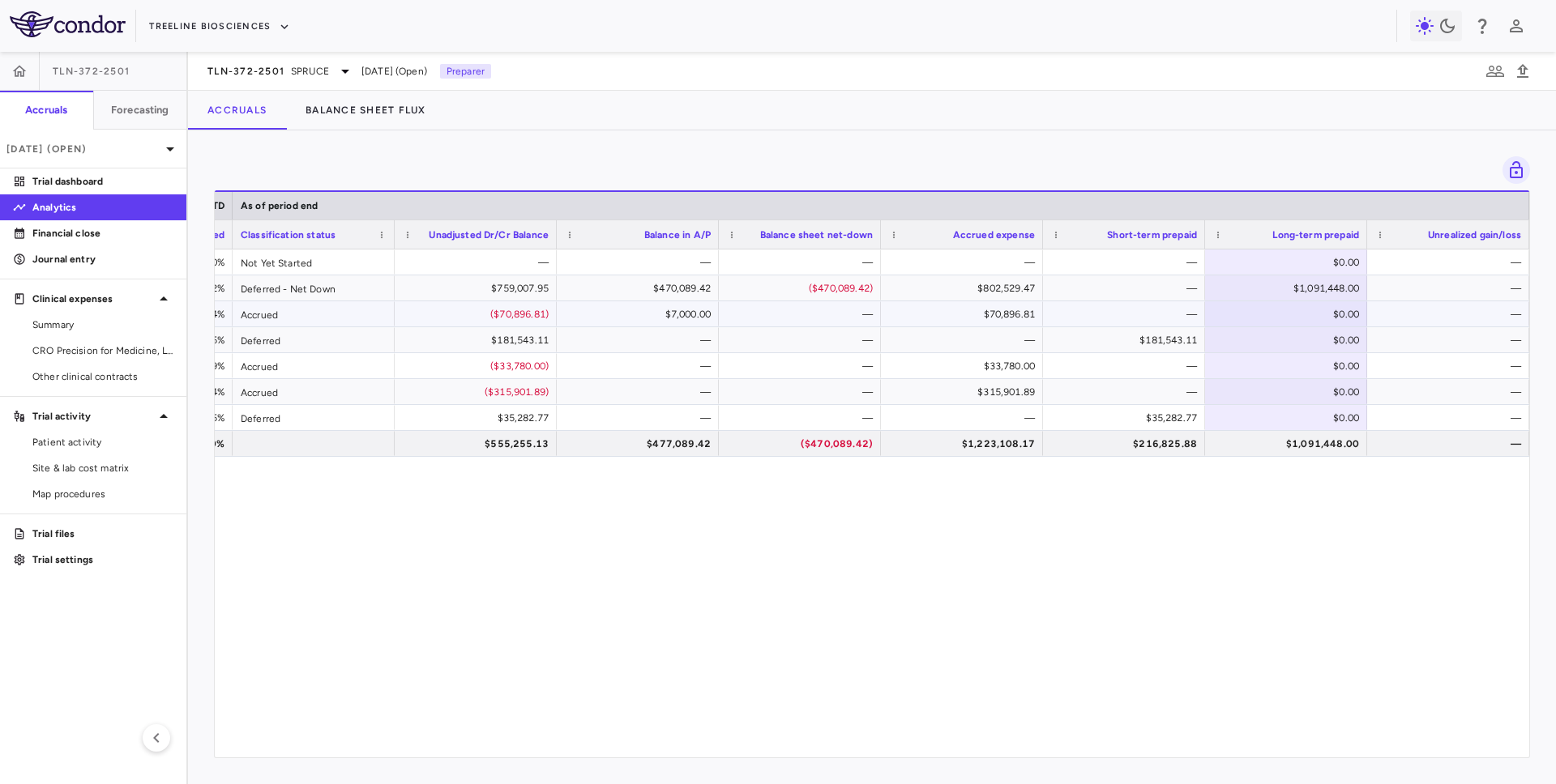
click at [1306, 313] on div "$0.00" at bounding box center [1290, 314] width 139 height 26
click at [1311, 318] on input "*" at bounding box center [1298, 316] width 137 height 27
type input "*****"
click at [1321, 321] on input "*****" at bounding box center [1298, 316] width 137 height 27
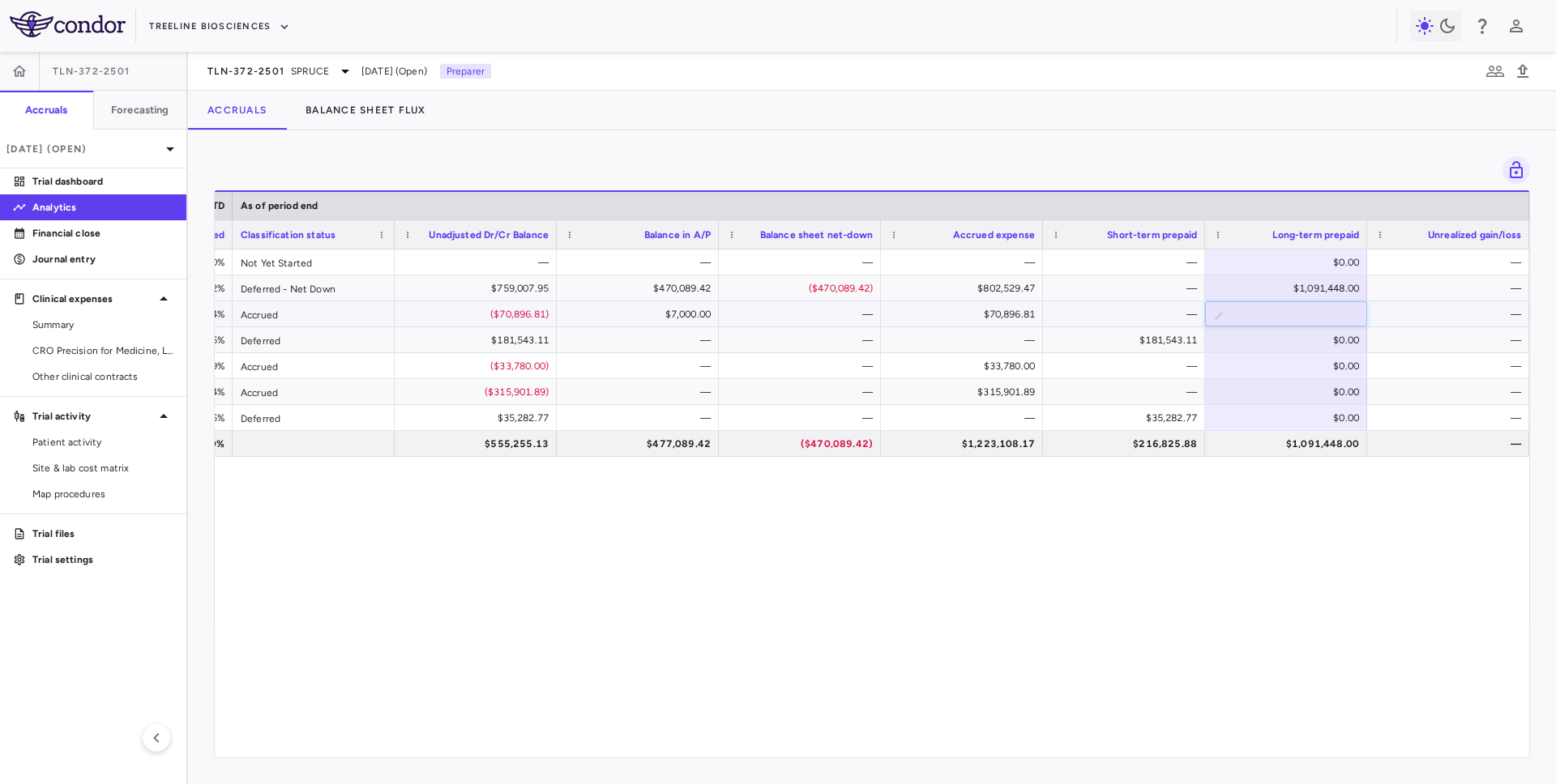
click at [1321, 321] on input "*****" at bounding box center [1298, 316] width 137 height 27
